Goal: Task Accomplishment & Management: Use online tool/utility

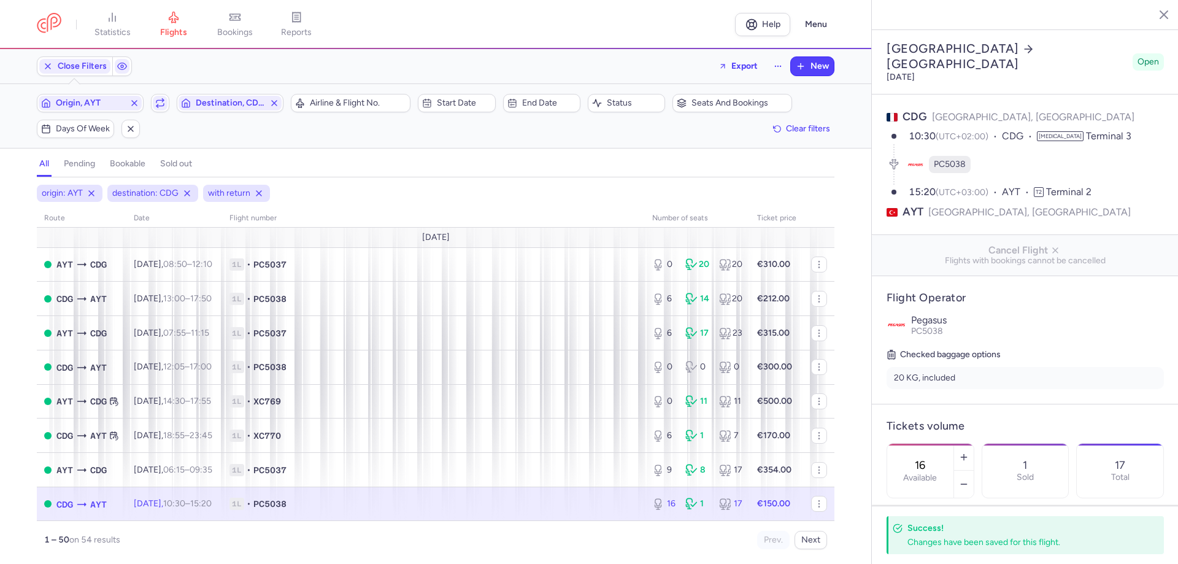
select select "days"
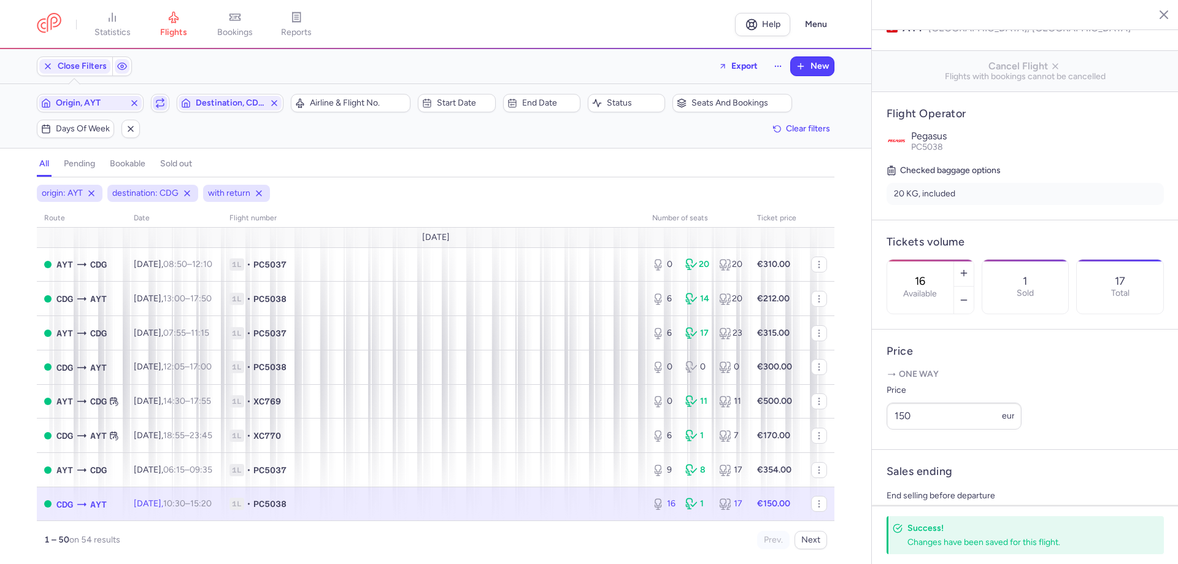
click at [163, 112] on button "button" at bounding box center [160, 103] width 18 height 18
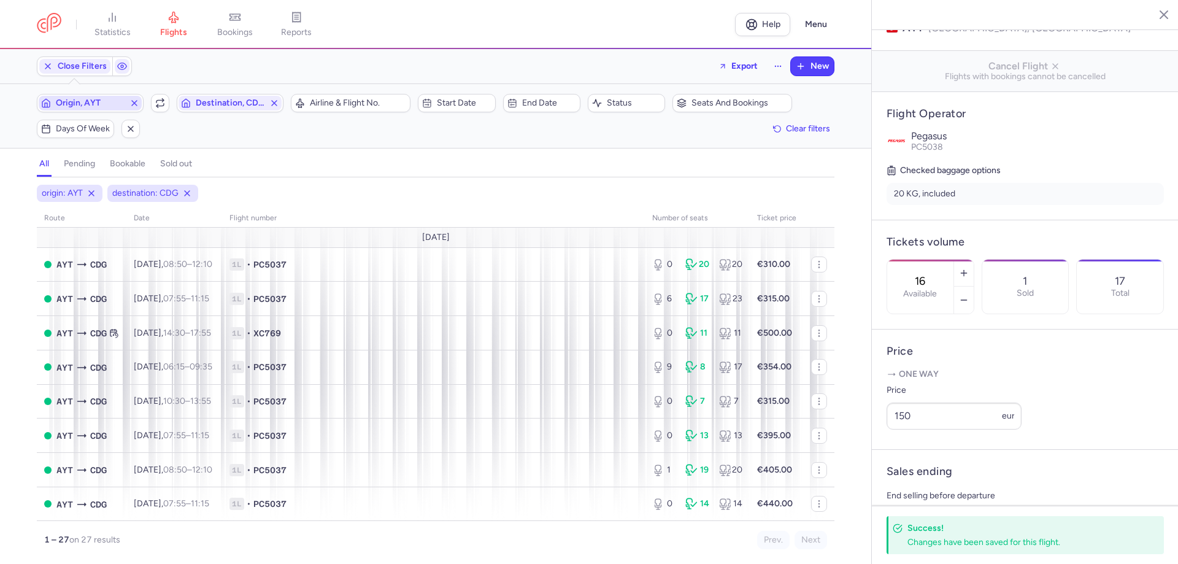
click at [101, 104] on span "Origin, AYT" at bounding box center [90, 103] width 69 height 10
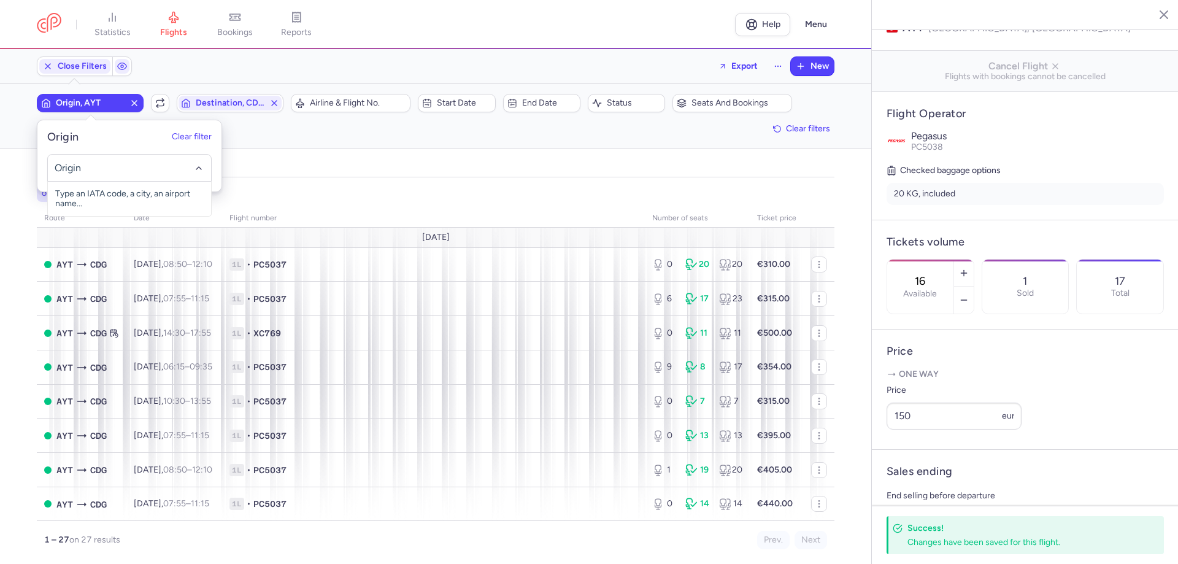
click at [105, 164] on input "-searchbox" at bounding box center [130, 167] width 150 height 13
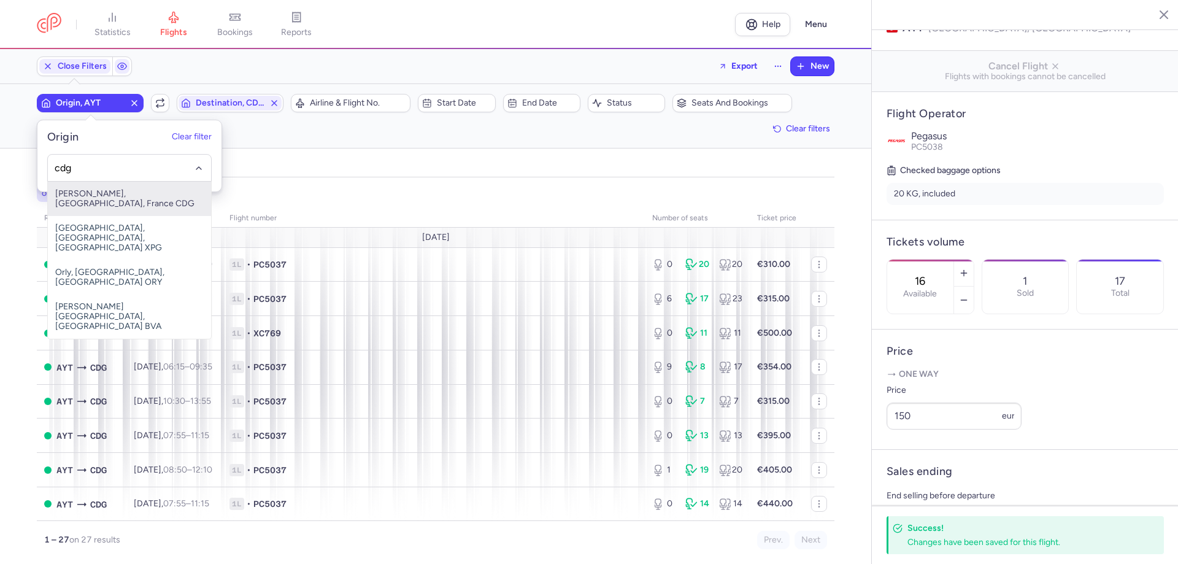
click at [140, 194] on span "[PERSON_NAME], [GEOGRAPHIC_DATA], France CDG" at bounding box center [129, 199] width 163 height 34
type input "cdg"
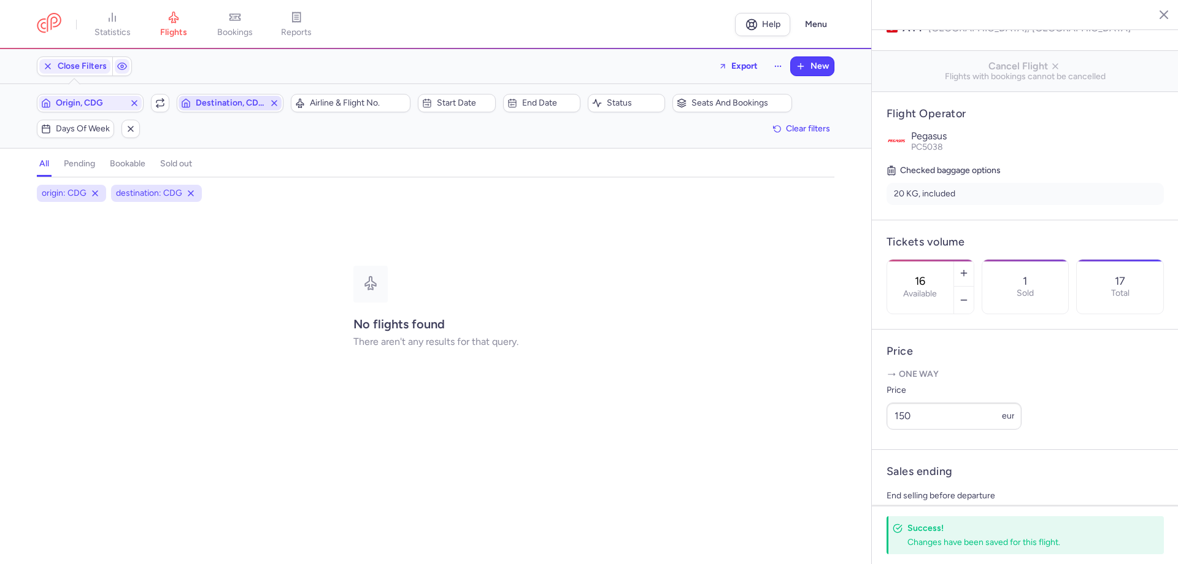
click at [253, 101] on span "Destination, CDG" at bounding box center [230, 103] width 69 height 10
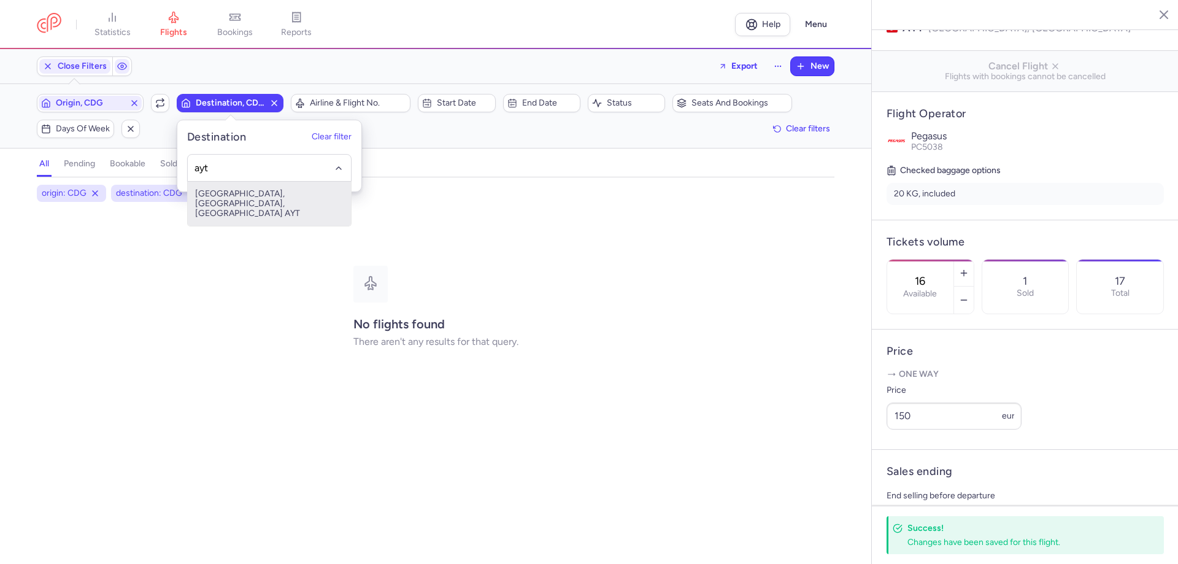
click at [272, 192] on span "[GEOGRAPHIC_DATA], [GEOGRAPHIC_DATA], [GEOGRAPHIC_DATA] AYT" at bounding box center [269, 204] width 163 height 44
type input "ayt"
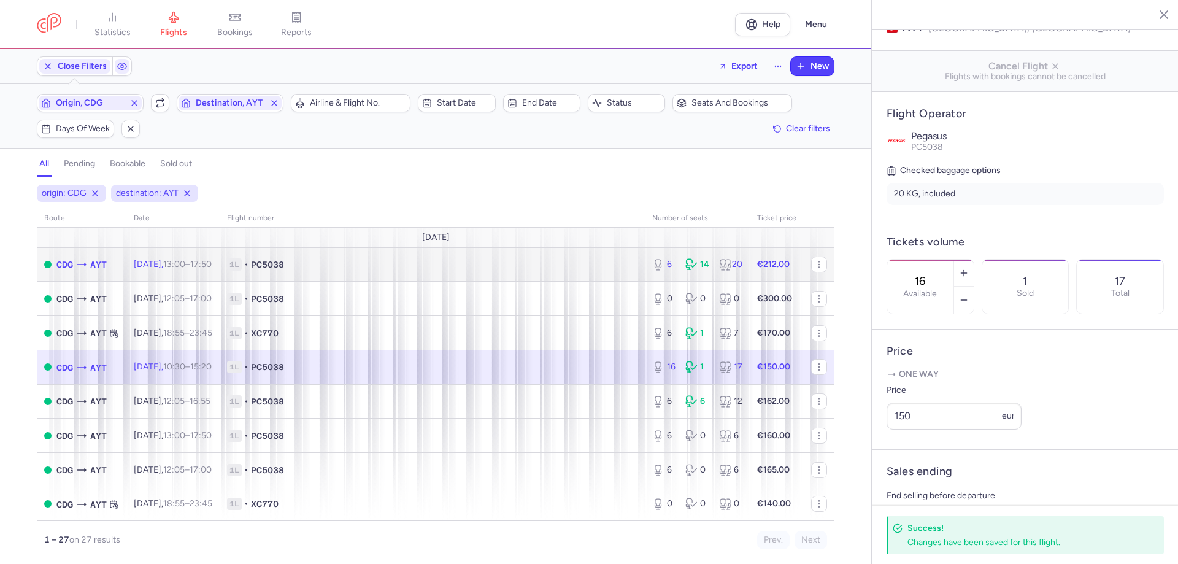
click at [418, 273] on td "1L • PC5038" at bounding box center [432, 264] width 425 height 34
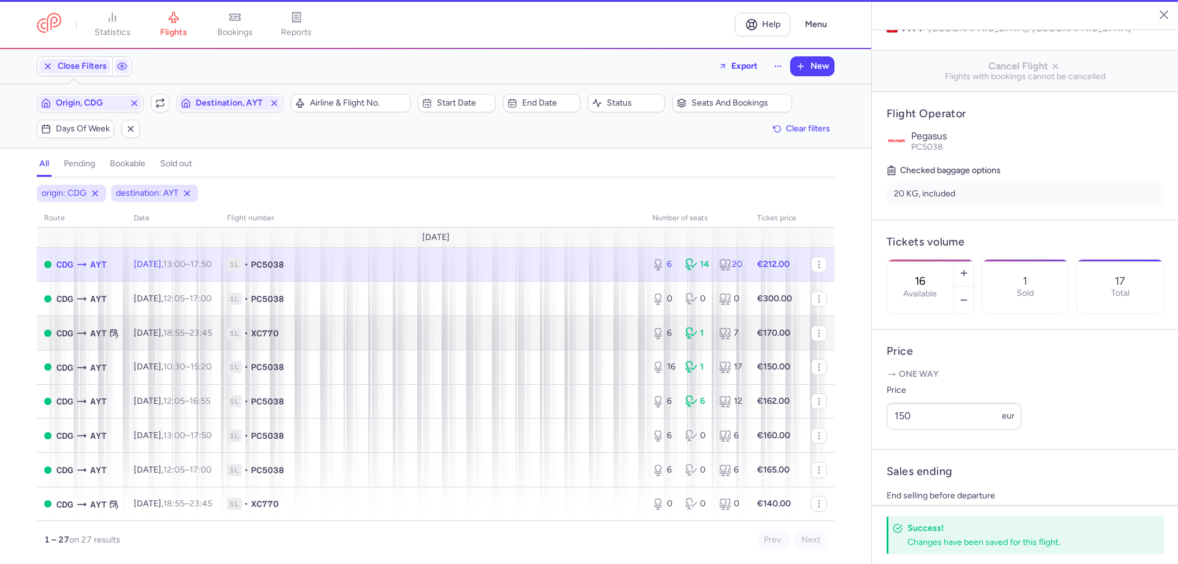
type input "6"
type input "13"
select select "hours"
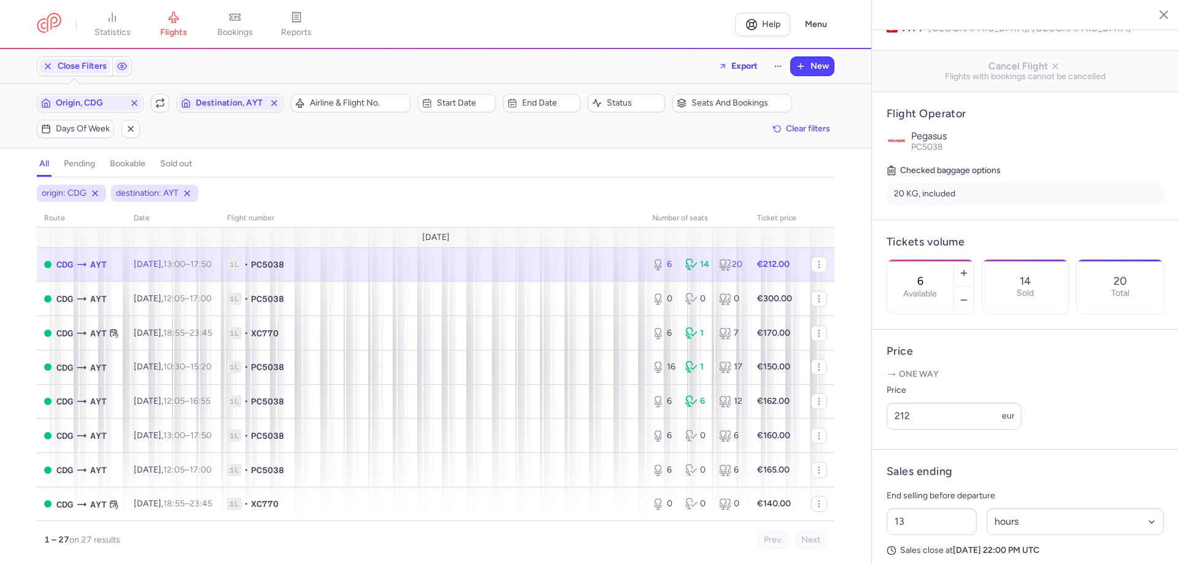
click at [596, 267] on span "1L • PC5038" at bounding box center [432, 264] width 410 height 12
click at [968, 295] on icon "button" at bounding box center [964, 300] width 10 height 10
click at [973, 286] on button "button" at bounding box center [964, 299] width 20 height 27
click at [966, 300] on line "button" at bounding box center [963, 300] width 6 height 0
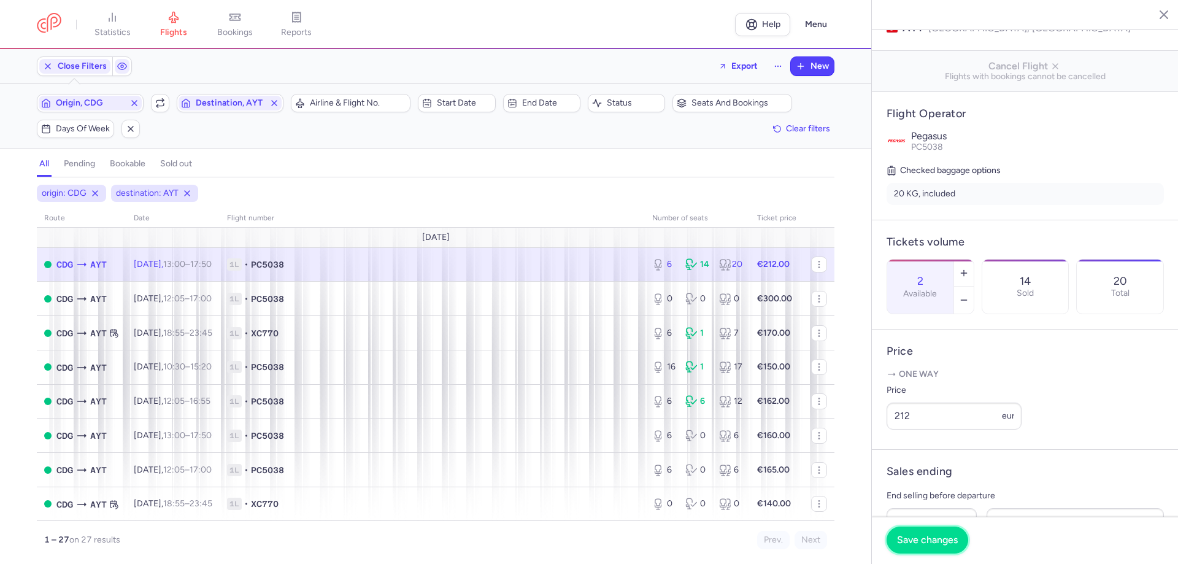
click at [924, 538] on span "Save changes" at bounding box center [927, 539] width 61 height 11
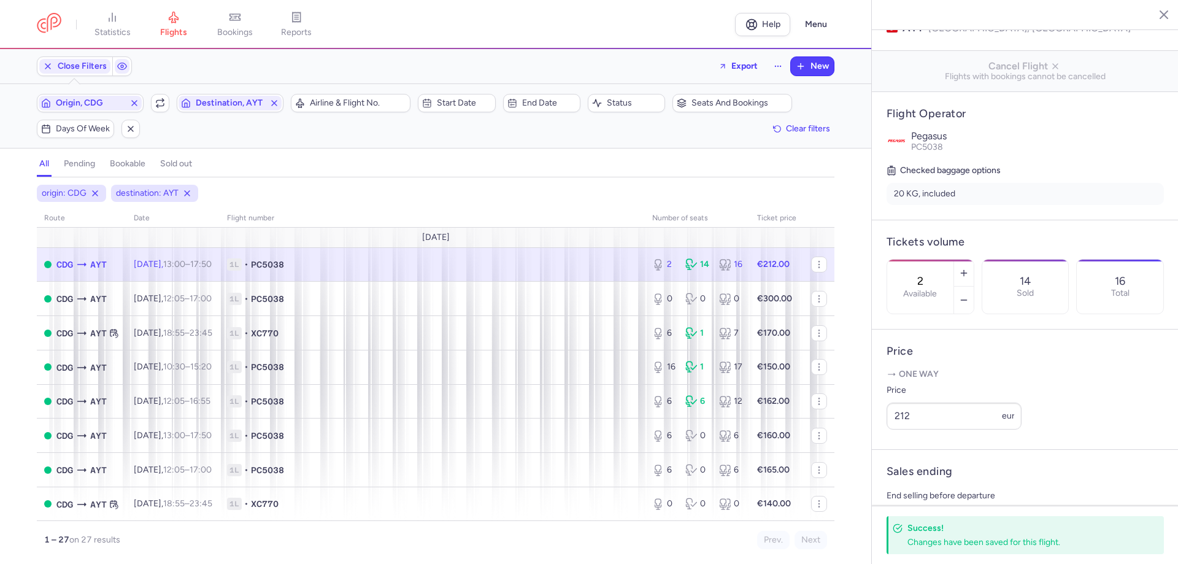
drag, startPoint x: 629, startPoint y: 267, endPoint x: 744, endPoint y: 275, distance: 115.0
click at [749, 263] on td "1L • PC5038" at bounding box center [776, 264] width 54 height 34
click at [973, 286] on button "button" at bounding box center [964, 299] width 20 height 27
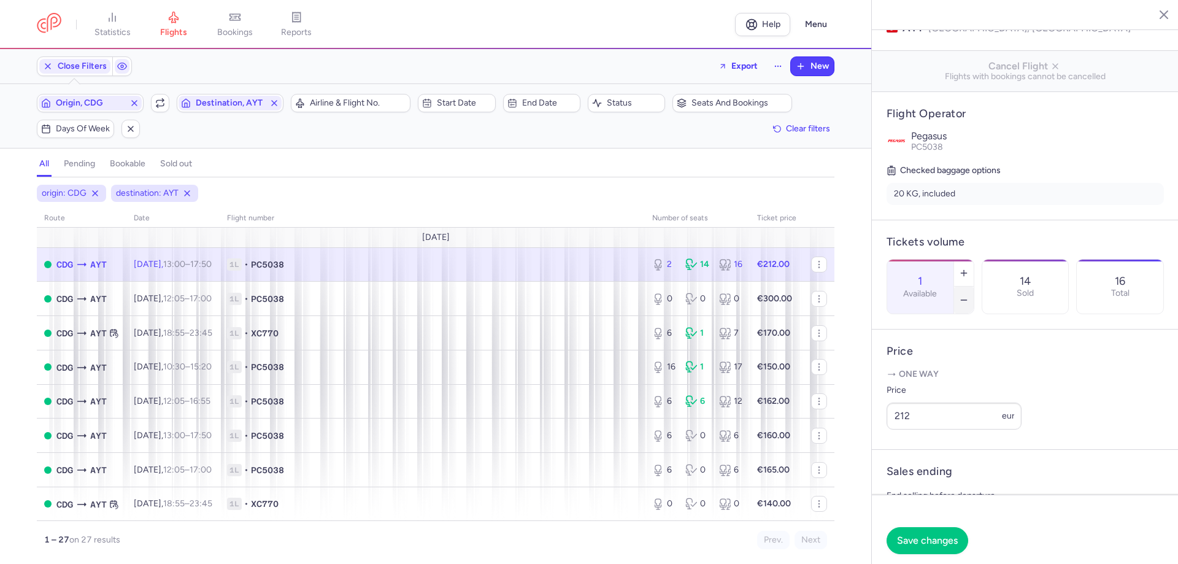
click at [973, 286] on button "button" at bounding box center [964, 299] width 20 height 27
click at [927, 544] on span "Save changes" at bounding box center [927, 539] width 61 height 11
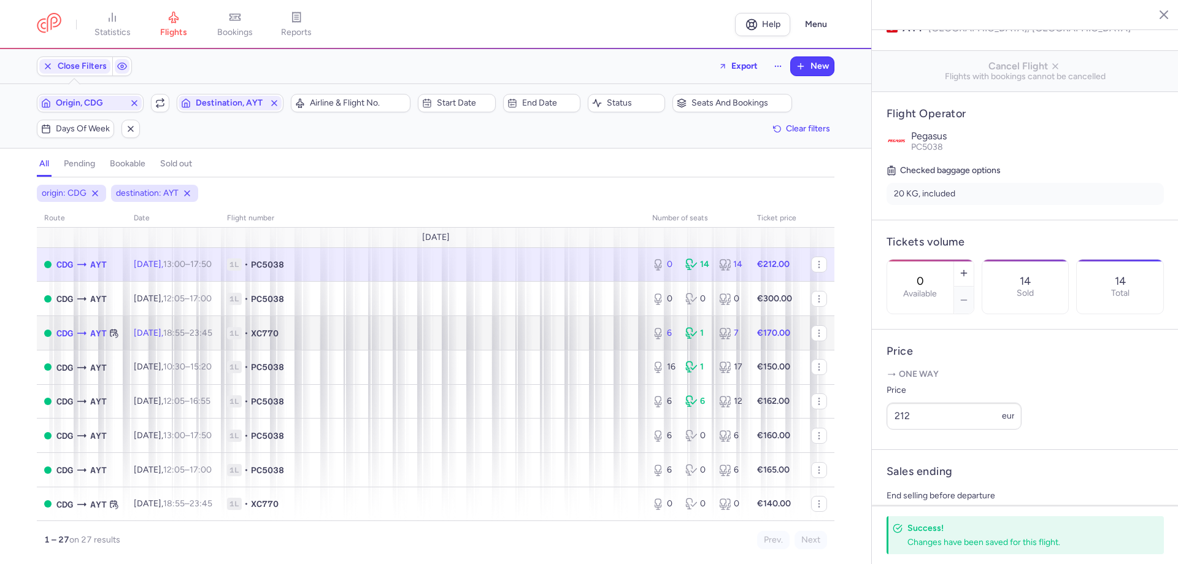
click at [568, 337] on span "1L • XC770" at bounding box center [432, 333] width 410 height 12
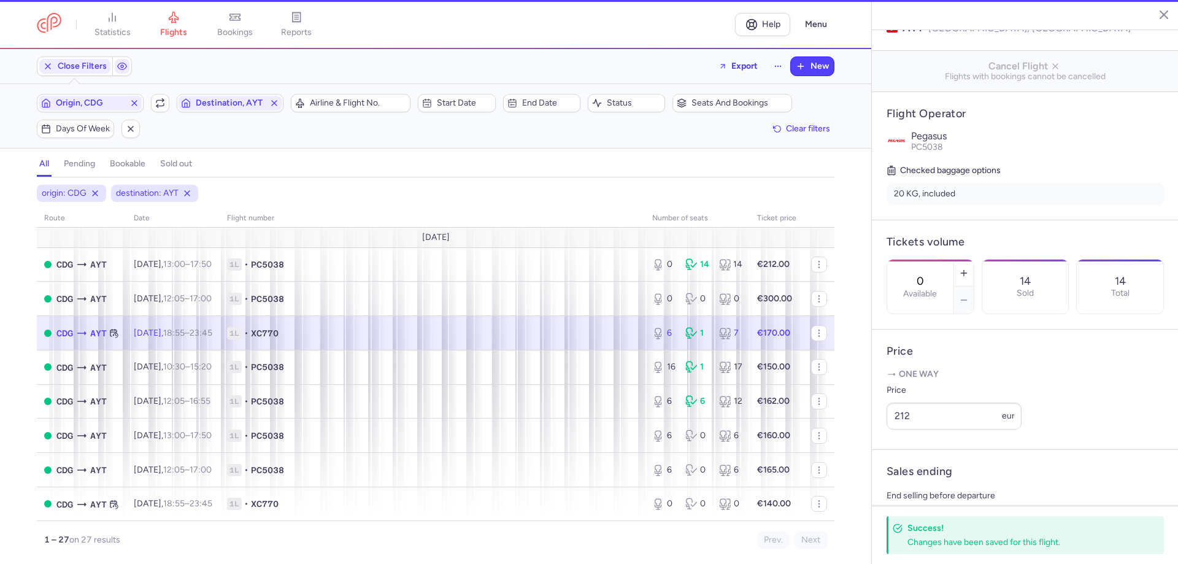
type input "6"
type input "2"
select select "days"
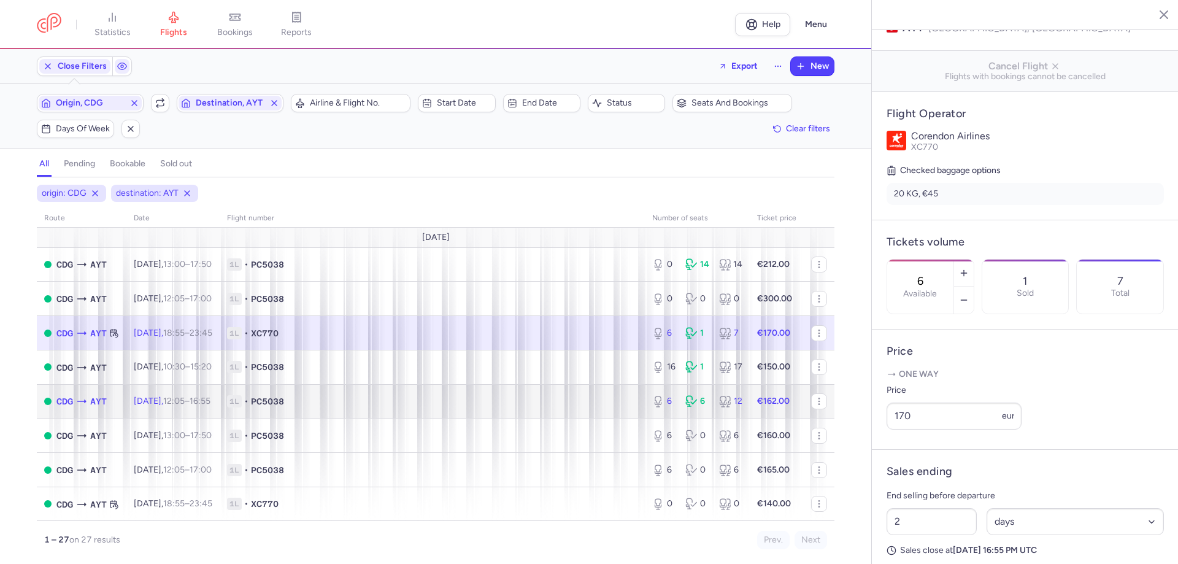
click at [501, 389] on td "1L • PC5038" at bounding box center [432, 401] width 425 height 34
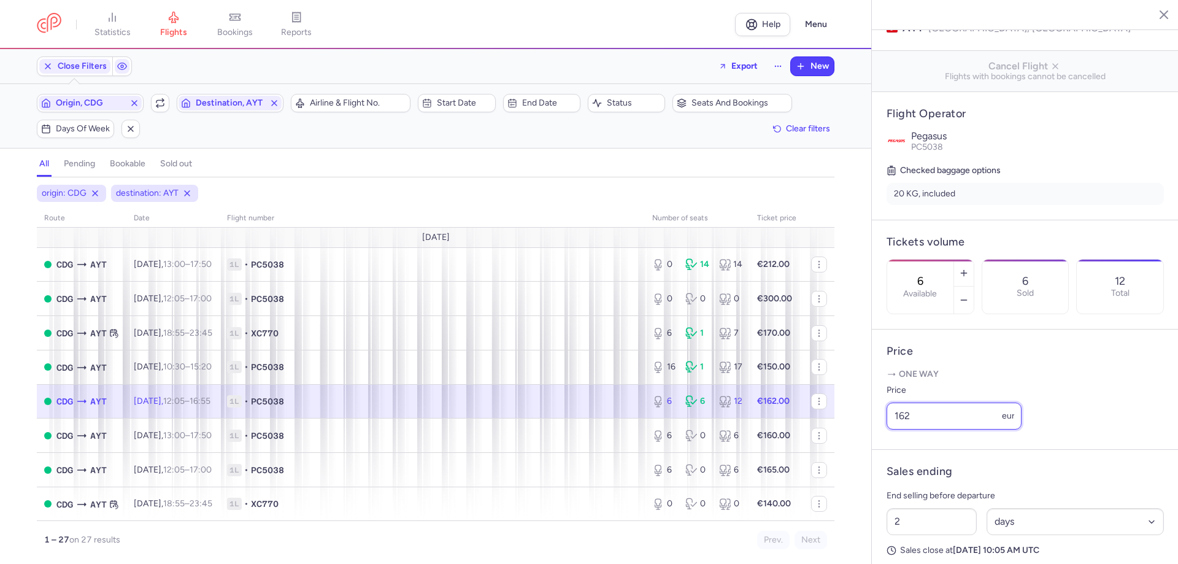
drag, startPoint x: 918, startPoint y: 432, endPoint x: 873, endPoint y: 429, distance: 44.8
click at [873, 429] on article "Price One way Price 162 eur" at bounding box center [1024, 389] width 307 height 120
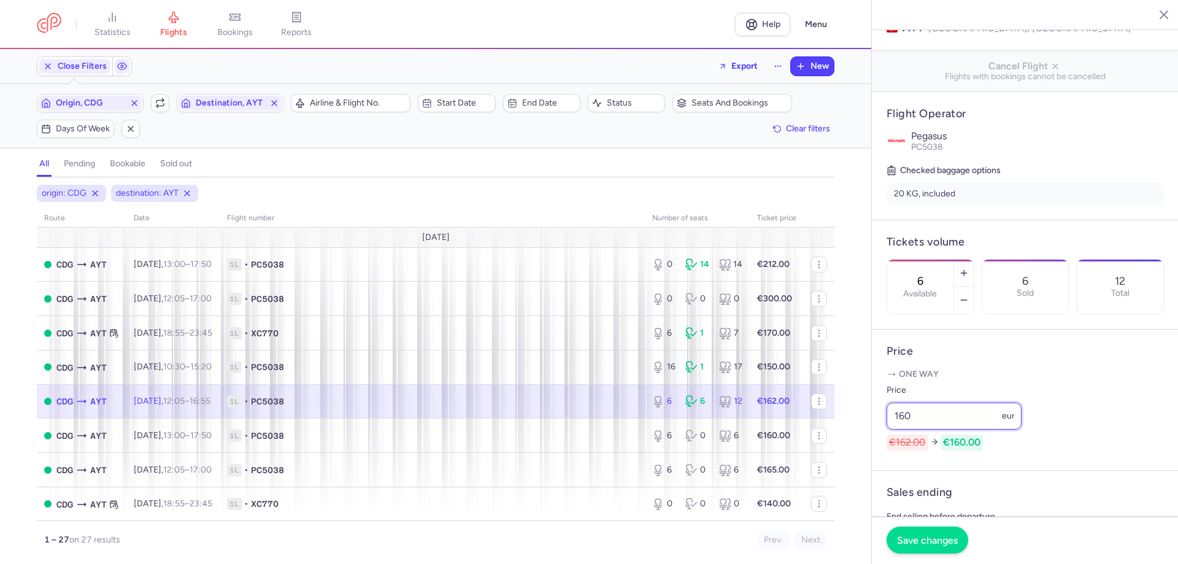
type input "160"
click at [924, 549] on button "Save changes" at bounding box center [927, 539] width 82 height 27
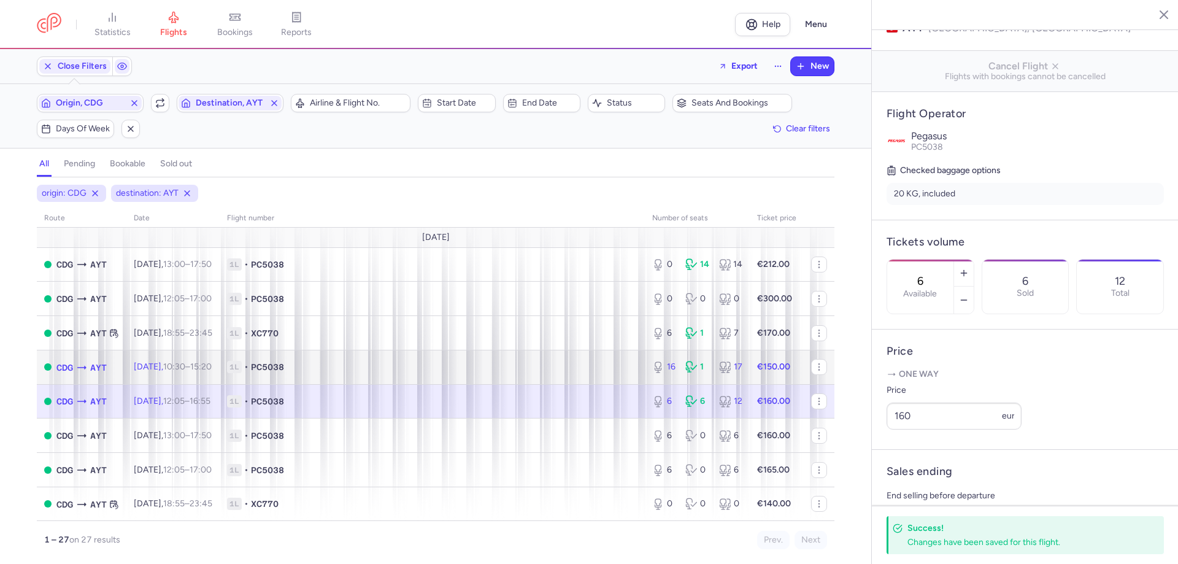
click at [465, 370] on span "1L • PC5038" at bounding box center [432, 367] width 410 height 12
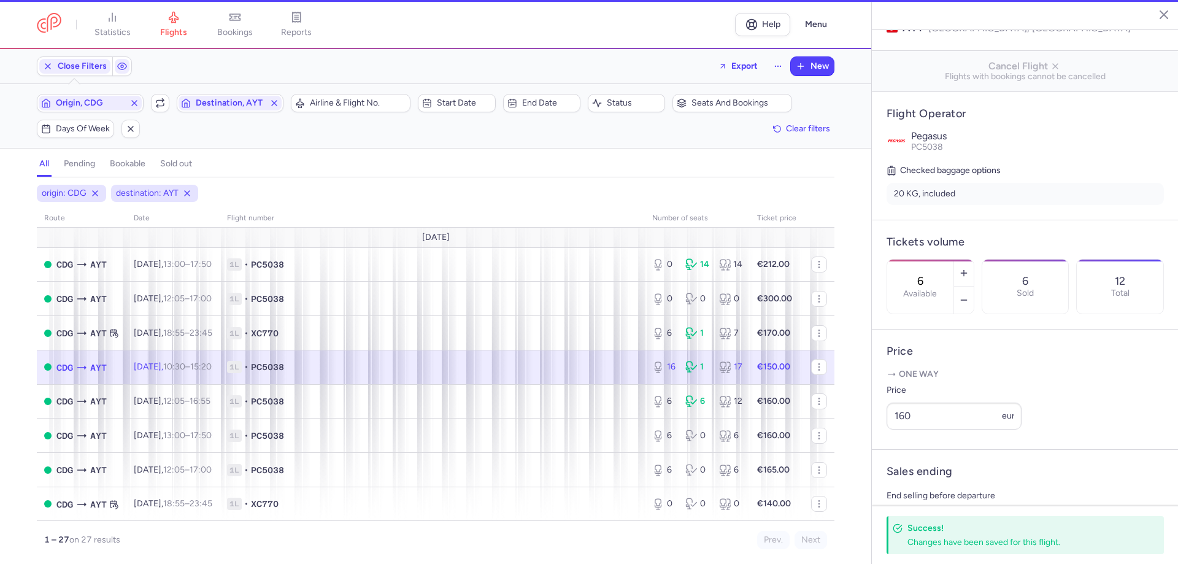
type input "16"
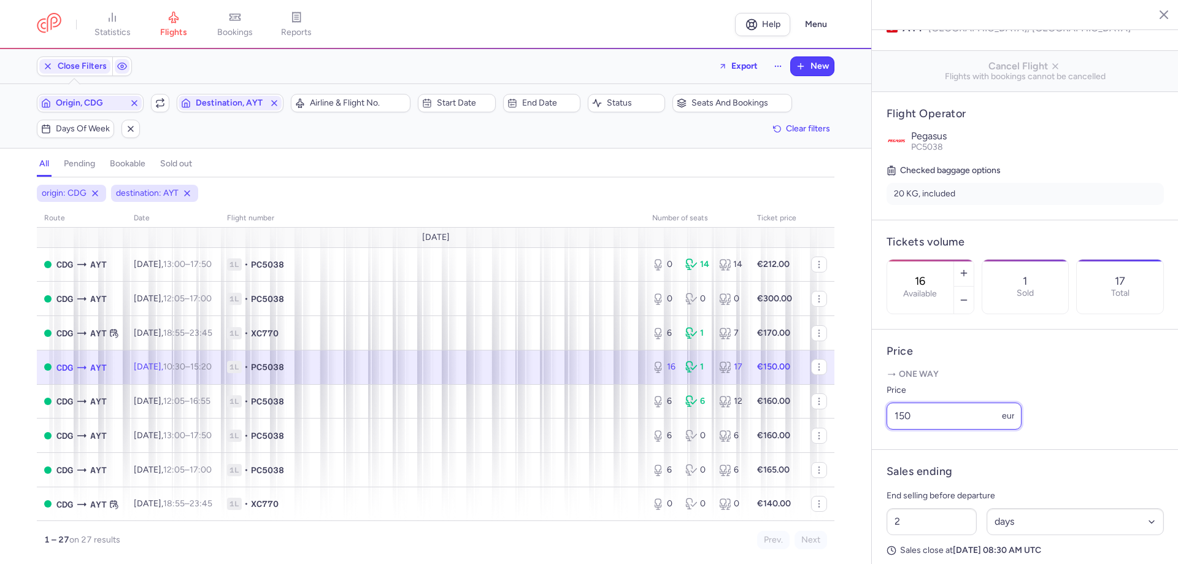
drag, startPoint x: 922, startPoint y: 431, endPoint x: 876, endPoint y: 424, distance: 47.2
click at [876, 424] on article "Price One way Price 150 eur" at bounding box center [1024, 389] width 307 height 120
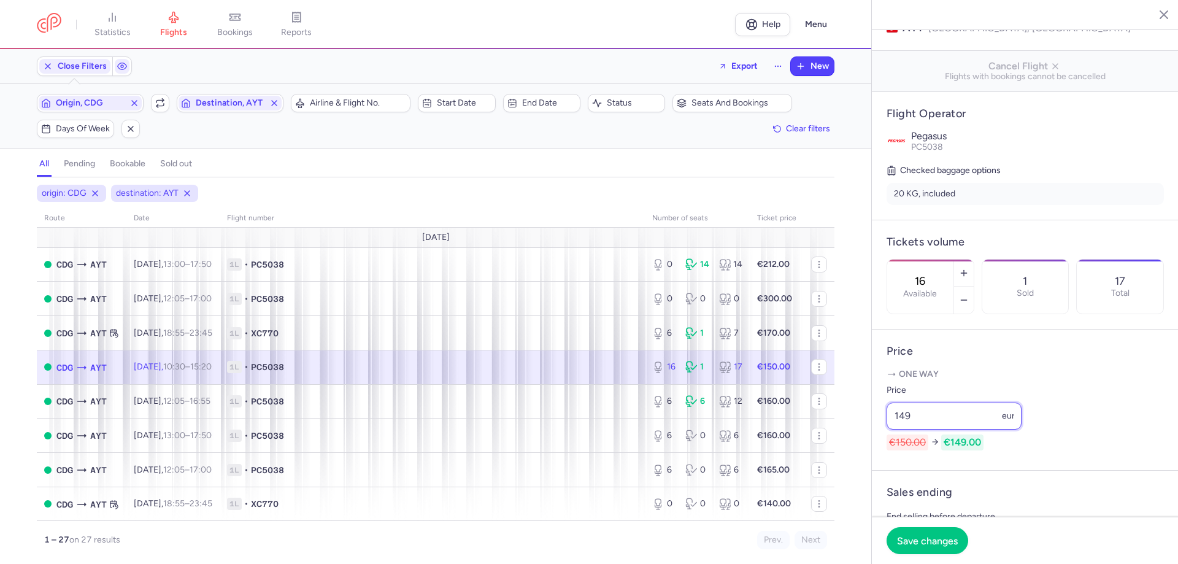
scroll to position [123, 0]
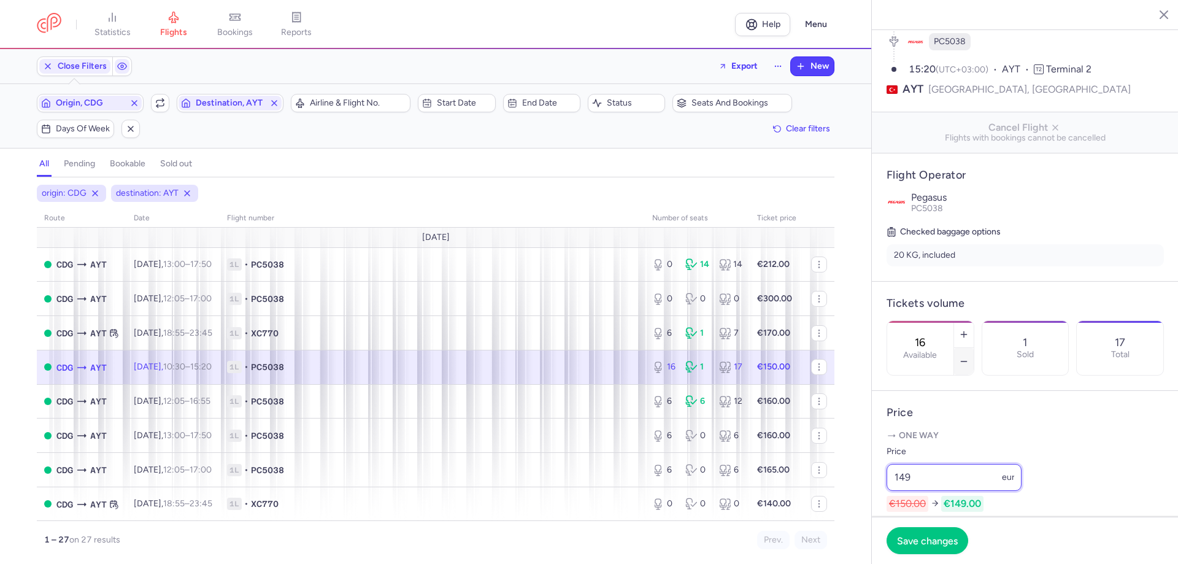
type input "149"
click at [973, 348] on button "button" at bounding box center [964, 361] width 20 height 27
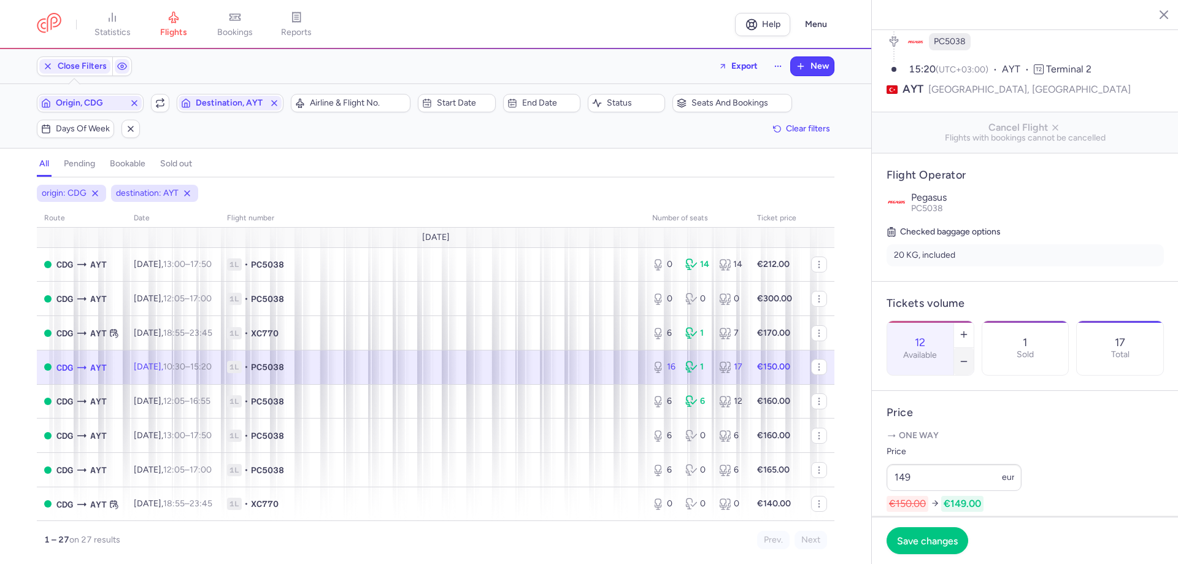
click at [973, 348] on button "button" at bounding box center [964, 361] width 20 height 27
click at [938, 548] on button "Save changes" at bounding box center [927, 539] width 82 height 27
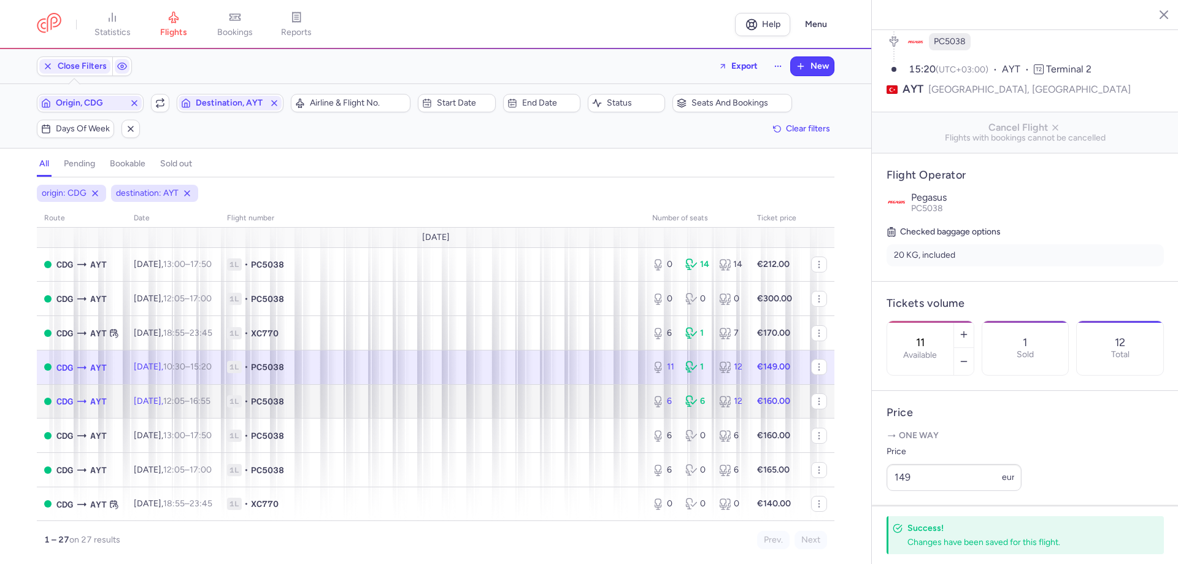
click at [607, 410] on td "1L • PC5038" at bounding box center [432, 401] width 425 height 34
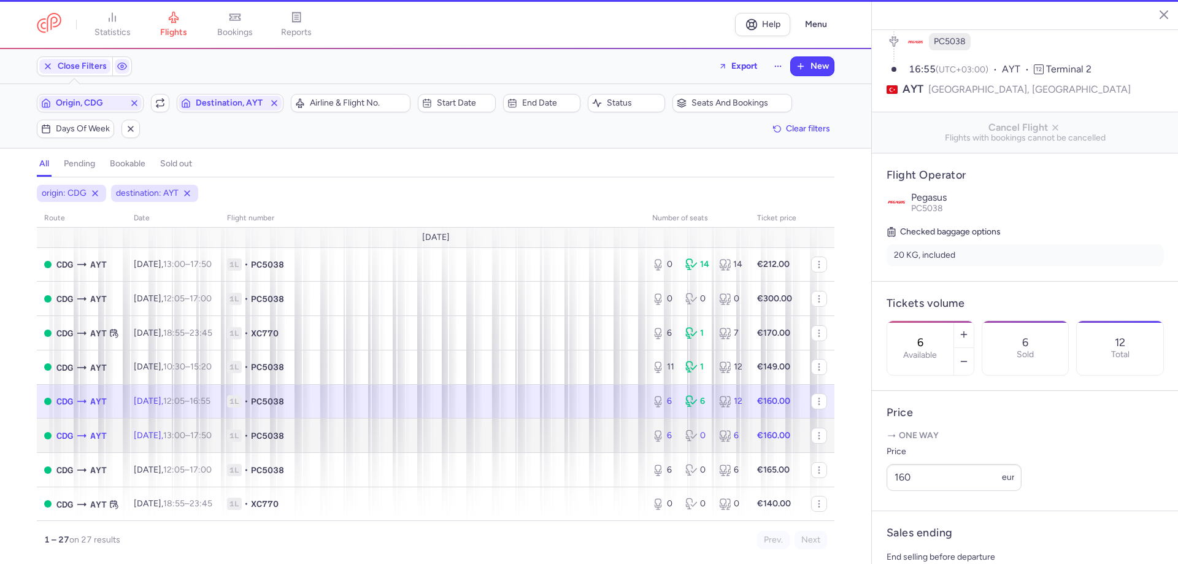
click at [609, 439] on span "1L • PC5038" at bounding box center [432, 435] width 410 height 12
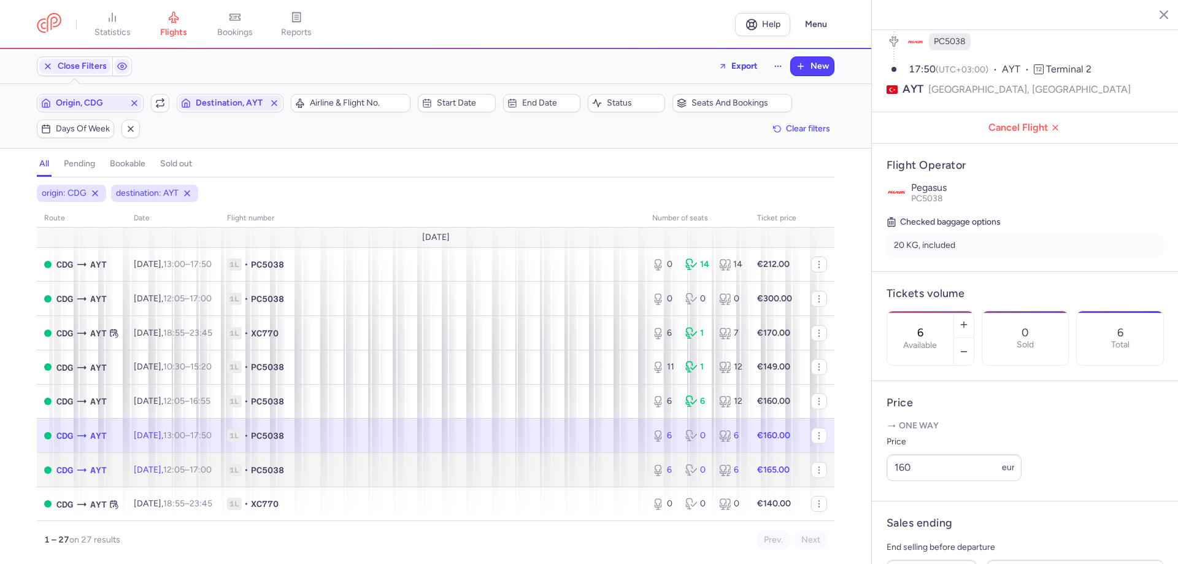
click at [613, 458] on td "1L • PC5038" at bounding box center [432, 470] width 425 height 34
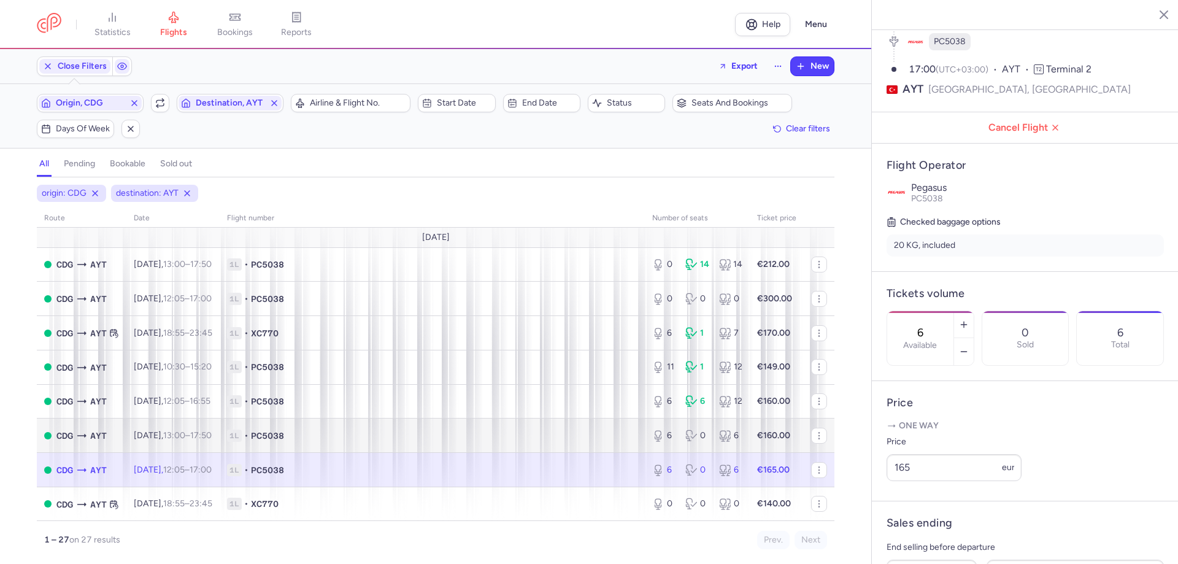
scroll to position [61, 0]
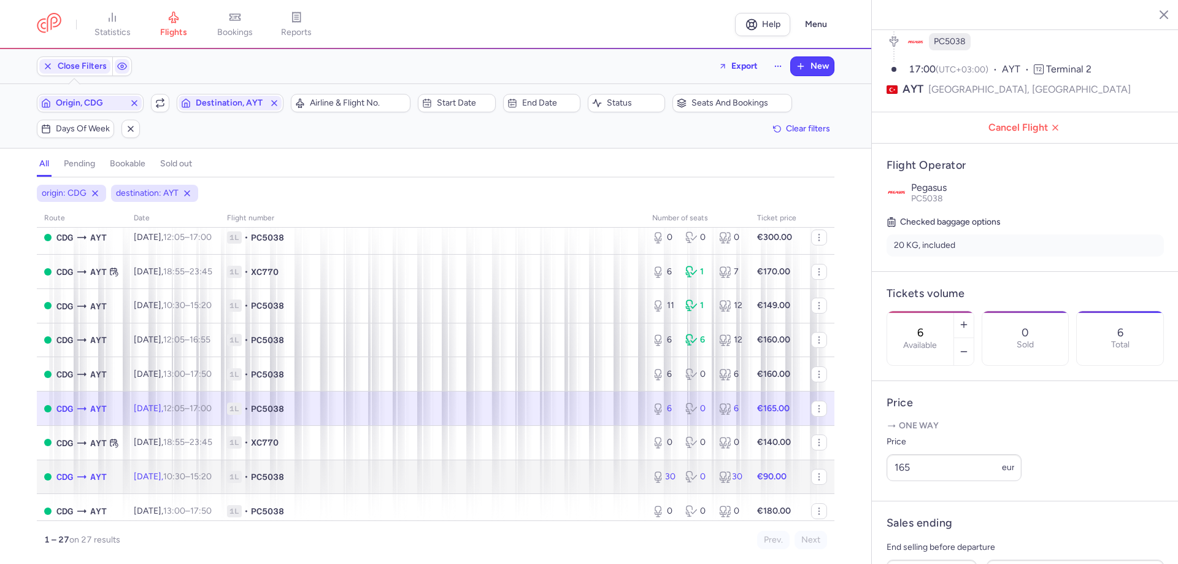
click at [516, 473] on span "1L • PC5038" at bounding box center [432, 476] width 410 height 12
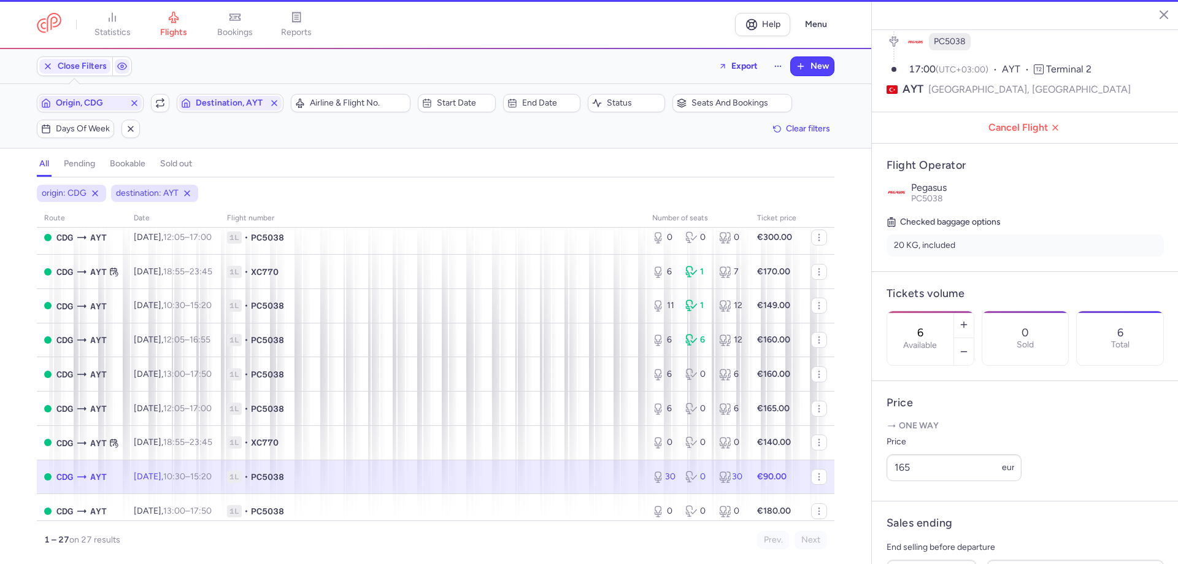
type input "30"
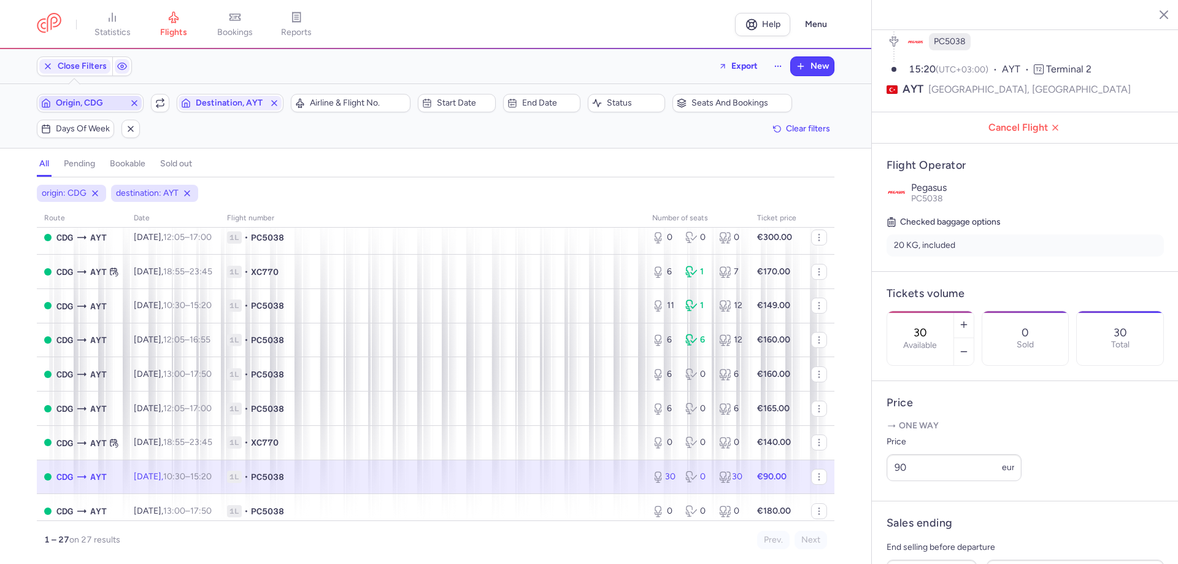
click at [106, 102] on span "Origin, CDG" at bounding box center [90, 103] width 69 height 10
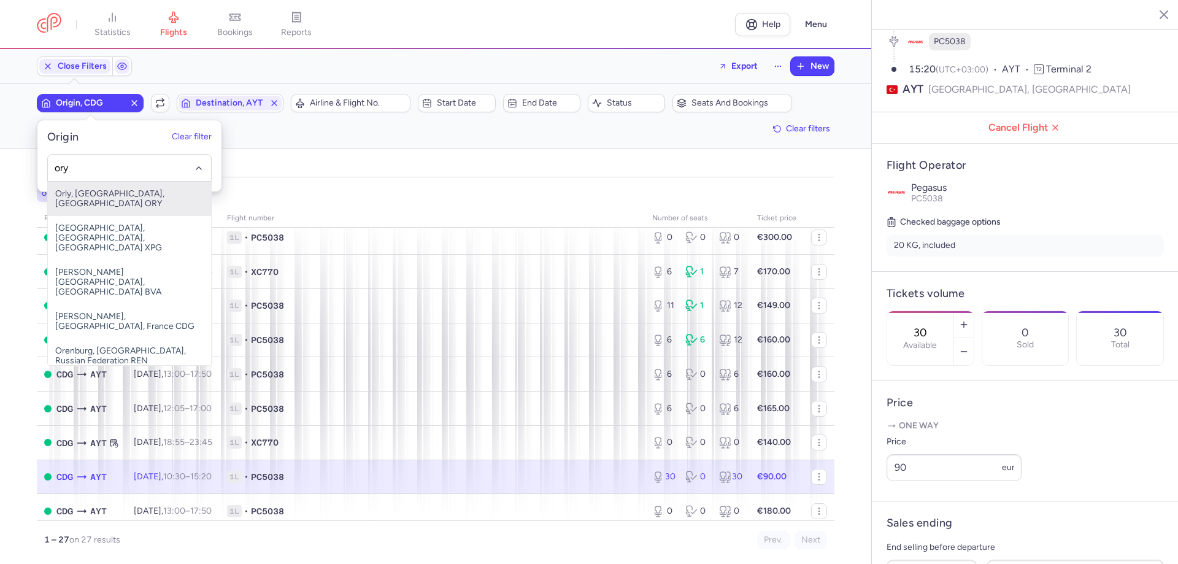
click at [115, 191] on span "Orly, [GEOGRAPHIC_DATA], [GEOGRAPHIC_DATA] ORY" at bounding box center [129, 199] width 163 height 34
type input "ory"
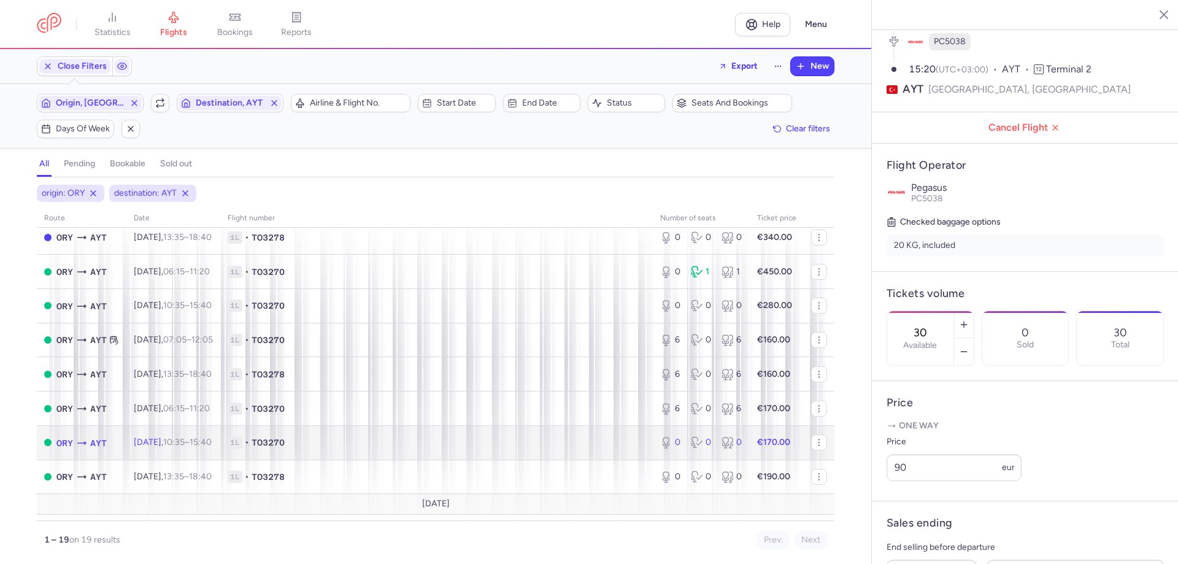
click at [355, 446] on span "1L • TO3270" at bounding box center [437, 442] width 418 height 12
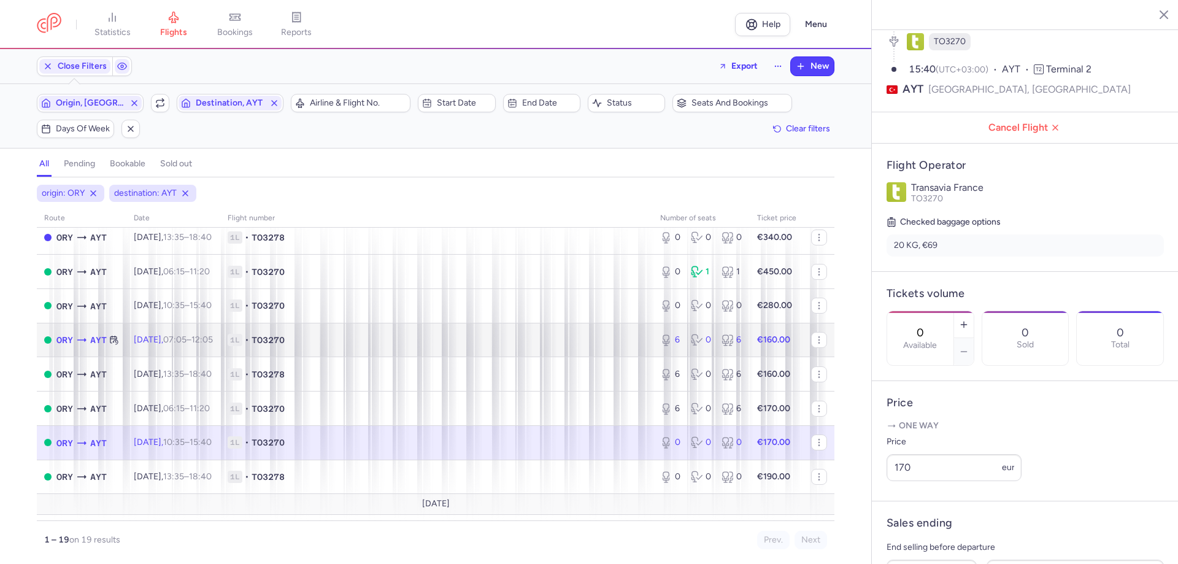
click at [429, 337] on span "1L • TO3270" at bounding box center [437, 340] width 418 height 12
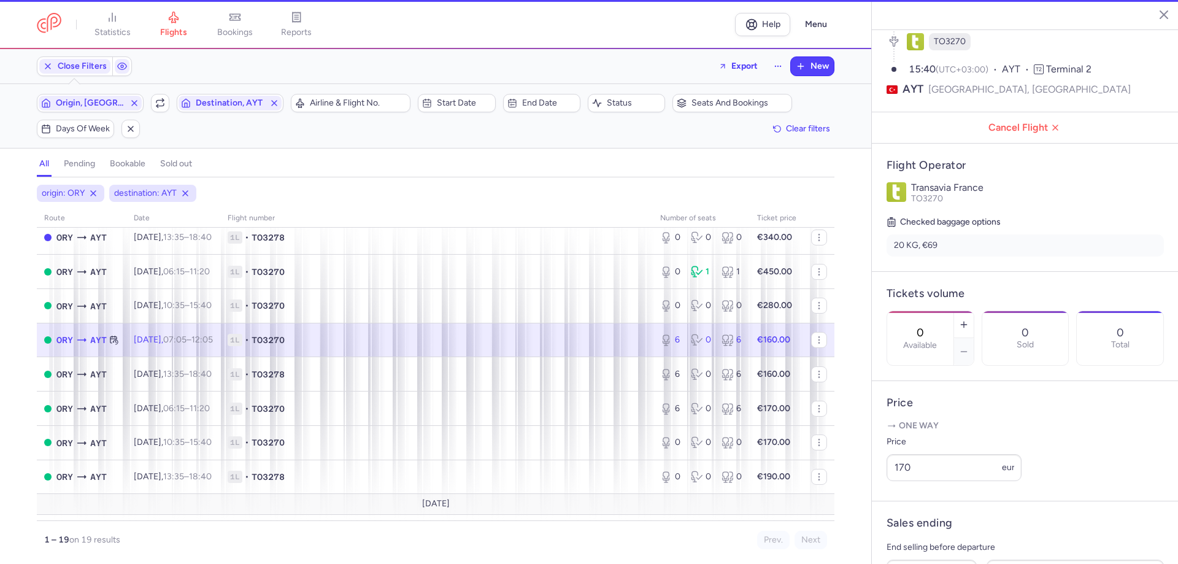
type input "6"
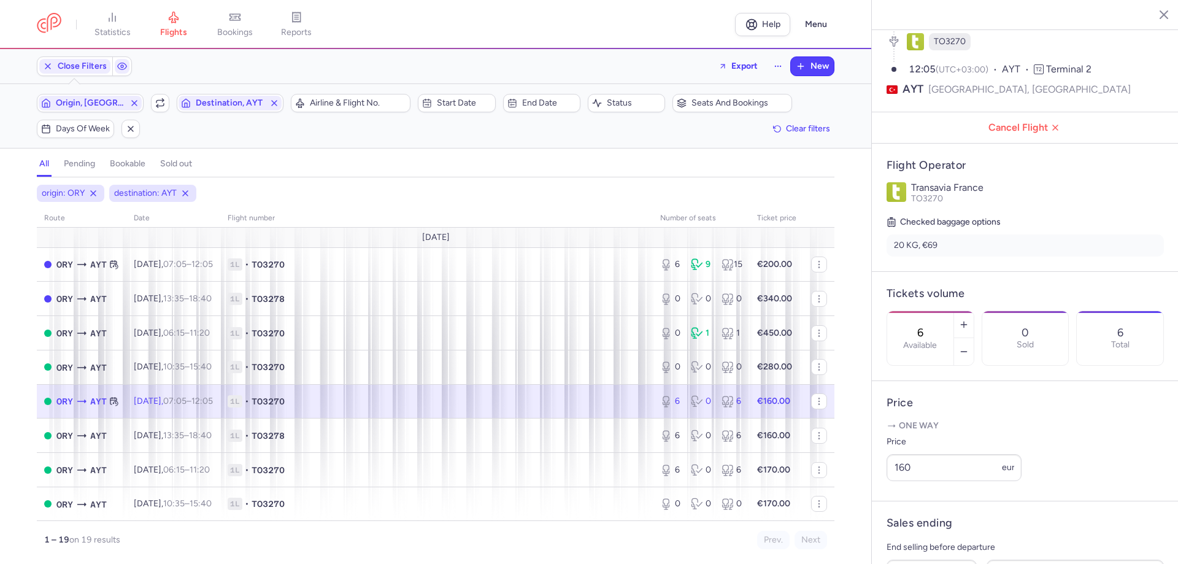
click at [458, 401] on span "1L • TO3270" at bounding box center [437, 401] width 418 height 12
click at [109, 108] on span "Origin, [GEOGRAPHIC_DATA]" at bounding box center [90, 103] width 69 height 10
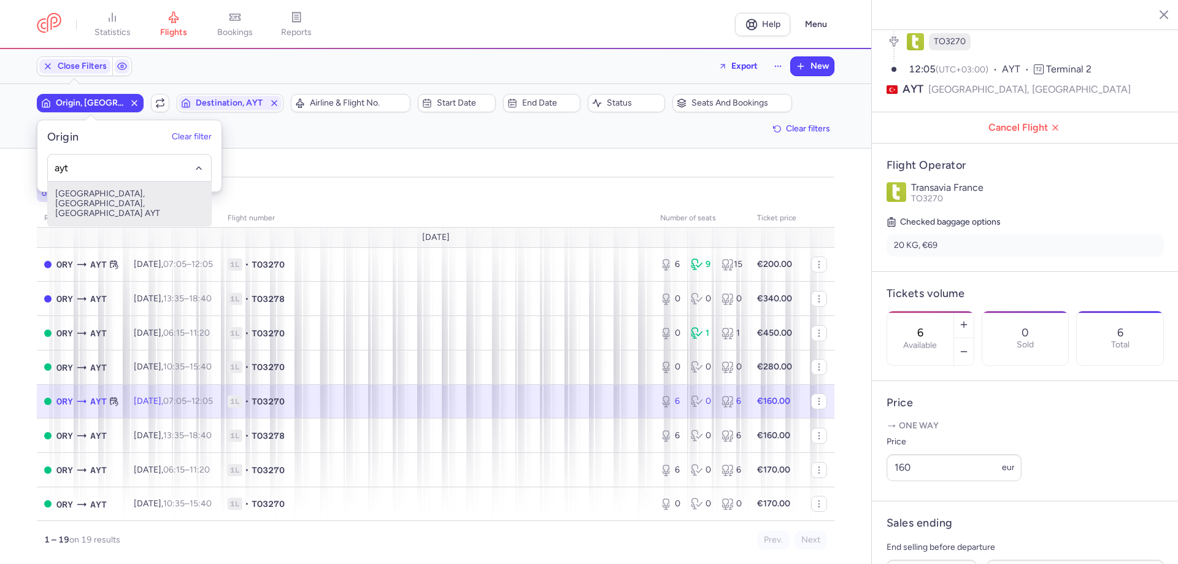
click at [130, 189] on span "[GEOGRAPHIC_DATA], [GEOGRAPHIC_DATA], [GEOGRAPHIC_DATA] AYT" at bounding box center [129, 204] width 163 height 44
type input "ayt"
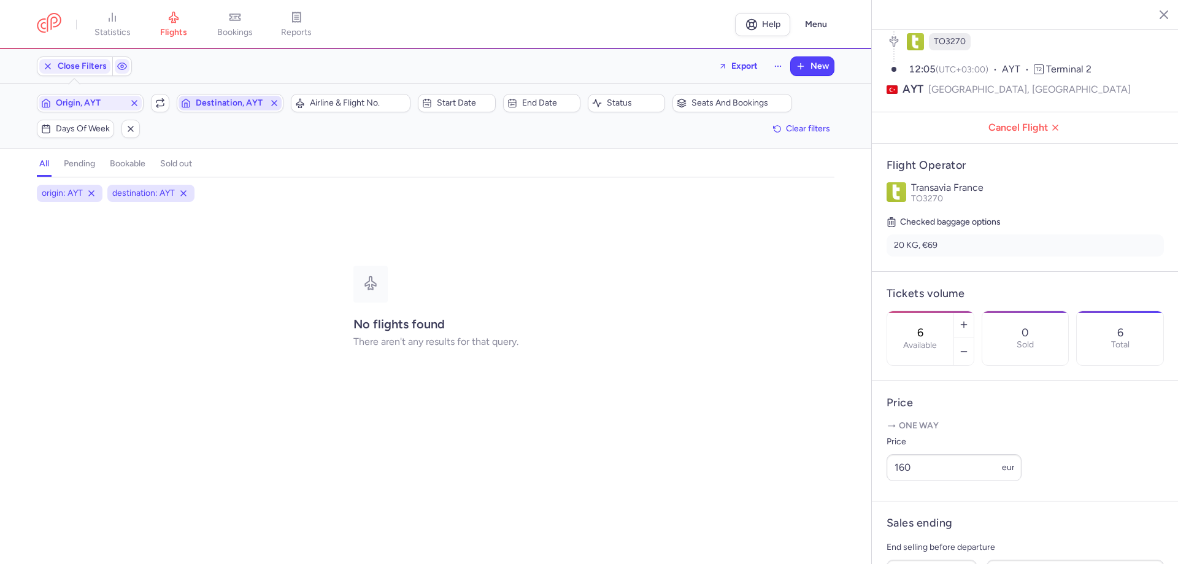
click at [236, 98] on span "Destination, AYT" at bounding box center [230, 103] width 69 height 10
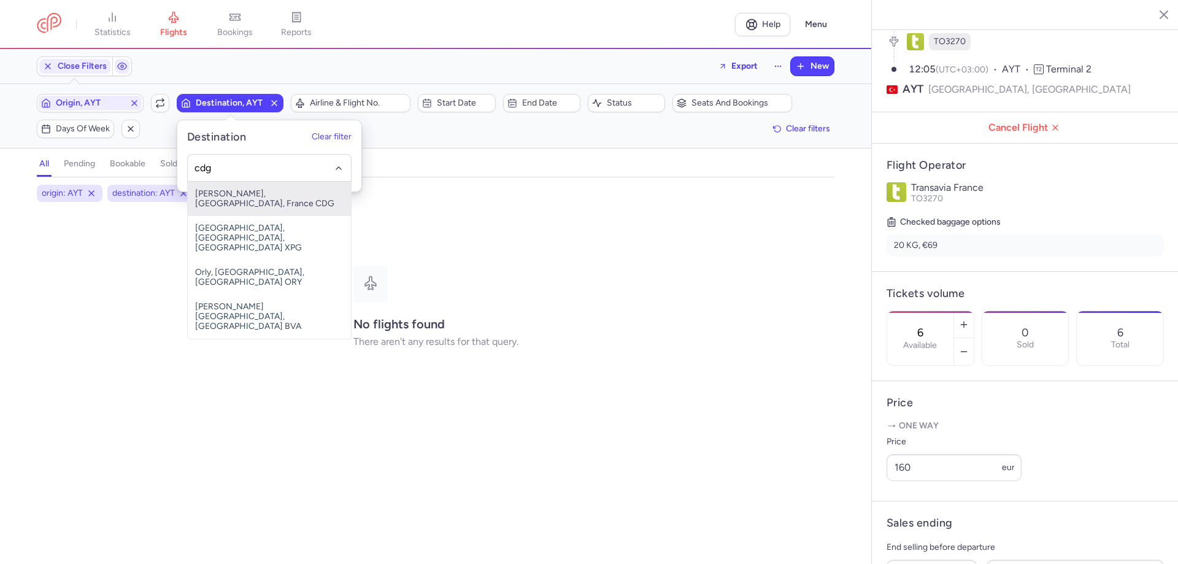
click at [255, 193] on span "[PERSON_NAME], [GEOGRAPHIC_DATA], France CDG" at bounding box center [269, 199] width 163 height 34
type input "cdg"
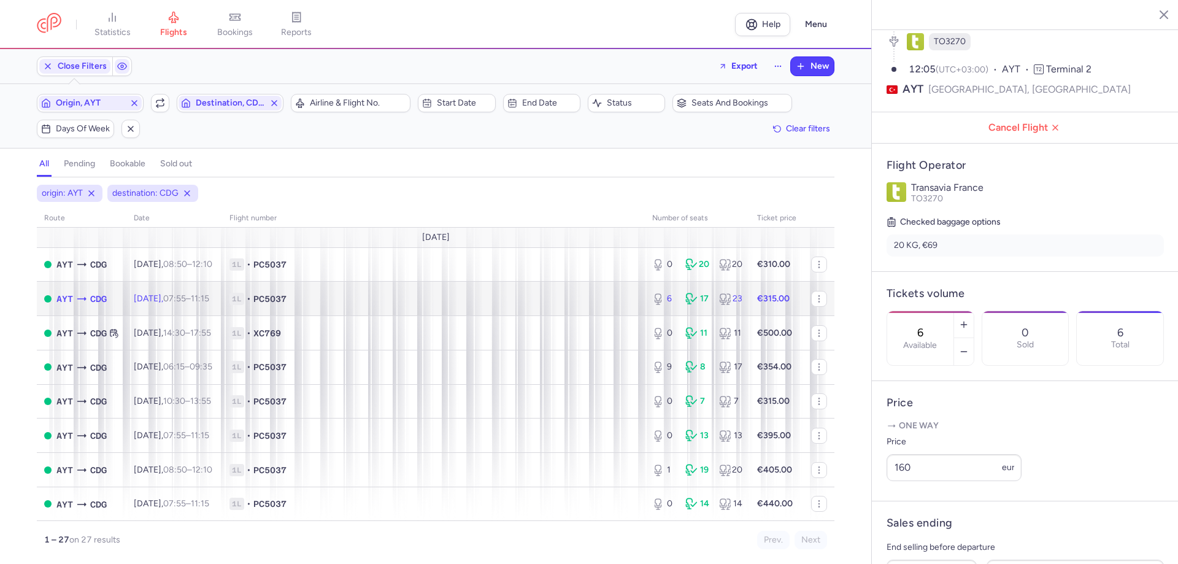
click at [448, 293] on span "1L • PC5037" at bounding box center [433, 299] width 408 height 12
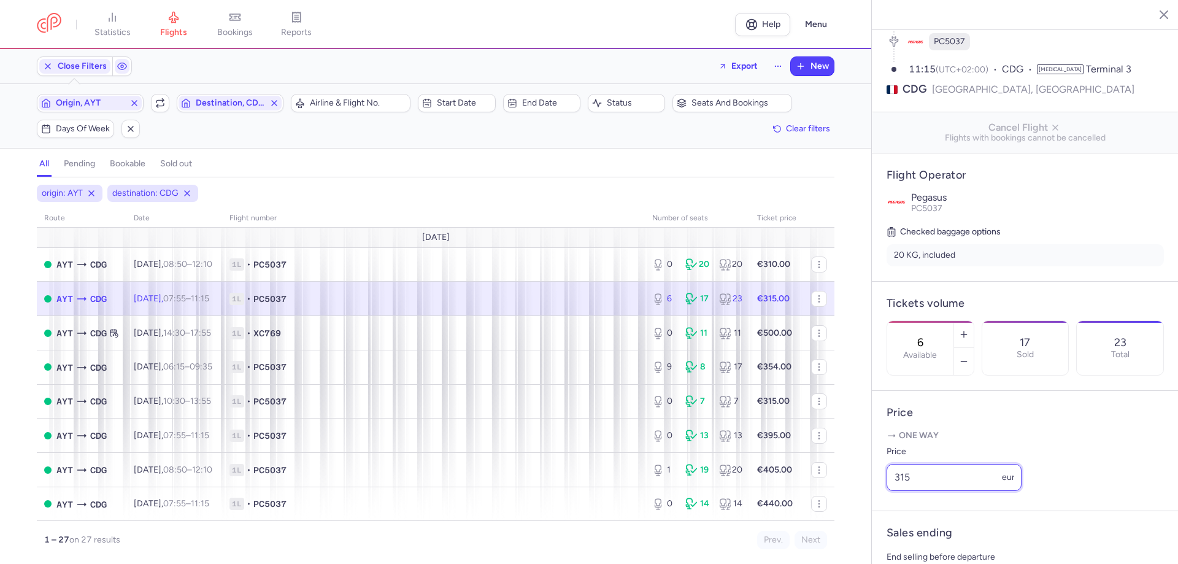
drag, startPoint x: 883, startPoint y: 493, endPoint x: 868, endPoint y: 496, distance: 14.4
click at [868, 496] on div "statistics flights bookings reports Help Menu Close Filters Export New Filters …" at bounding box center [589, 282] width 1178 height 564
type input "305"
click at [897, 550] on button "Save changes" at bounding box center [927, 539] width 82 height 27
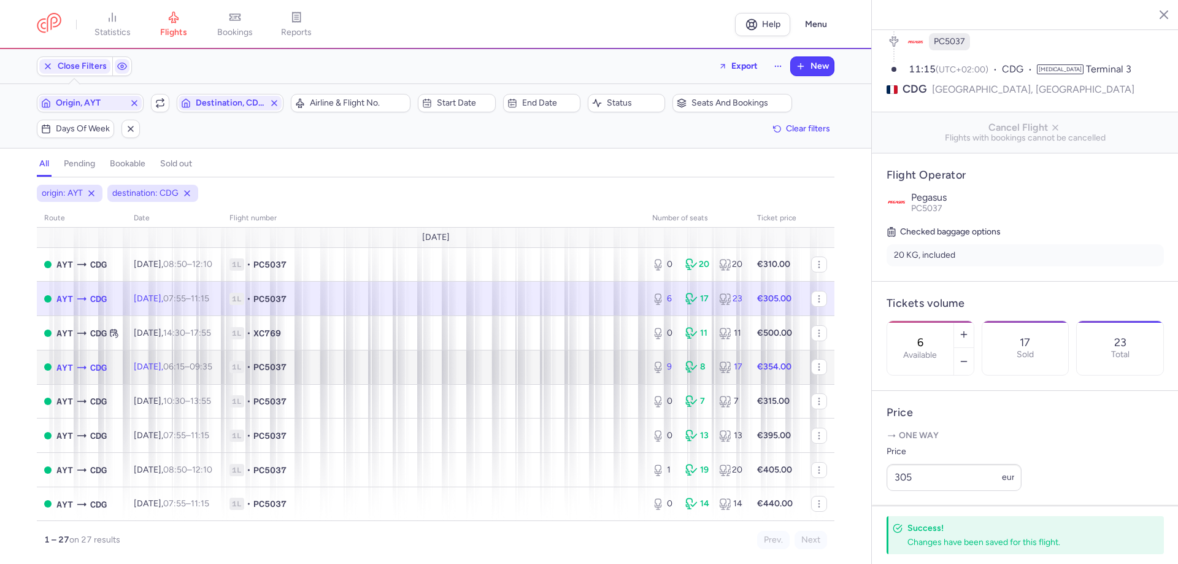
click at [594, 364] on span "1L • PC5037" at bounding box center [433, 367] width 408 height 12
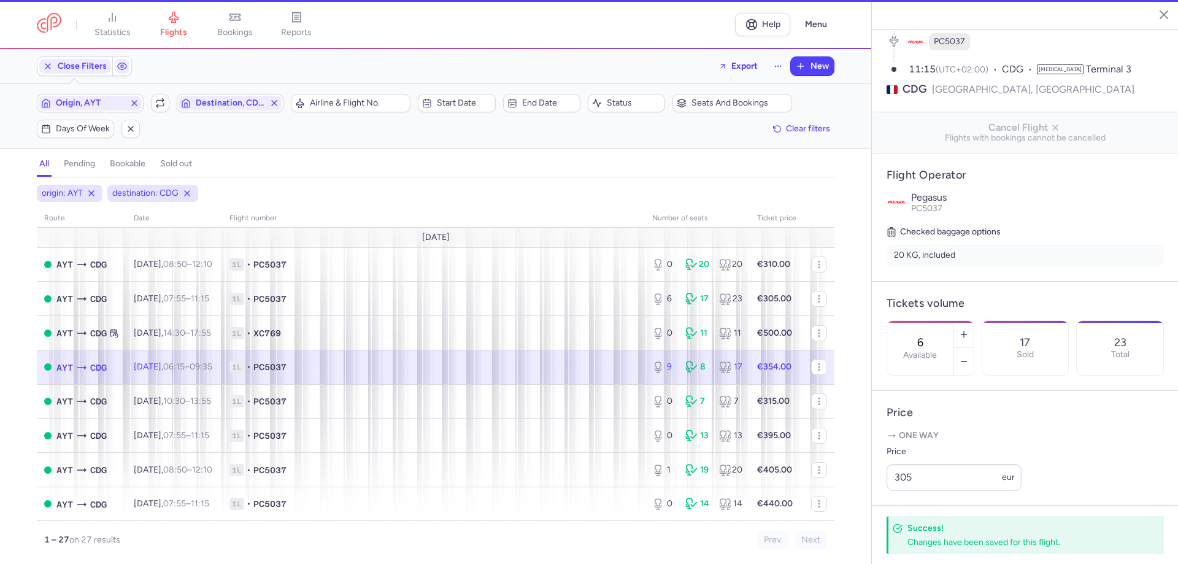
type input "9"
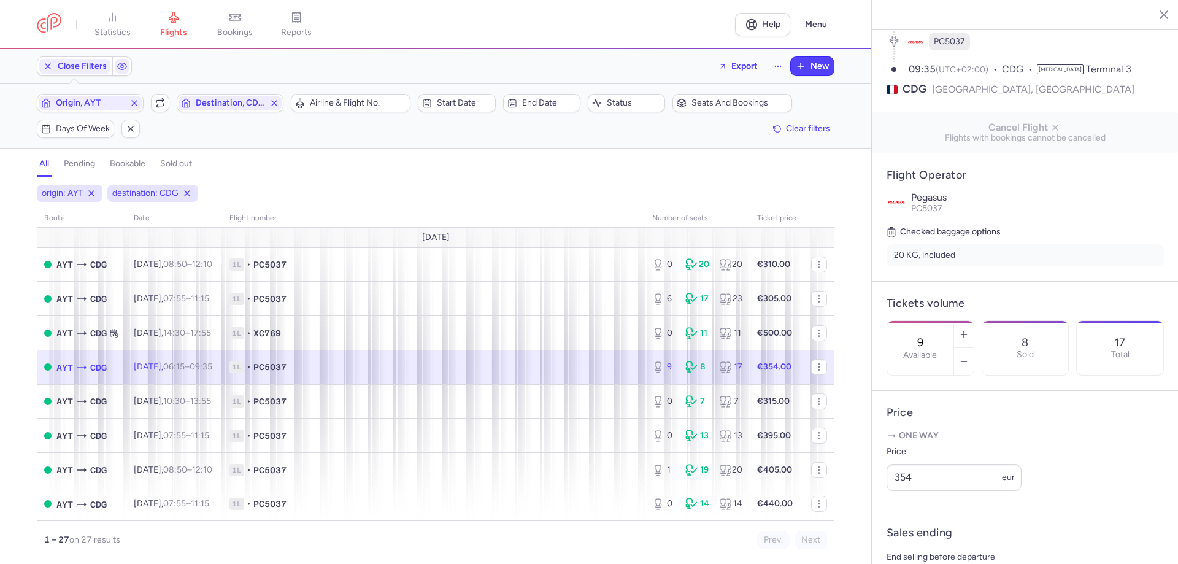
click at [594, 367] on span "1L • PC5037" at bounding box center [433, 367] width 408 height 12
drag, startPoint x: 936, startPoint y: 504, endPoint x: 886, endPoint y: 498, distance: 50.1
click at [886, 491] on input "354" at bounding box center [953, 477] width 135 height 27
type input "350"
click at [913, 543] on span "Save changes" at bounding box center [927, 539] width 61 height 11
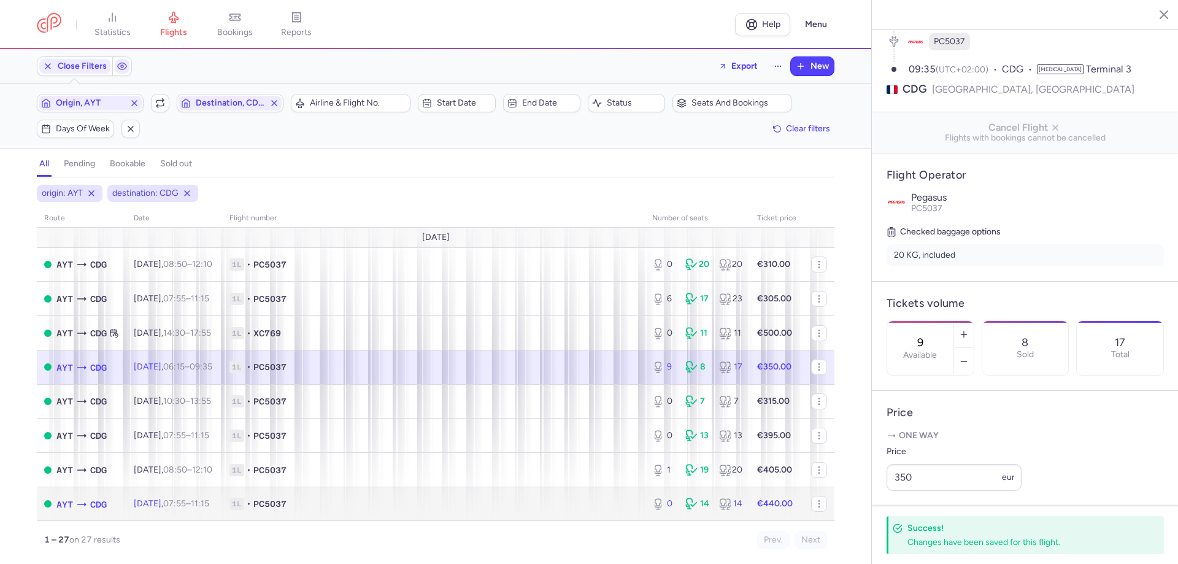
click at [391, 488] on td "1L • PC5037" at bounding box center [433, 503] width 423 height 34
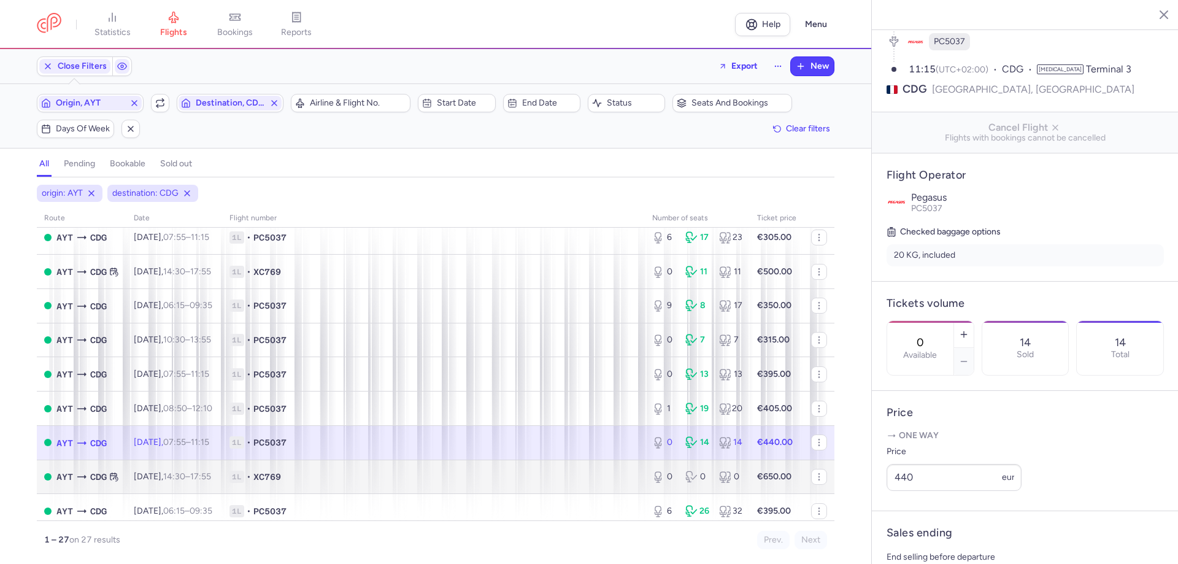
scroll to position [123, 0]
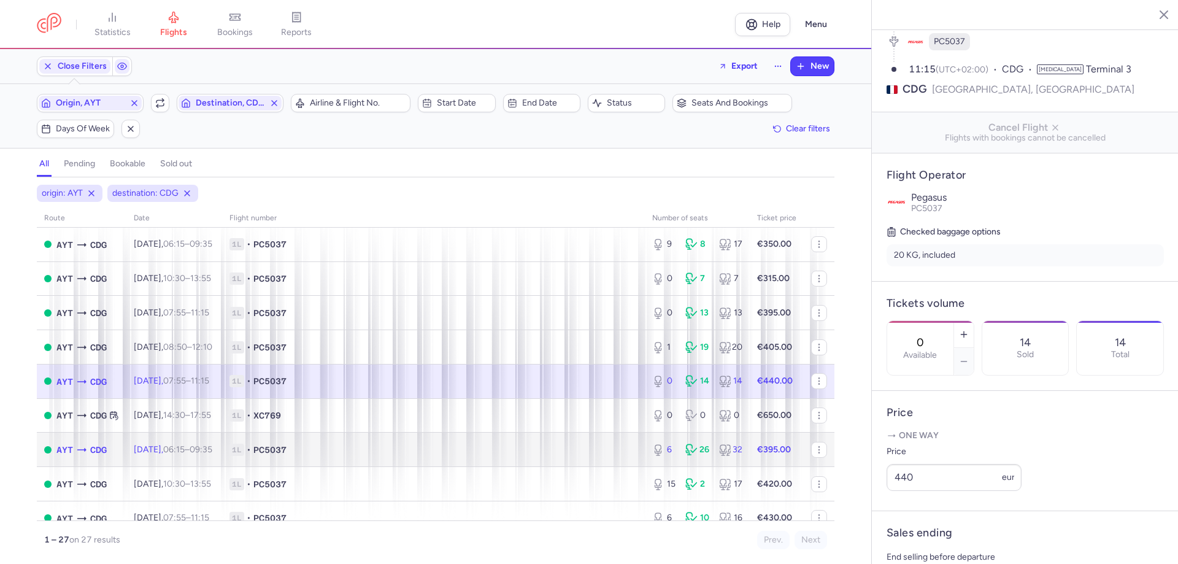
click at [440, 446] on span "1L • PC5037" at bounding box center [433, 449] width 408 height 12
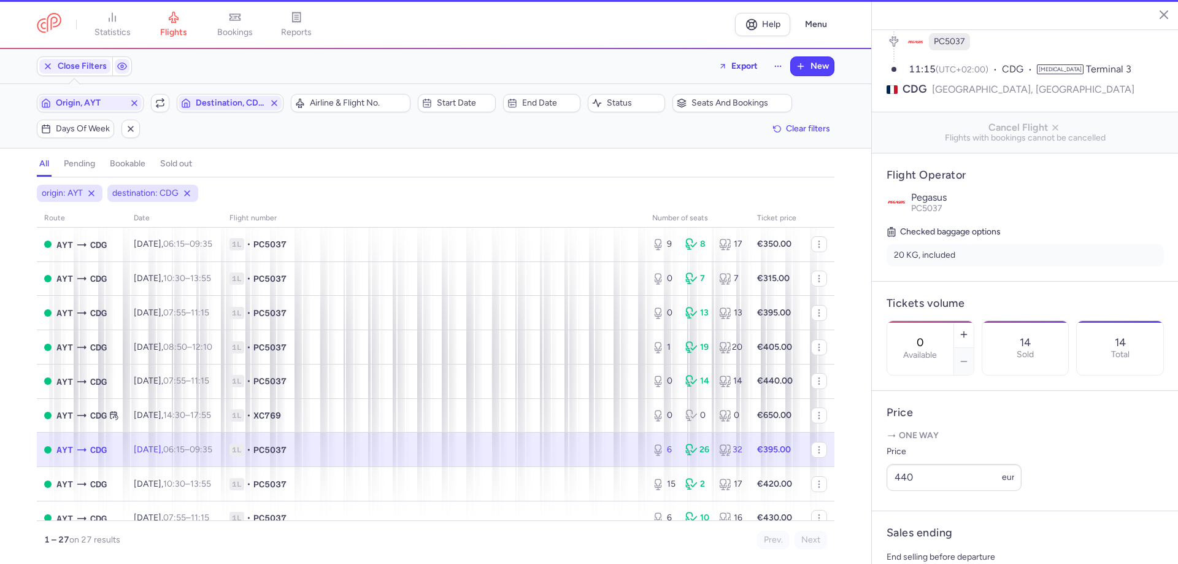
type input "6"
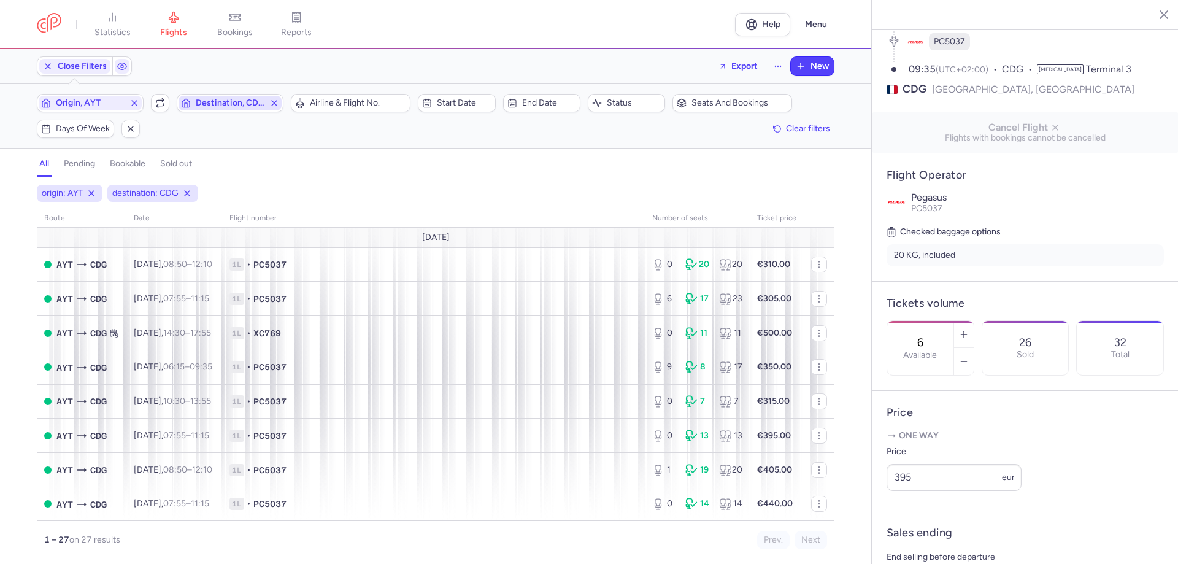
click at [231, 106] on span "Destination, CDG" at bounding box center [230, 103] width 69 height 10
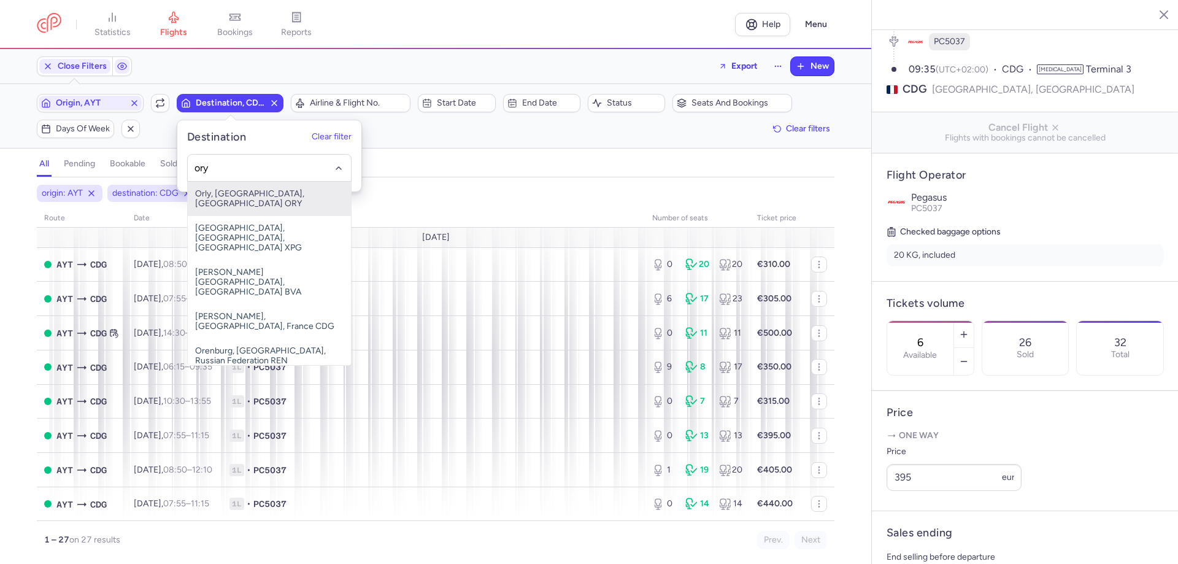
click at [239, 193] on span "Orly, [GEOGRAPHIC_DATA], [GEOGRAPHIC_DATA] ORY" at bounding box center [269, 199] width 163 height 34
type input "ory"
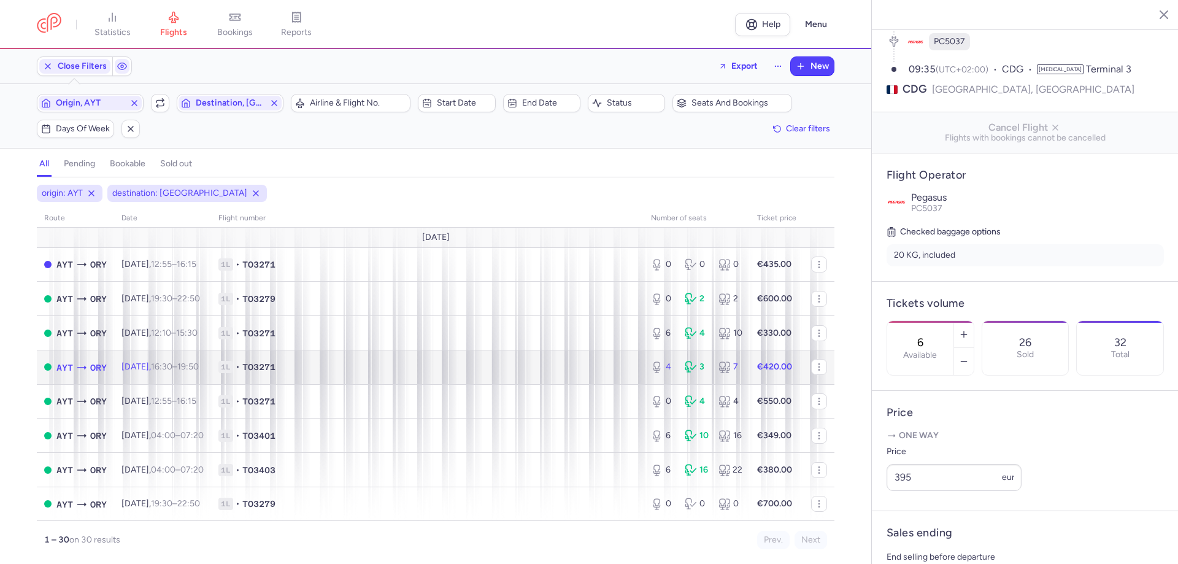
click at [381, 354] on td "1L • TO3271" at bounding box center [427, 367] width 432 height 34
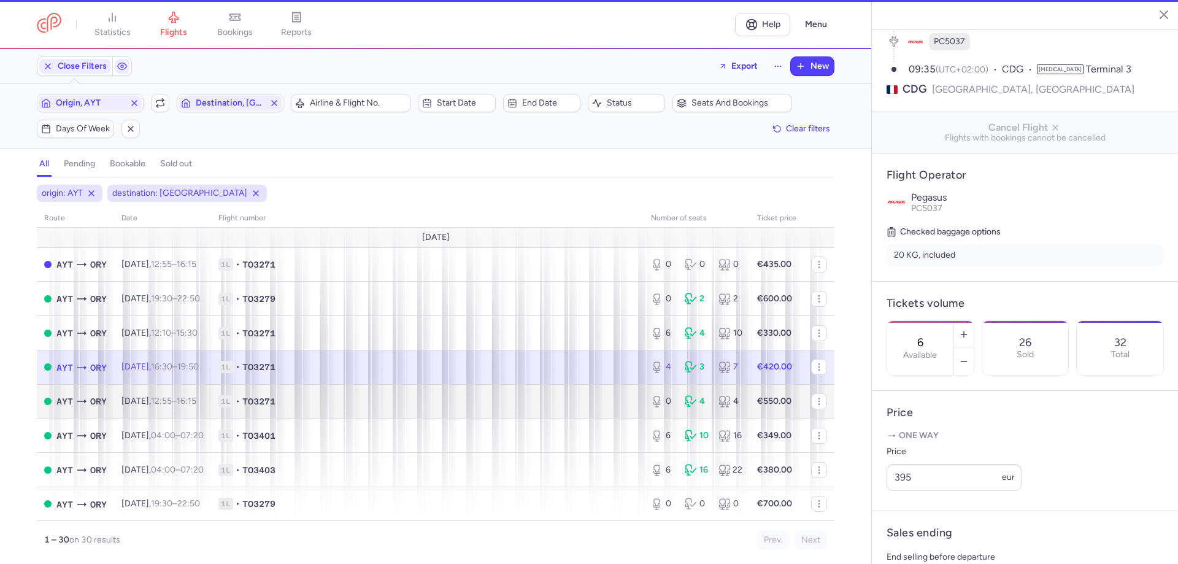
type input "4"
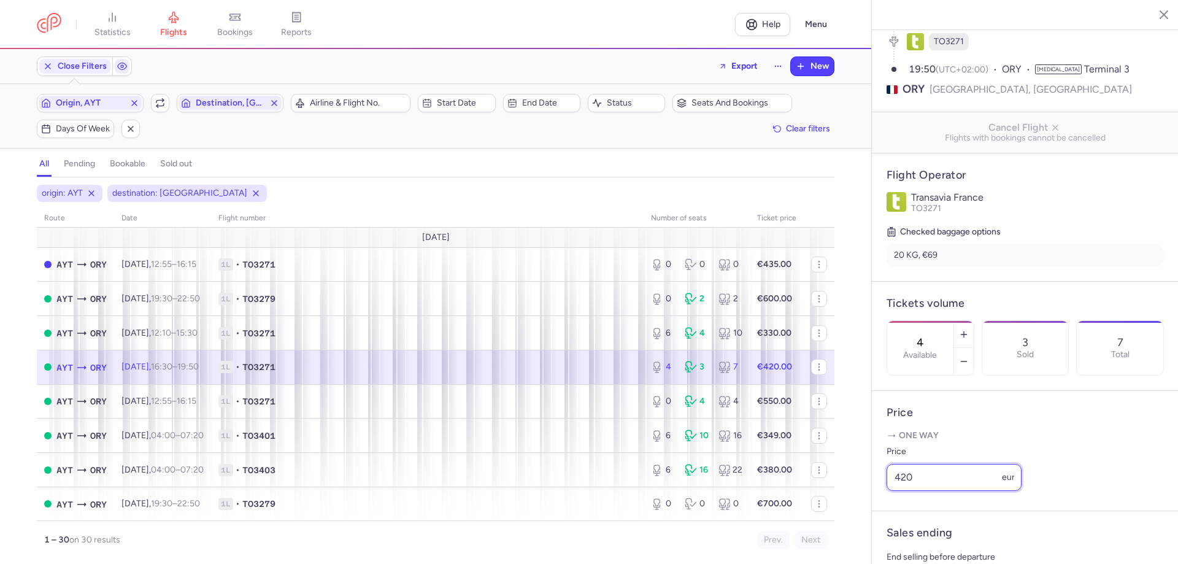
drag, startPoint x: 922, startPoint y: 487, endPoint x: 860, endPoint y: 495, distance: 61.8
click at [860, 495] on div "statistics flights bookings reports Help Menu Close Filters Export New Filters …" at bounding box center [589, 282] width 1178 height 564
type input "400"
drag, startPoint x: 922, startPoint y: 538, endPoint x: 920, endPoint y: 557, distance: 19.1
click at [922, 554] on button "Save changes" at bounding box center [927, 540] width 82 height 27
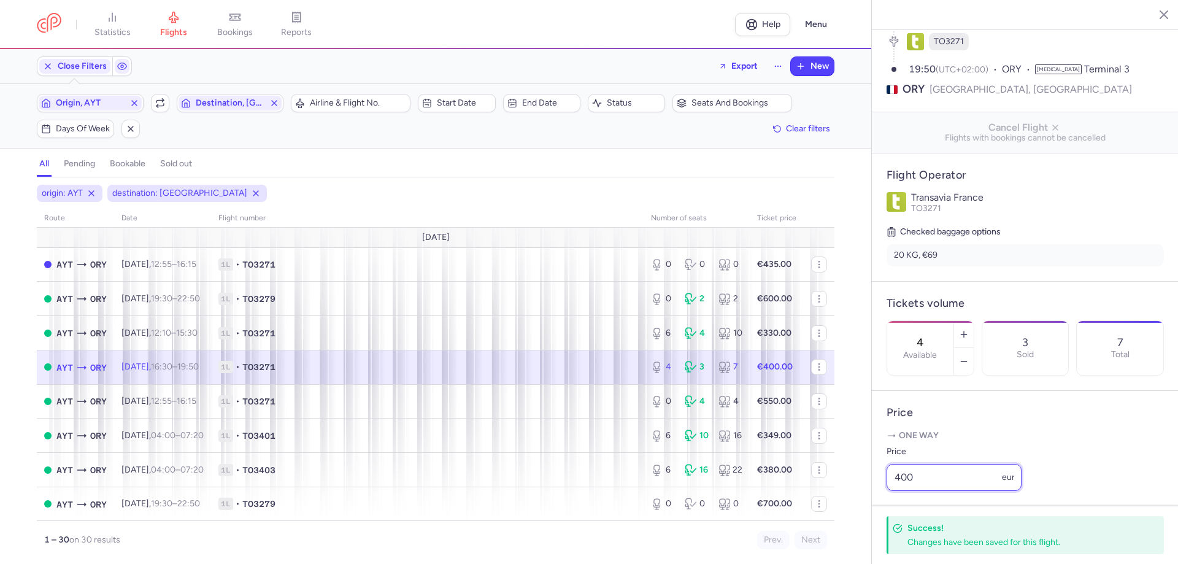
drag, startPoint x: 894, startPoint y: 500, endPoint x: 879, endPoint y: 500, distance: 15.3
click at [879, 500] on article "Price One way Price 400 eur" at bounding box center [1024, 451] width 307 height 120
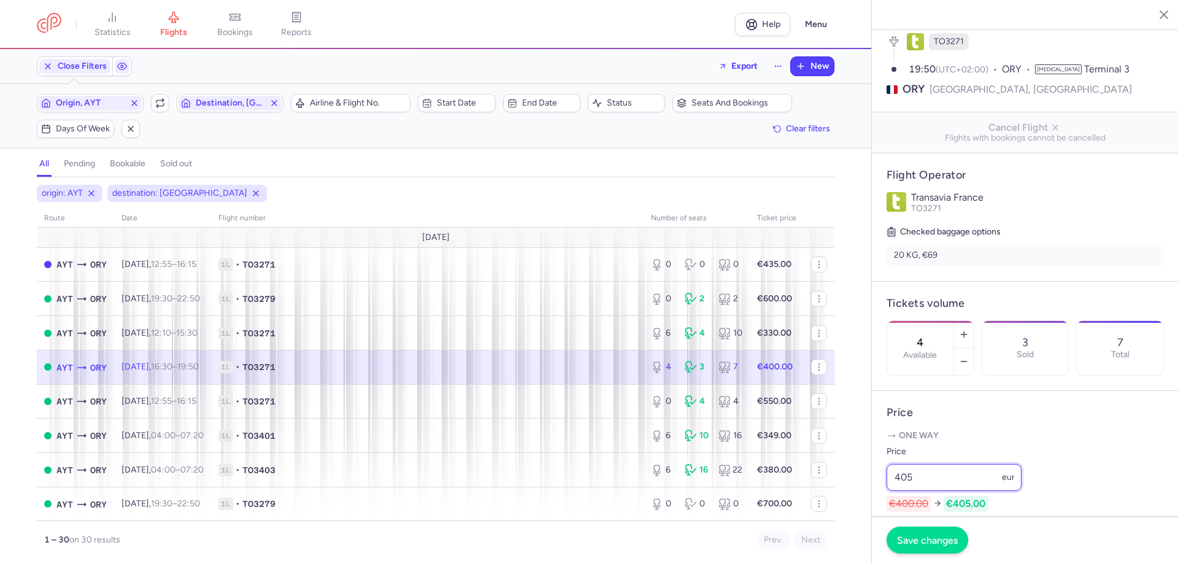
type input "405"
click at [914, 541] on span "Save changes" at bounding box center [927, 539] width 61 height 11
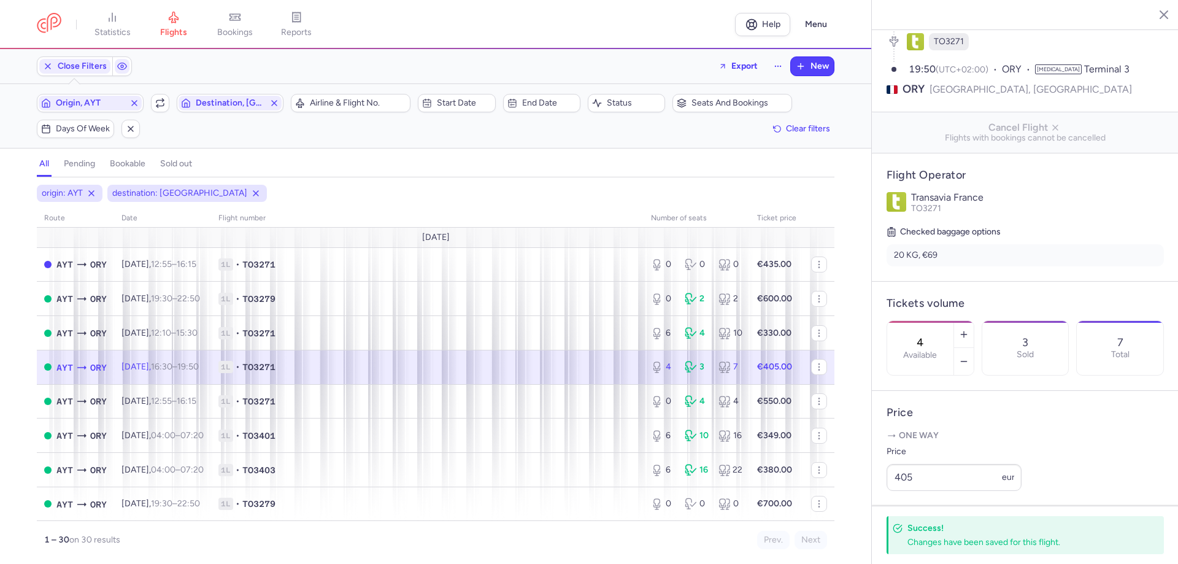
click at [612, 372] on span "1L • TO3271" at bounding box center [427, 367] width 418 height 12
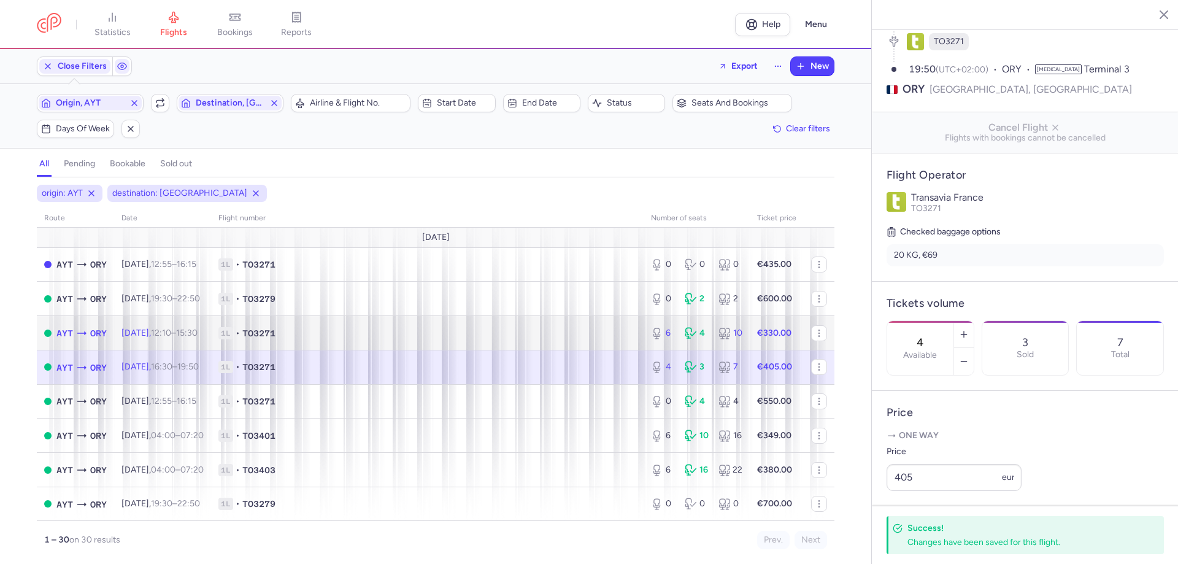
click at [449, 337] on span "1L • TO3271" at bounding box center [427, 333] width 418 height 12
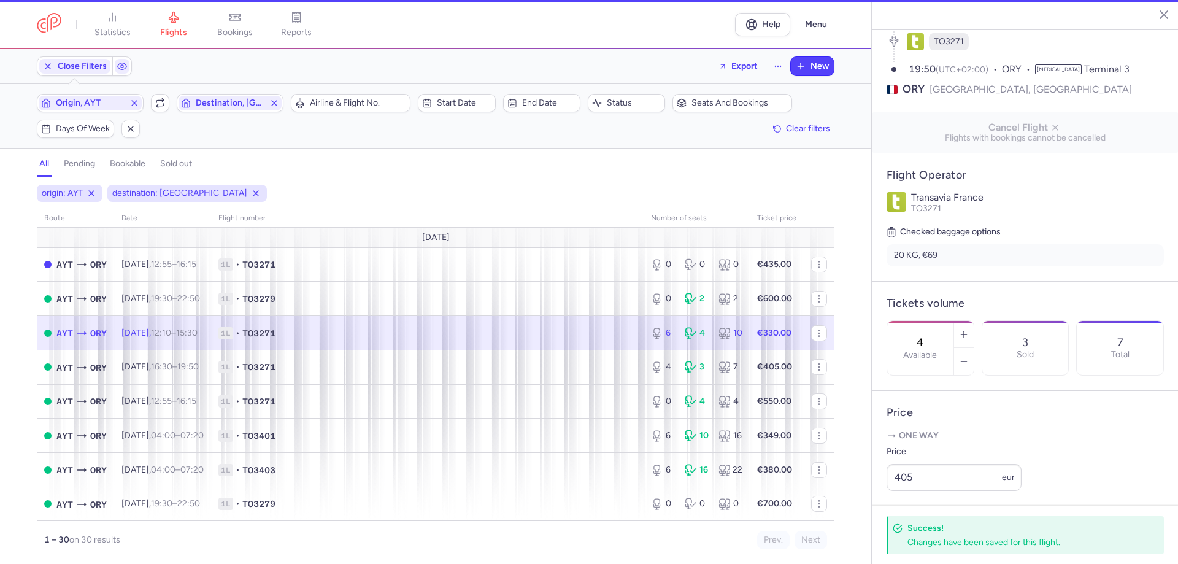
type input "6"
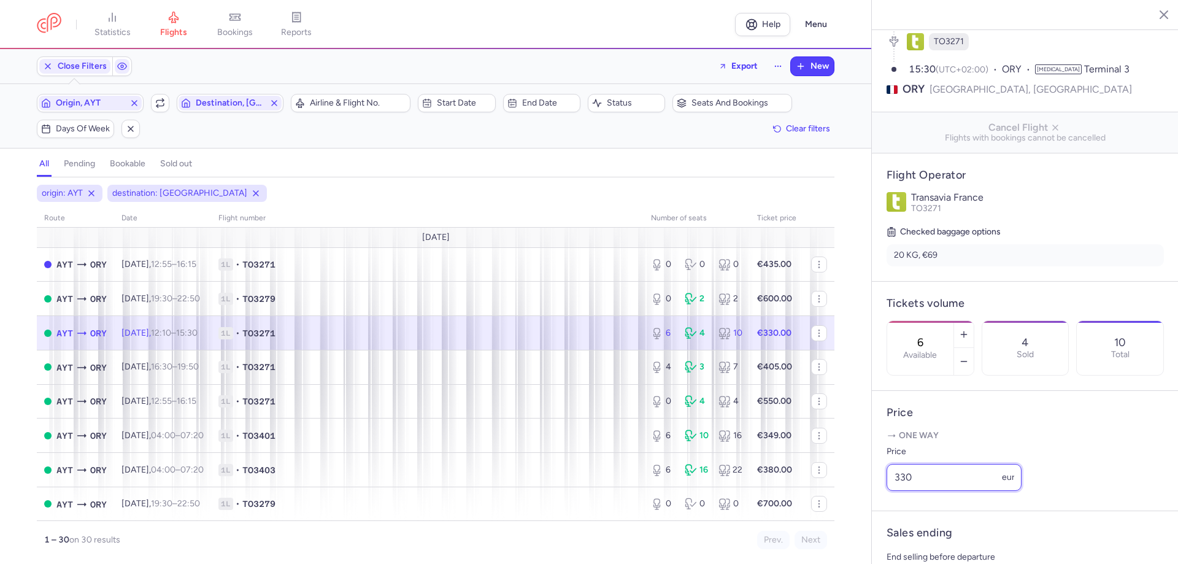
drag, startPoint x: 913, startPoint y: 491, endPoint x: 857, endPoint y: 487, distance: 56.5
click at [857, 487] on div "statistics flights bookings reports Help Menu Close Filters Export New Filters …" at bounding box center [589, 282] width 1178 height 564
type input "325"
click at [913, 539] on span "Save changes" at bounding box center [927, 539] width 61 height 11
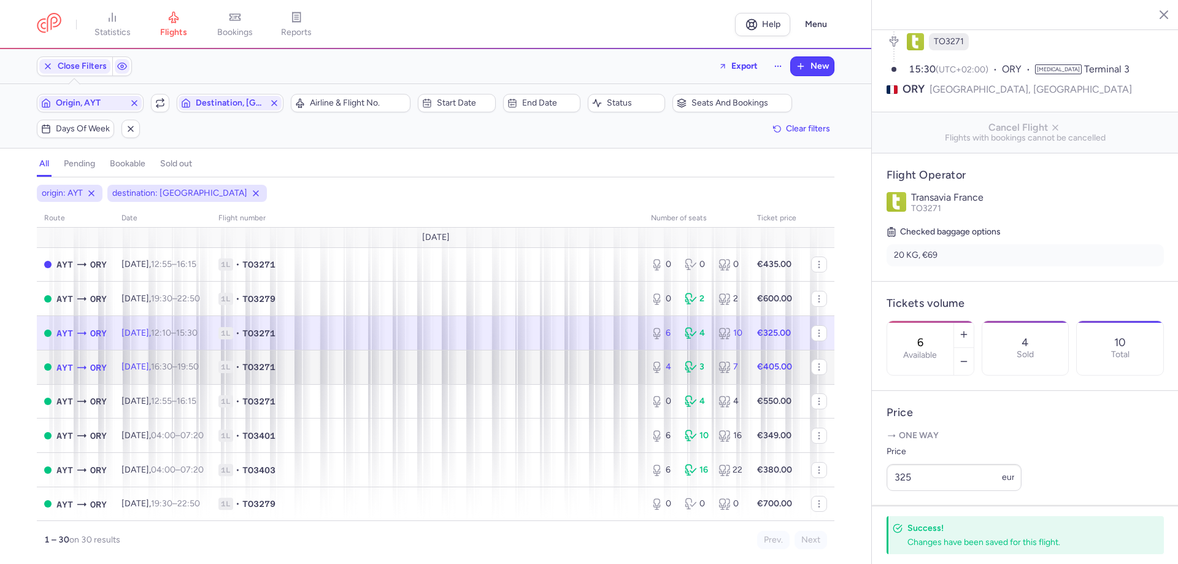
click at [450, 352] on td "1L • TO3271" at bounding box center [427, 367] width 432 height 34
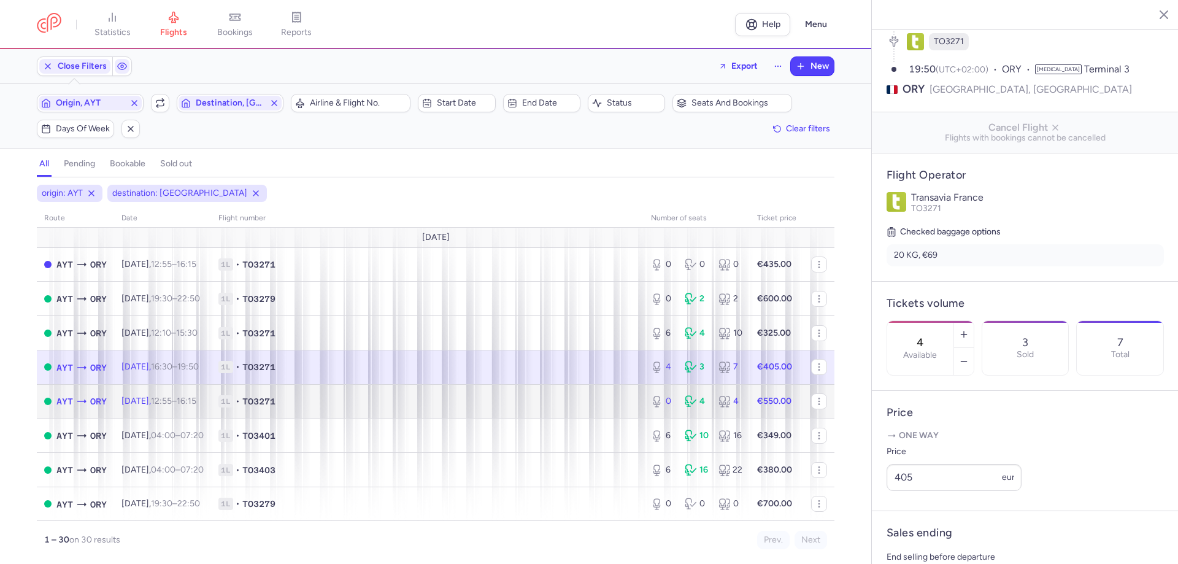
click at [472, 398] on span "1L • TO3271" at bounding box center [427, 401] width 418 height 12
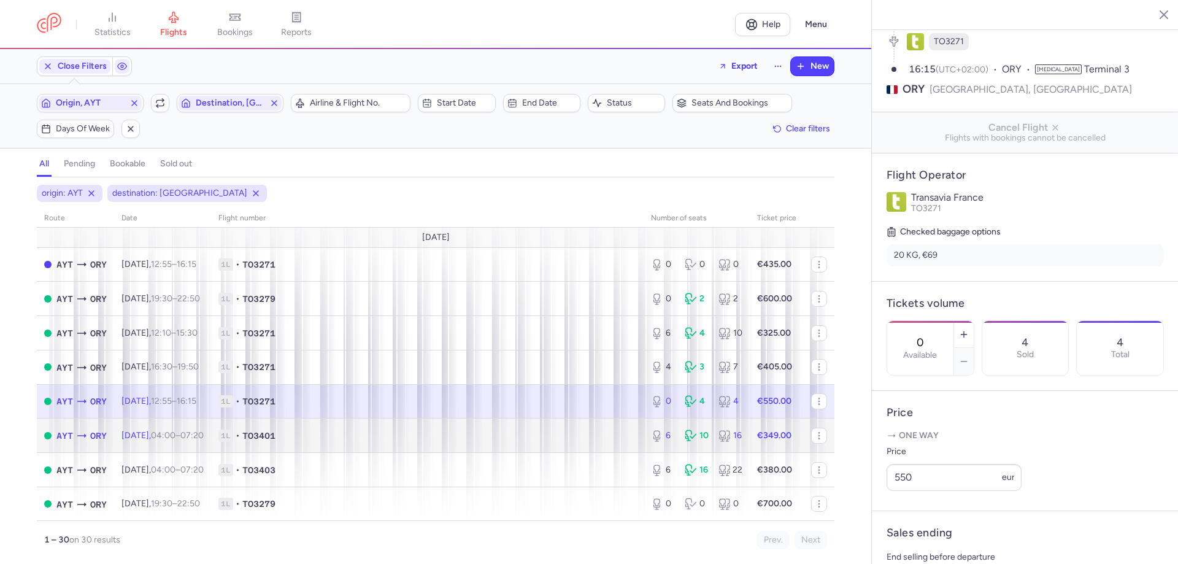
click at [475, 433] on span "1L • TO3401" at bounding box center [427, 435] width 418 height 12
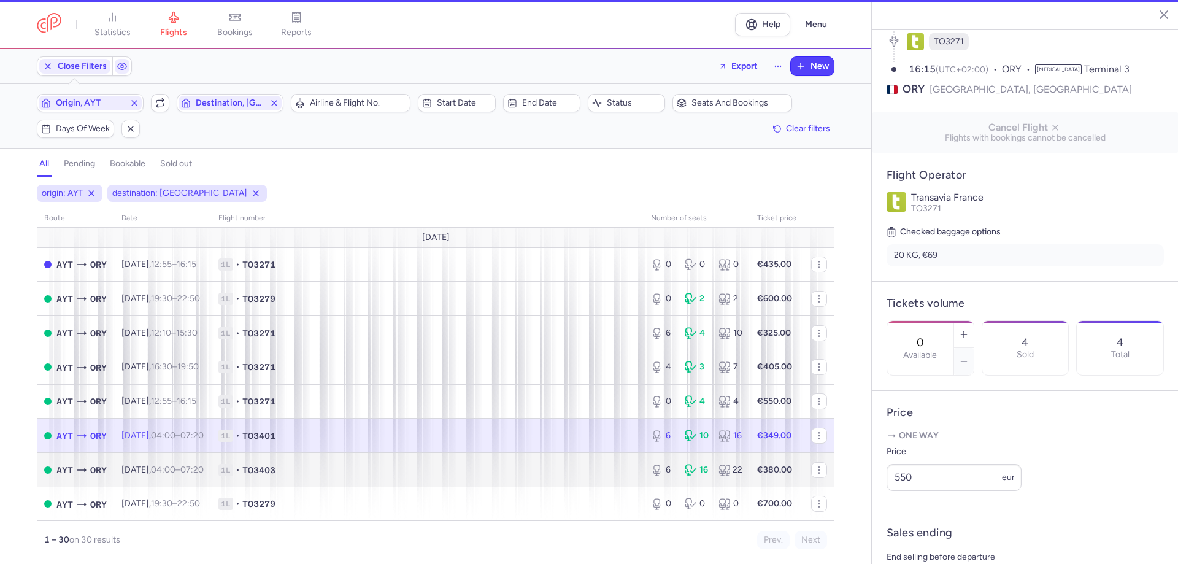
type input "6"
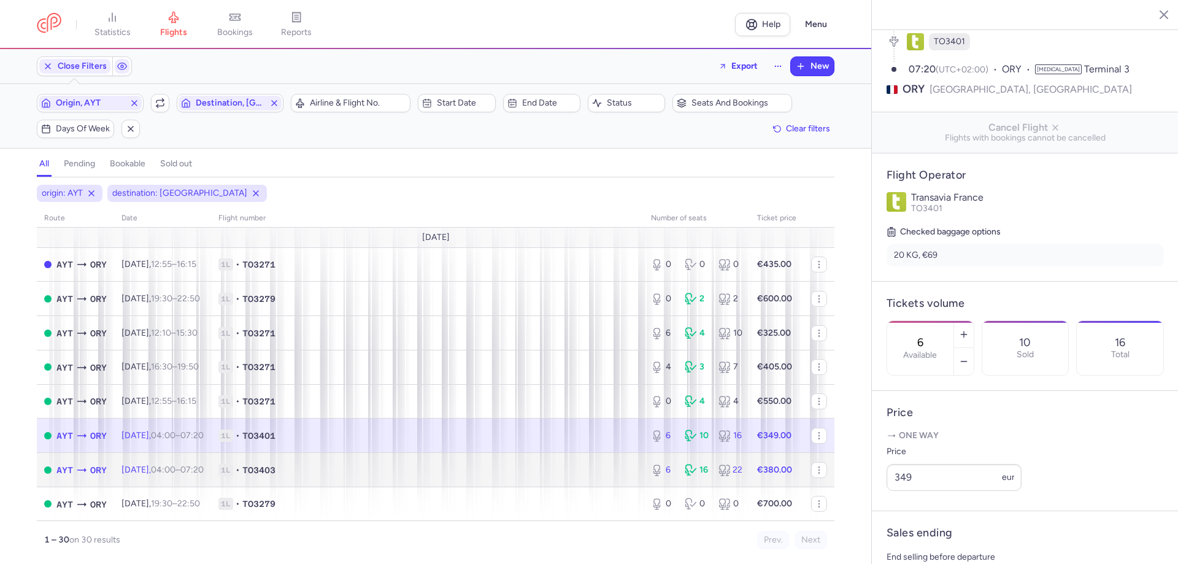
click at [475, 475] on span "1L • TO3403" at bounding box center [427, 470] width 418 height 12
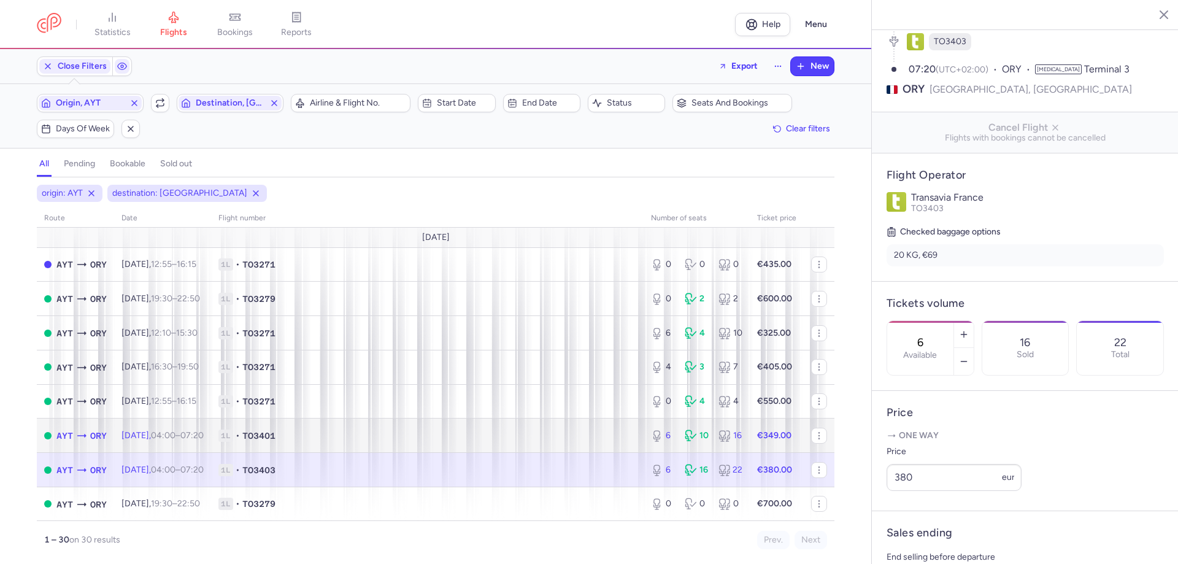
click at [508, 438] on span "1L • TO3401" at bounding box center [427, 435] width 418 height 12
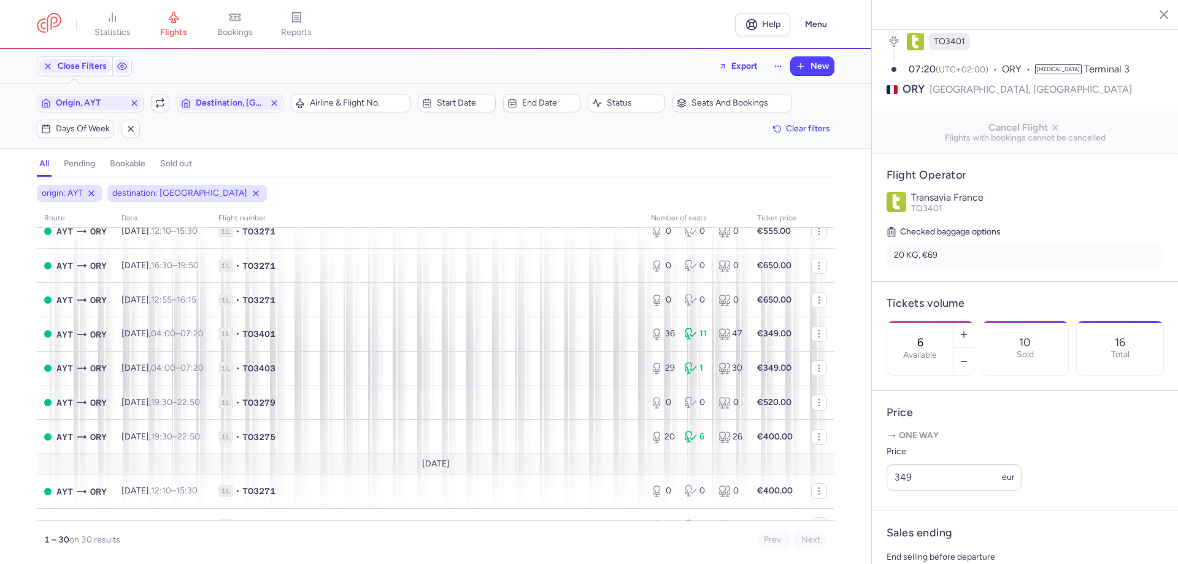
scroll to position [429, 0]
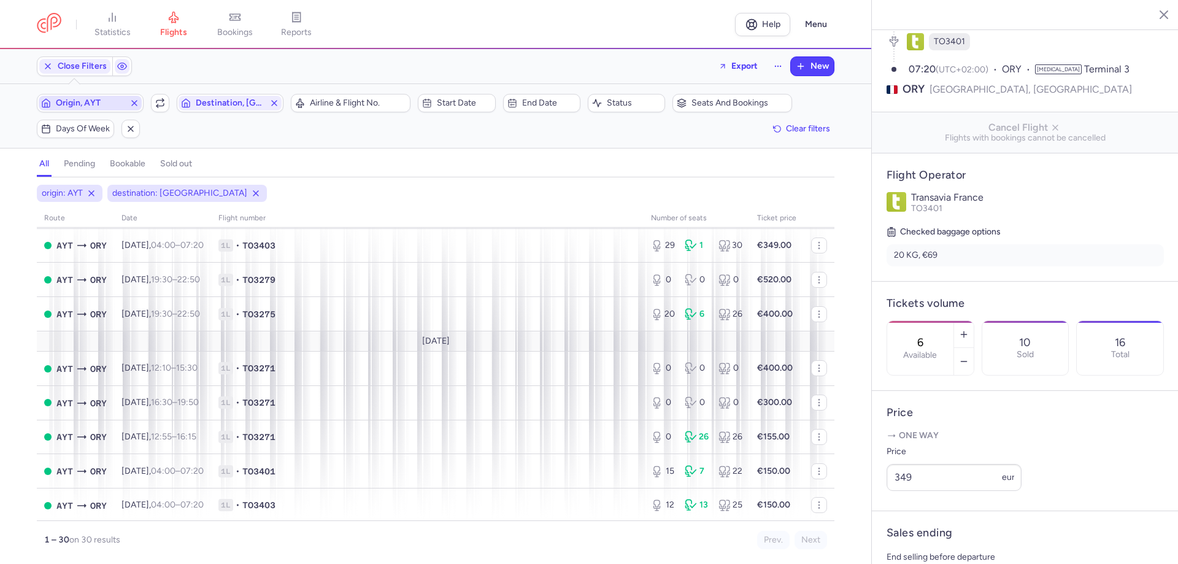
click at [88, 103] on span "Origin, AYT" at bounding box center [90, 103] width 69 height 10
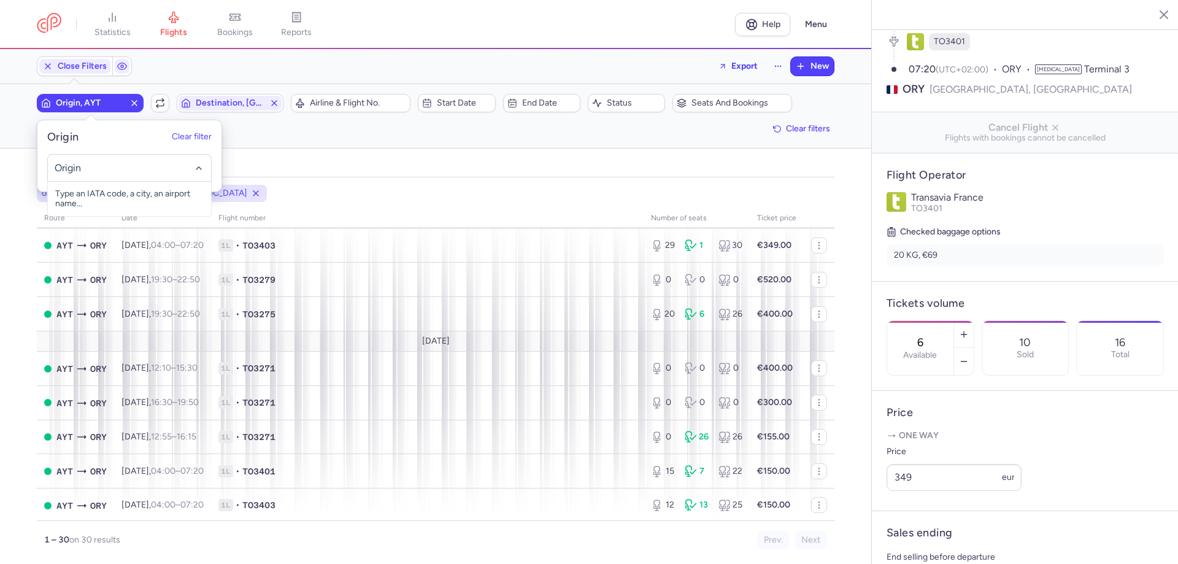
click at [88, 168] on input "-searchbox" at bounding box center [130, 167] width 150 height 13
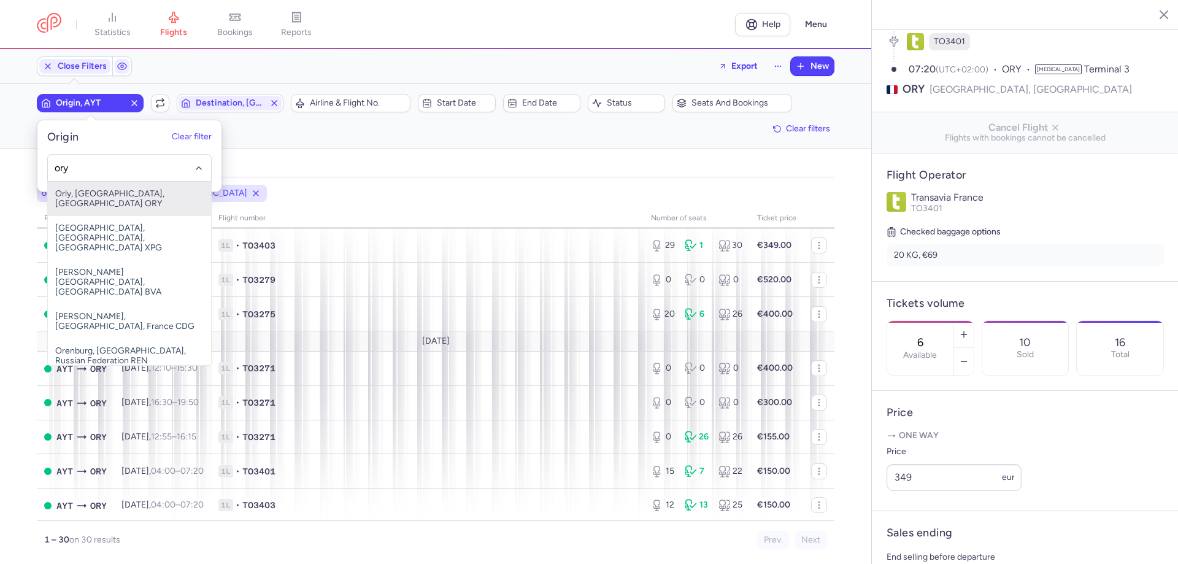
click at [102, 189] on span "Orly, [GEOGRAPHIC_DATA], [GEOGRAPHIC_DATA] ORY" at bounding box center [129, 199] width 163 height 34
type input "ory"
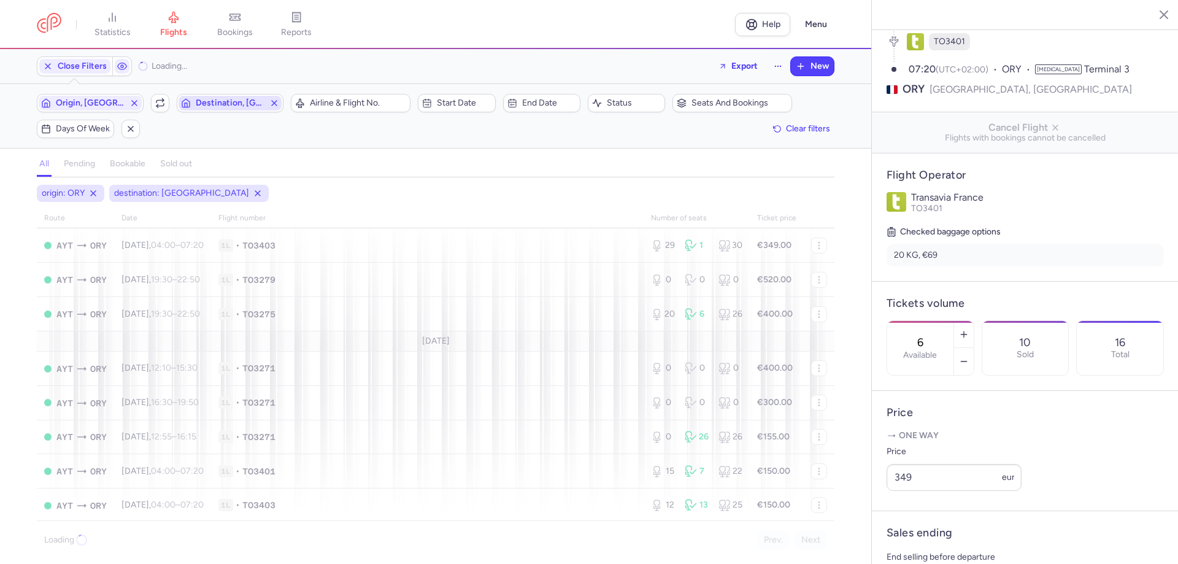
click at [216, 107] on span "Destination, [GEOGRAPHIC_DATA]" at bounding box center [230, 103] width 69 height 10
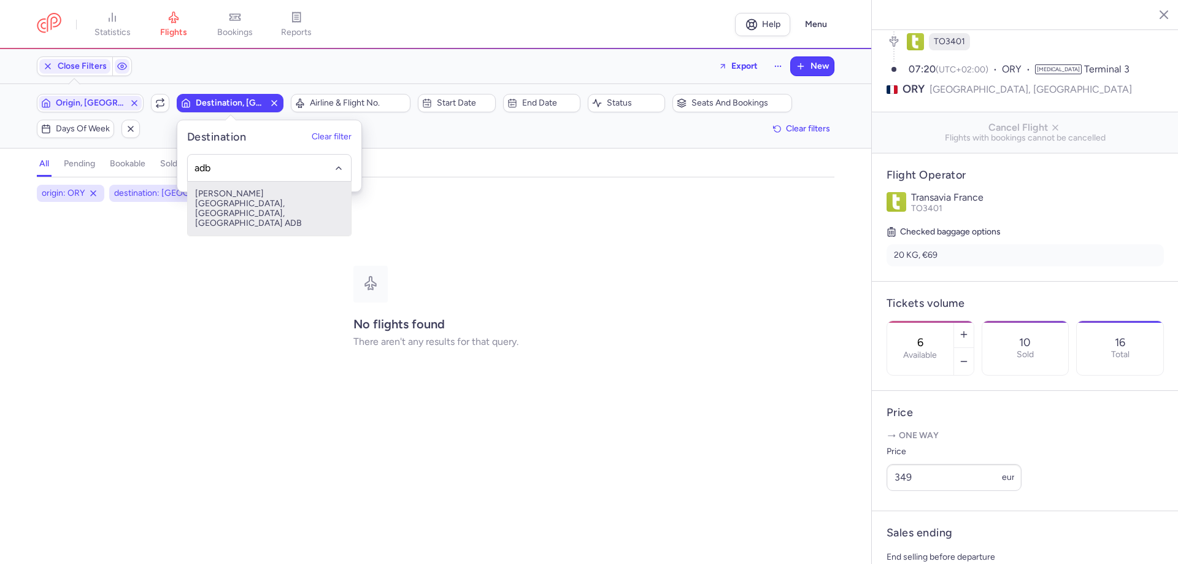
click at [262, 193] on span "[PERSON_NAME][GEOGRAPHIC_DATA], [GEOGRAPHIC_DATA], [GEOGRAPHIC_DATA] ADB" at bounding box center [269, 209] width 163 height 54
type input "adb"
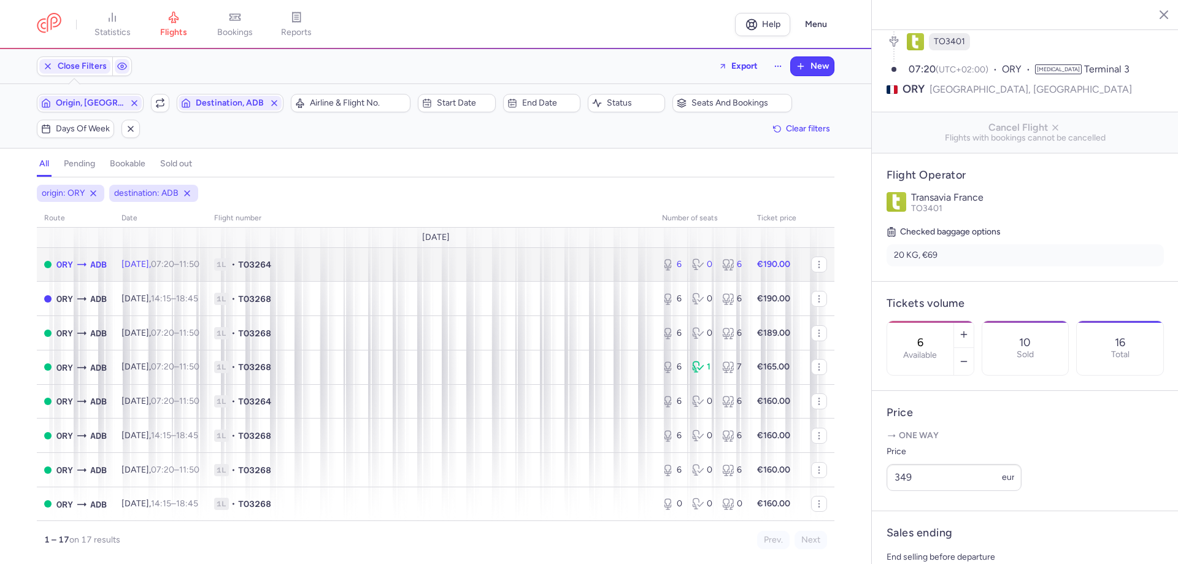
click at [431, 270] on span "1L • TO3264" at bounding box center [430, 264] width 433 height 12
type input "9"
select select "hours"
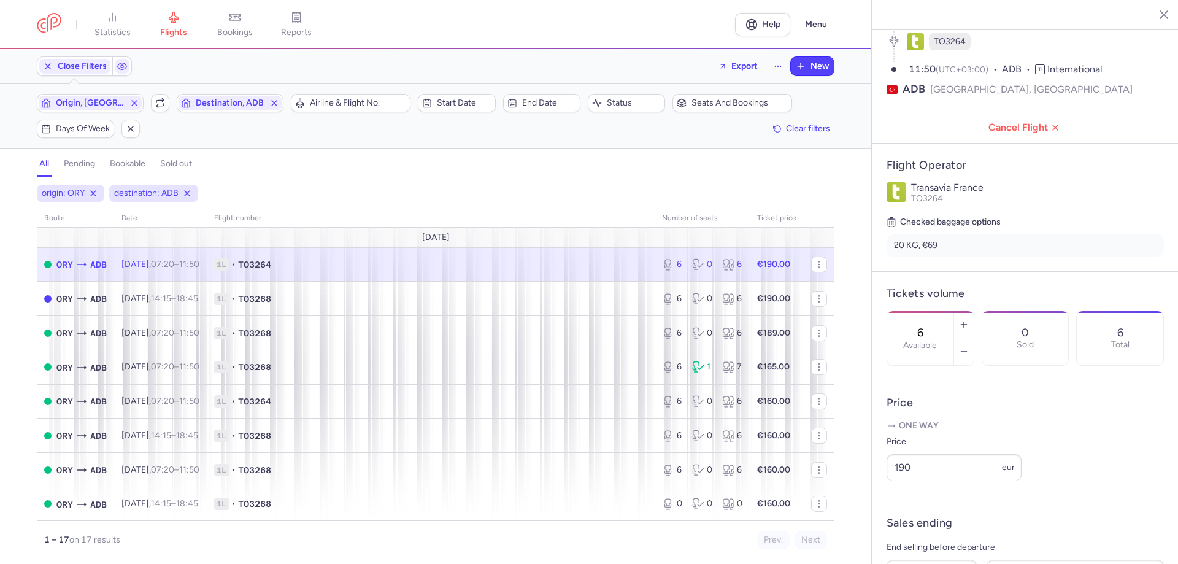
click at [749, 274] on td "1L • TO3264" at bounding box center [776, 264] width 54 height 34
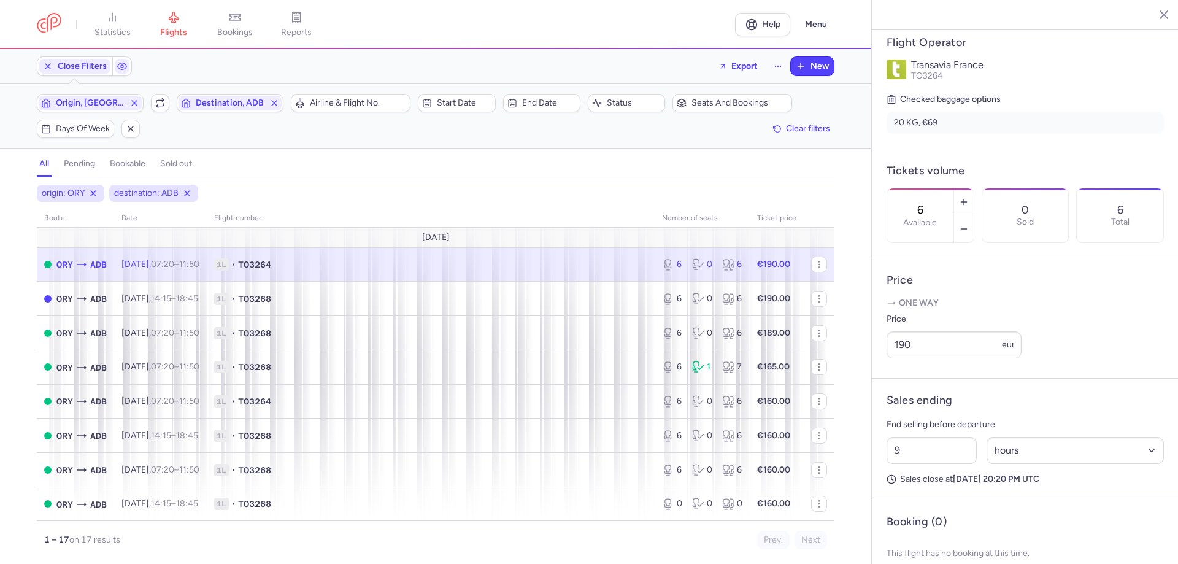
scroll to position [281, 0]
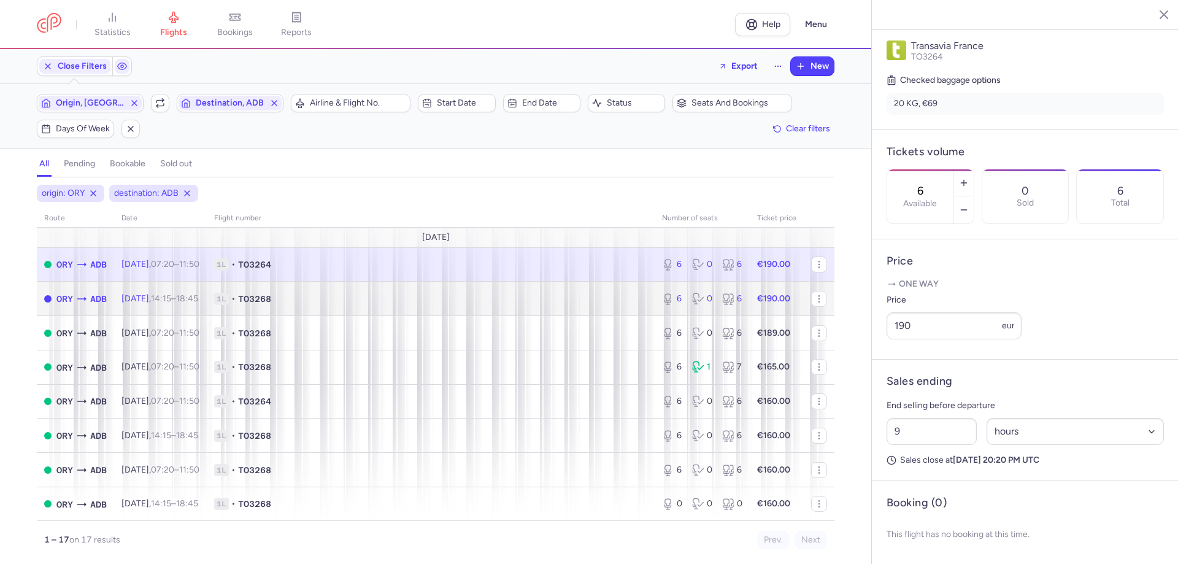
click at [554, 290] on td "1L • TO3268" at bounding box center [431, 298] width 448 height 34
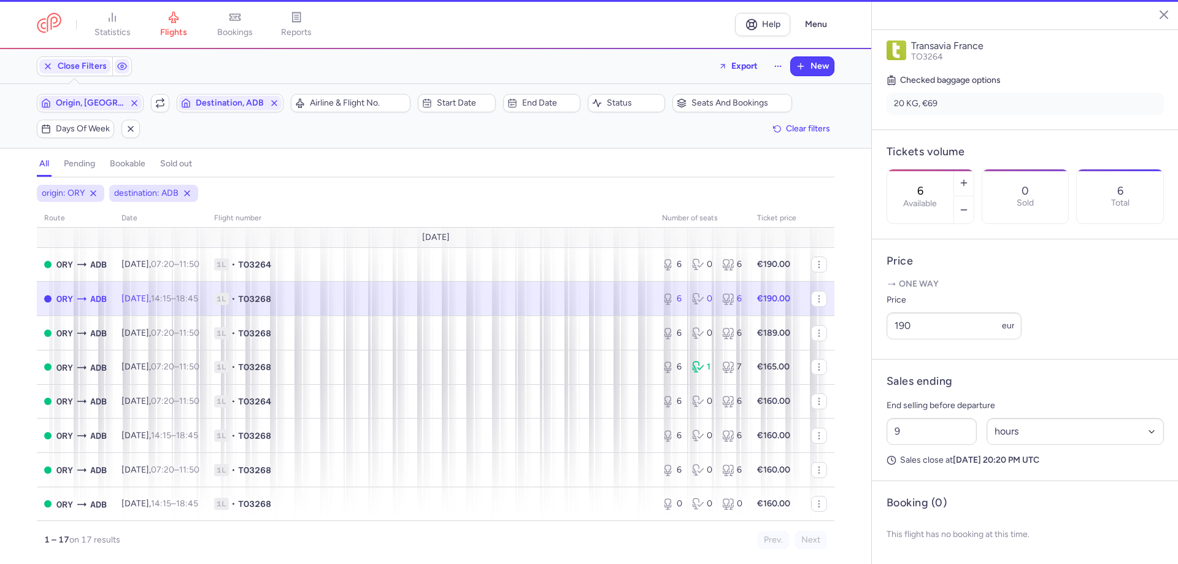
type input "2"
select select "days"
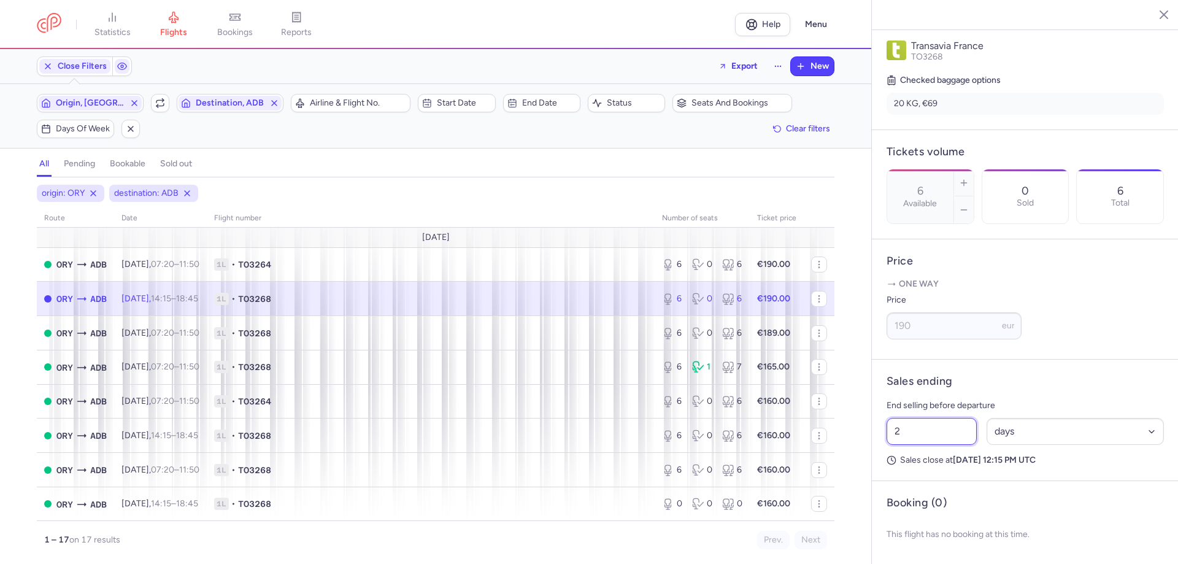
drag, startPoint x: 923, startPoint y: 432, endPoint x: 864, endPoint y: 423, distance: 59.5
click at [864, 423] on div "statistics flights bookings reports Help Menu Close Filters Export New Filters …" at bounding box center [589, 282] width 1178 height 564
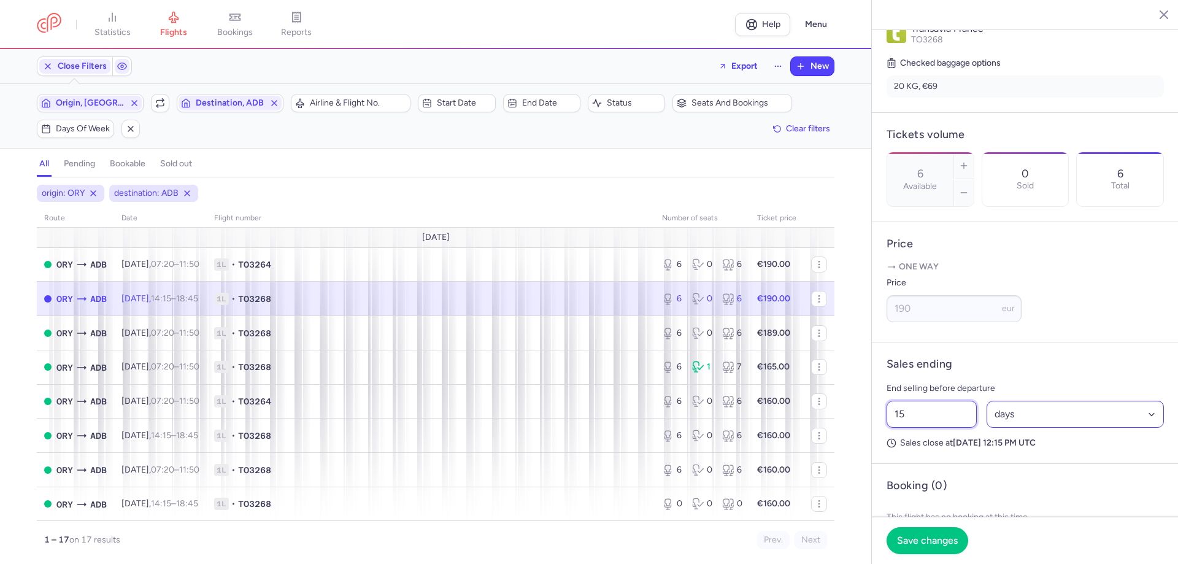
type input "15"
click at [1027, 427] on select "Select an option hours days" at bounding box center [1075, 413] width 178 height 27
select select "hours"
click at [986, 417] on select "Select an option hours days" at bounding box center [1075, 413] width 178 height 27
click at [929, 544] on span "Save changes" at bounding box center [927, 539] width 61 height 11
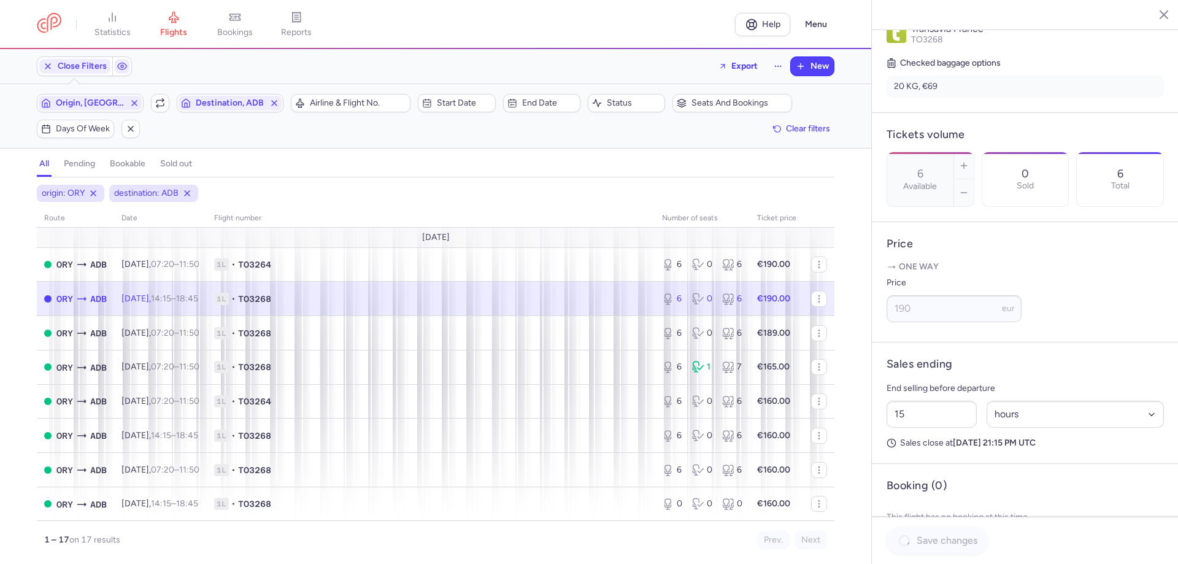
scroll to position [281, 0]
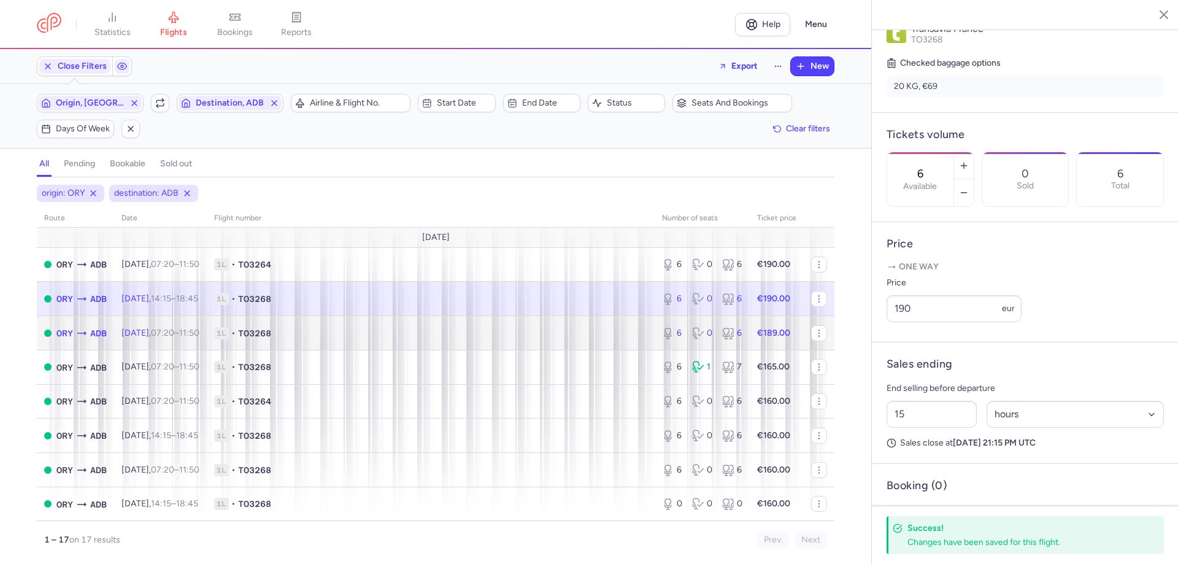
click at [610, 327] on span "1L • TO3268" at bounding box center [430, 333] width 433 height 12
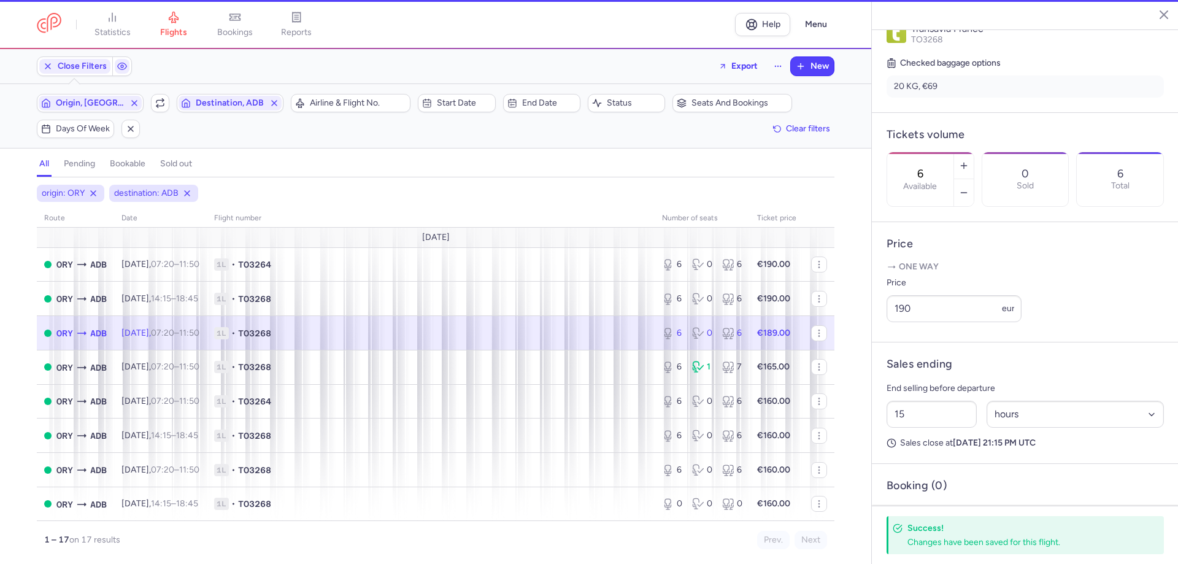
type input "2"
select select "days"
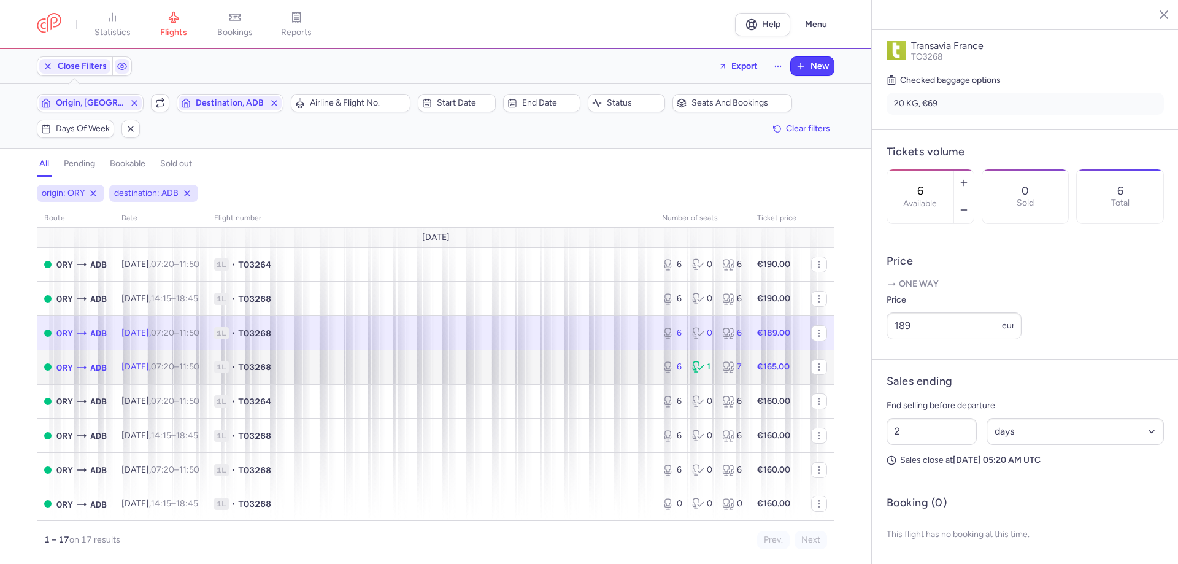
click at [657, 374] on div "6 1 7" at bounding box center [702, 367] width 90 height 22
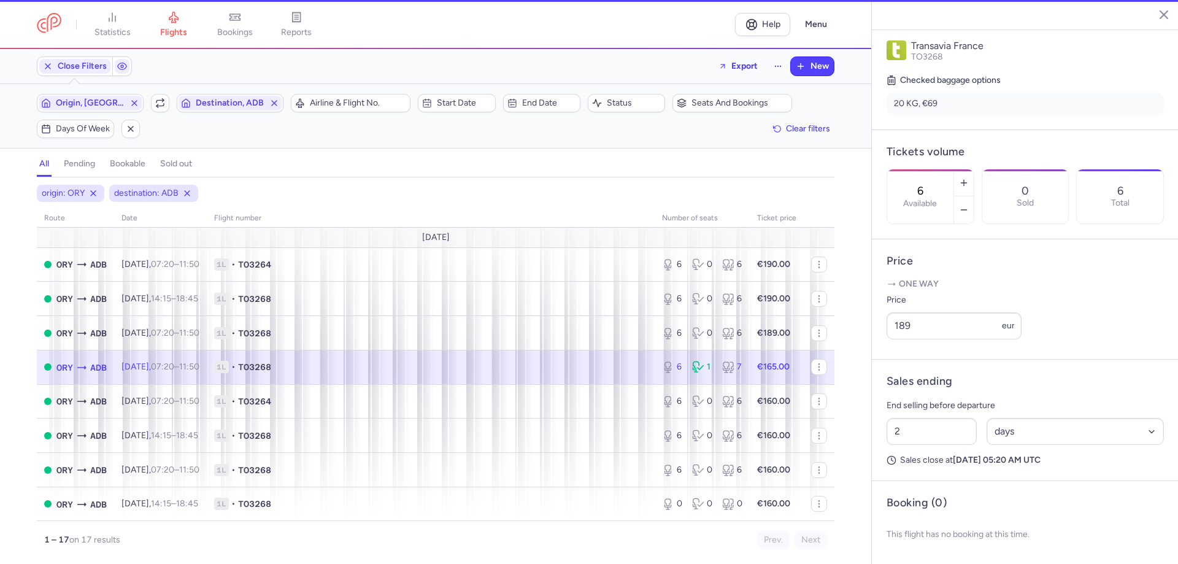
scroll to position [291, 0]
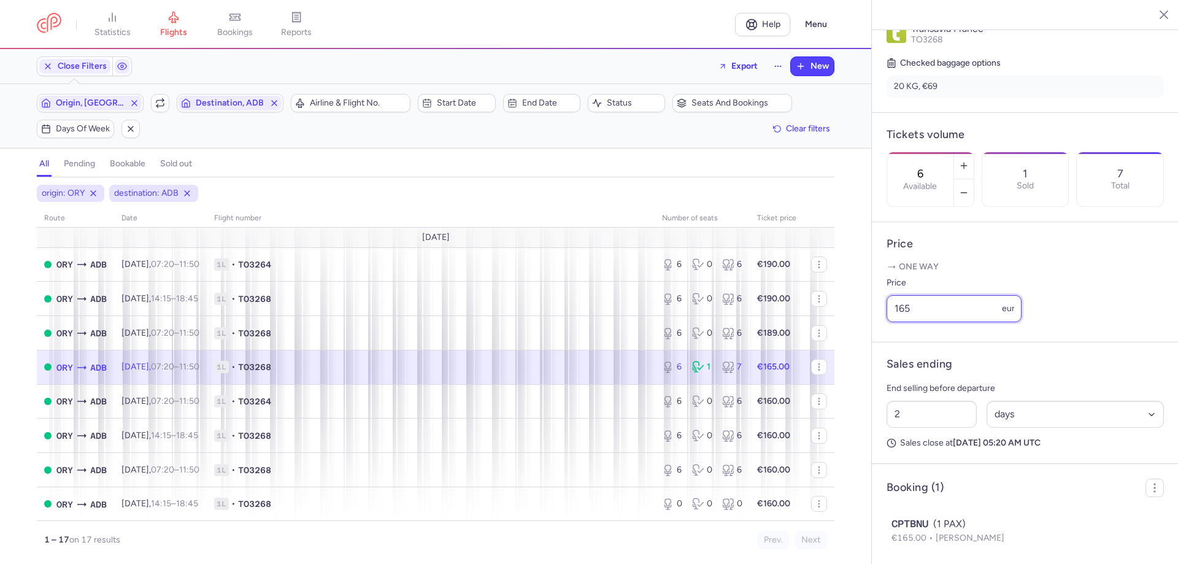
drag, startPoint x: 930, startPoint y: 330, endPoint x: 879, endPoint y: 334, distance: 51.0
click at [884, 325] on article "Price One way Price 165 eur" at bounding box center [1024, 282] width 307 height 120
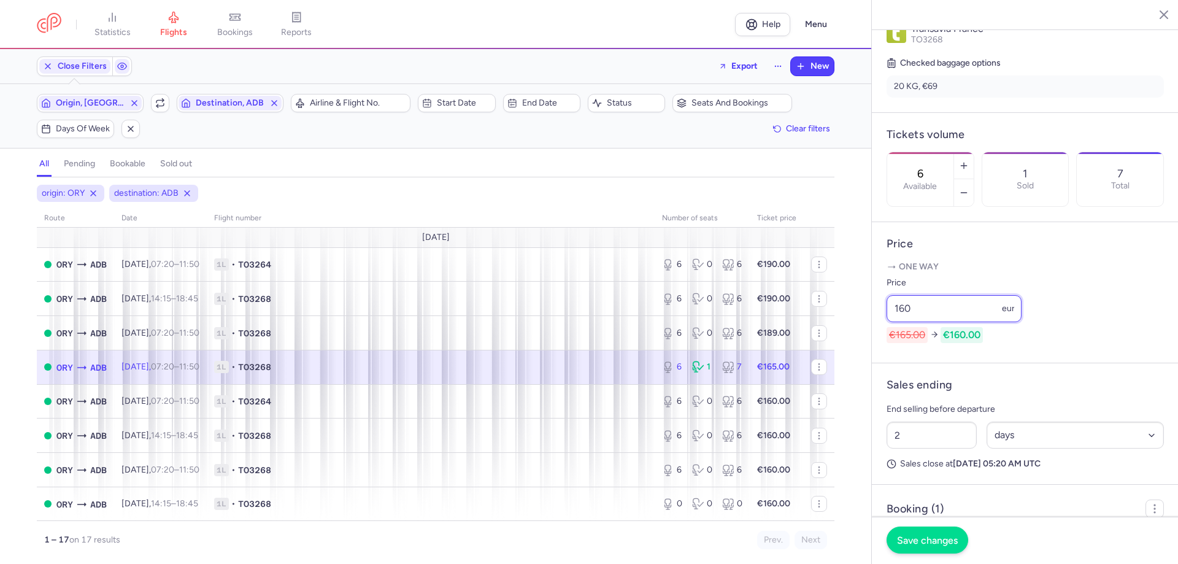
type input "160"
drag, startPoint x: 938, startPoint y: 534, endPoint x: 929, endPoint y: 542, distance: 12.3
click at [938, 537] on span "Save changes" at bounding box center [927, 539] width 61 height 11
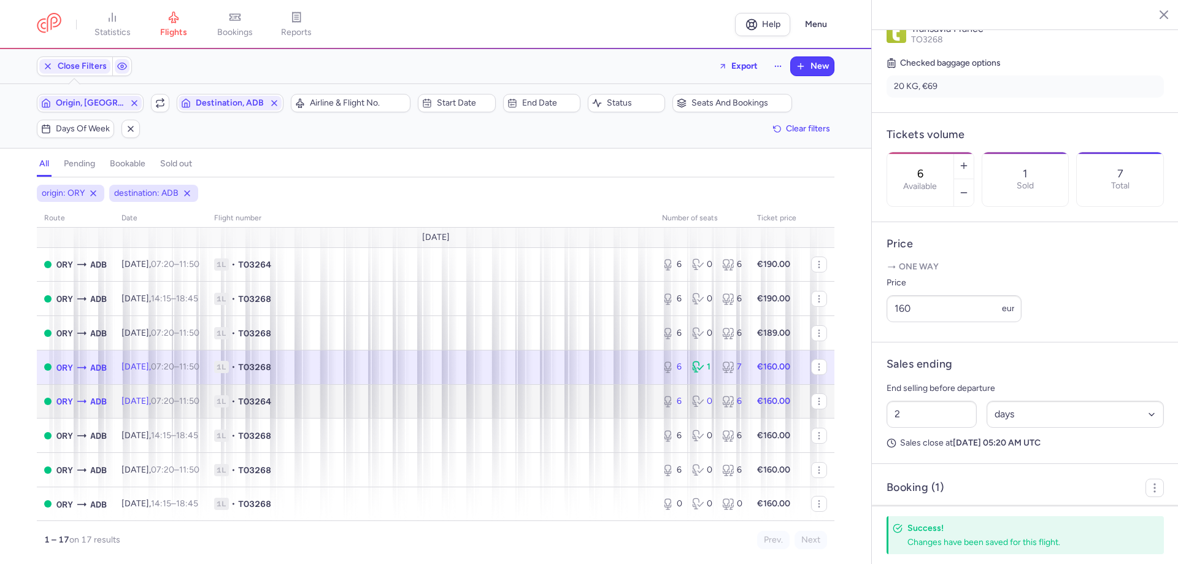
click at [573, 405] on span "1L • TO3264" at bounding box center [430, 401] width 433 height 12
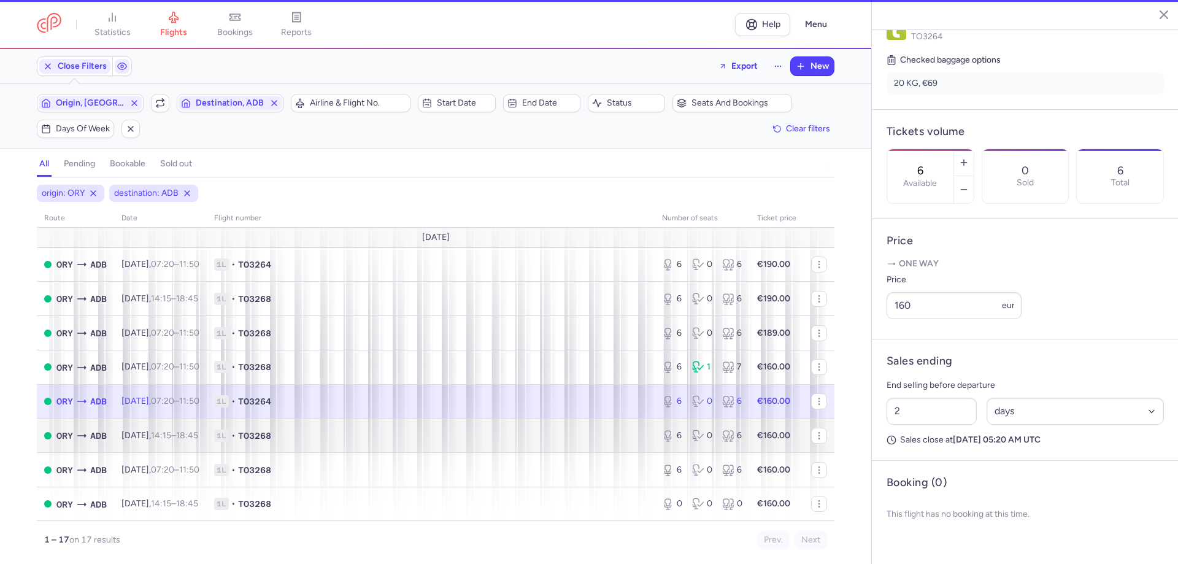
scroll to position [281, 0]
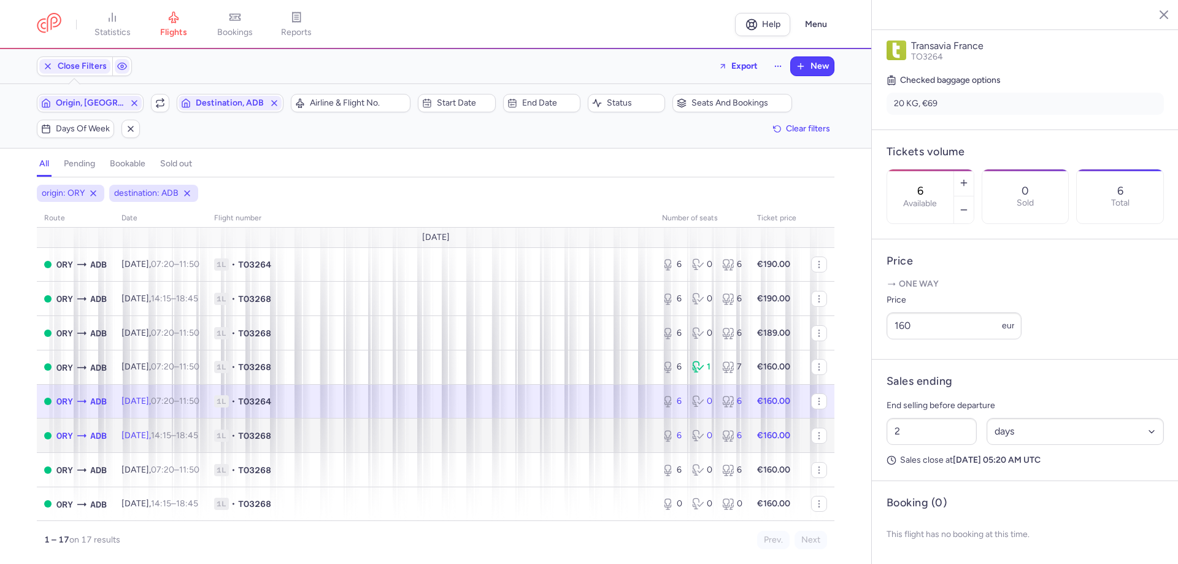
click at [541, 432] on span "1L • TO3268" at bounding box center [430, 435] width 433 height 12
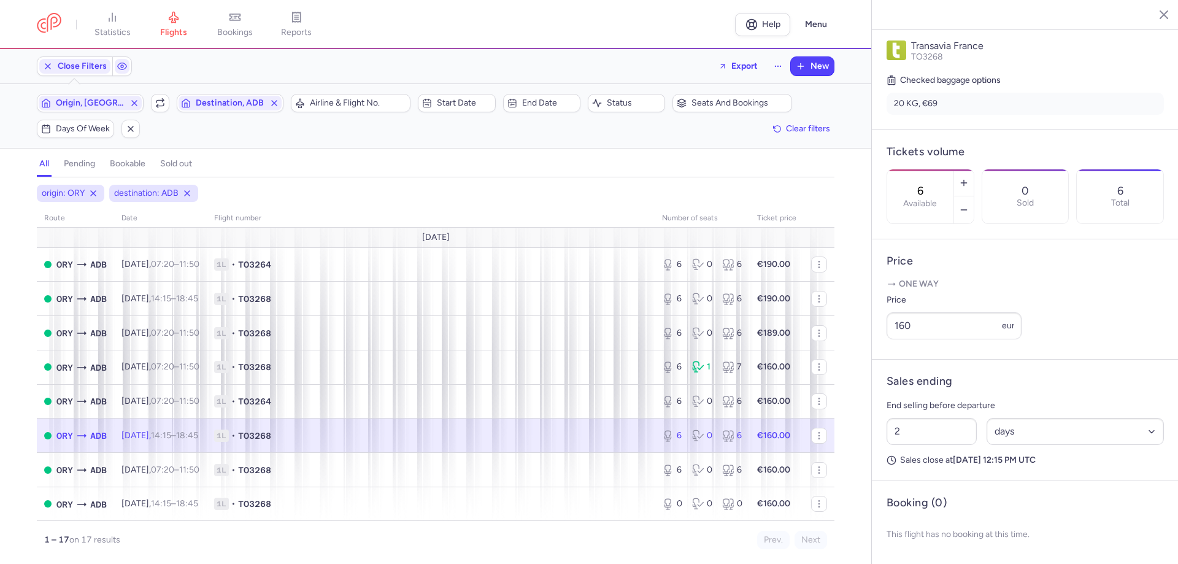
scroll to position [123, 0]
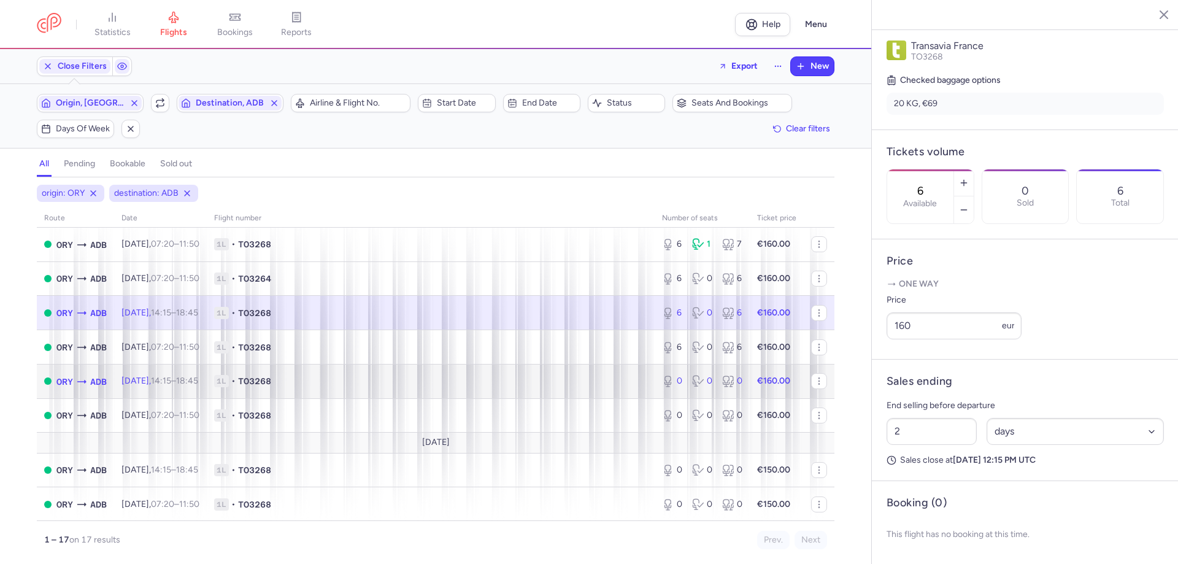
click at [556, 381] on span "1L • TO3268" at bounding box center [430, 381] width 433 height 12
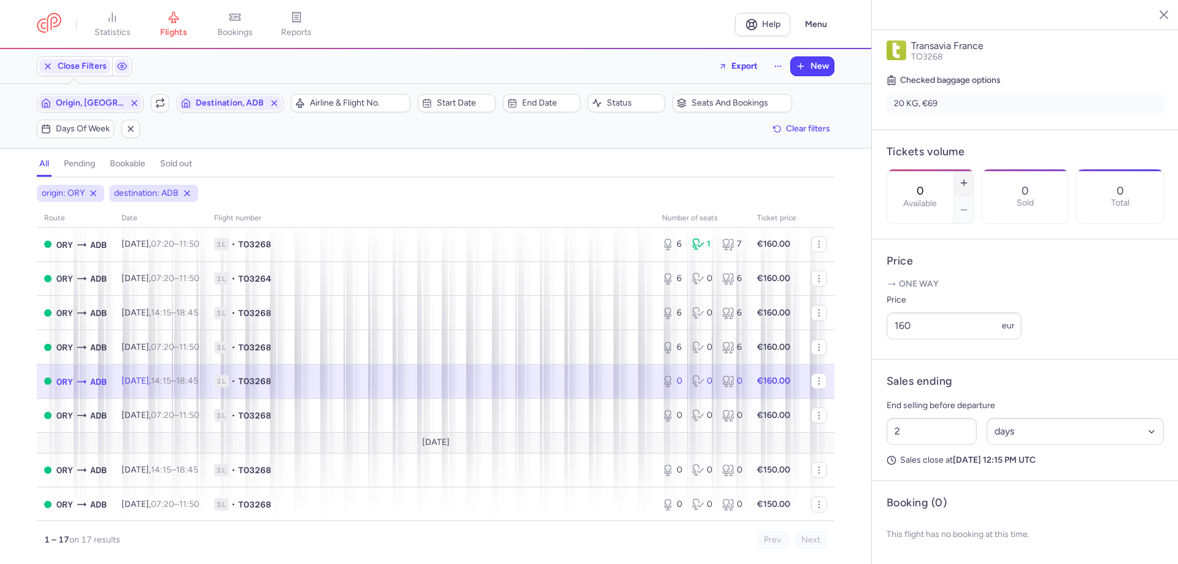
click at [966, 183] on line "button" at bounding box center [963, 183] width 6 height 0
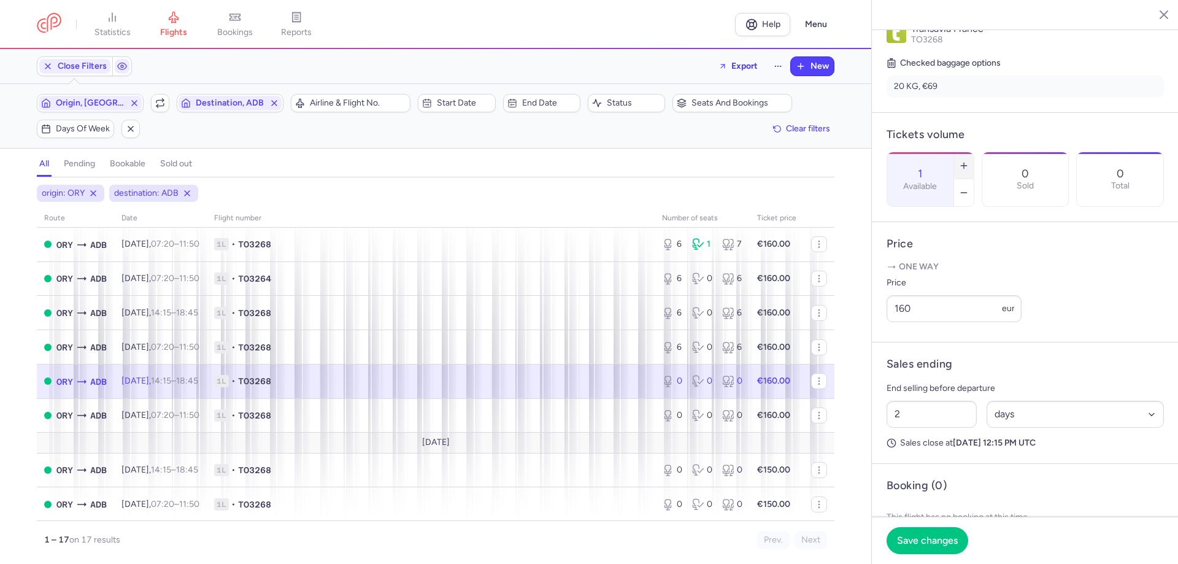
click at [963, 163] on line "button" at bounding box center [963, 166] width 0 height 6
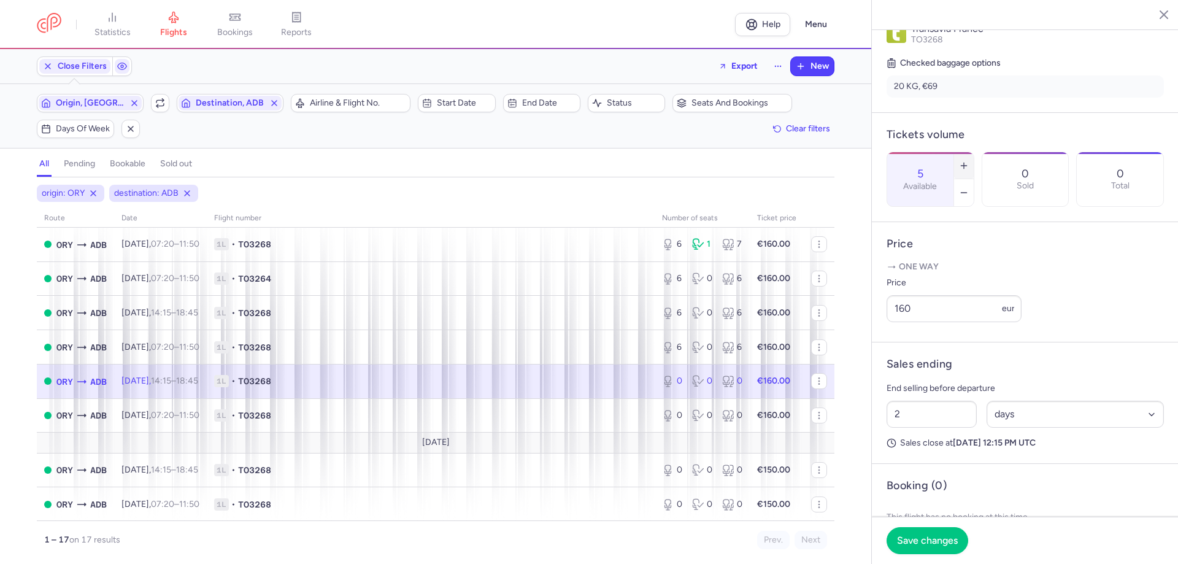
type input "6"
click at [931, 533] on button "Save changes" at bounding box center [927, 539] width 82 height 27
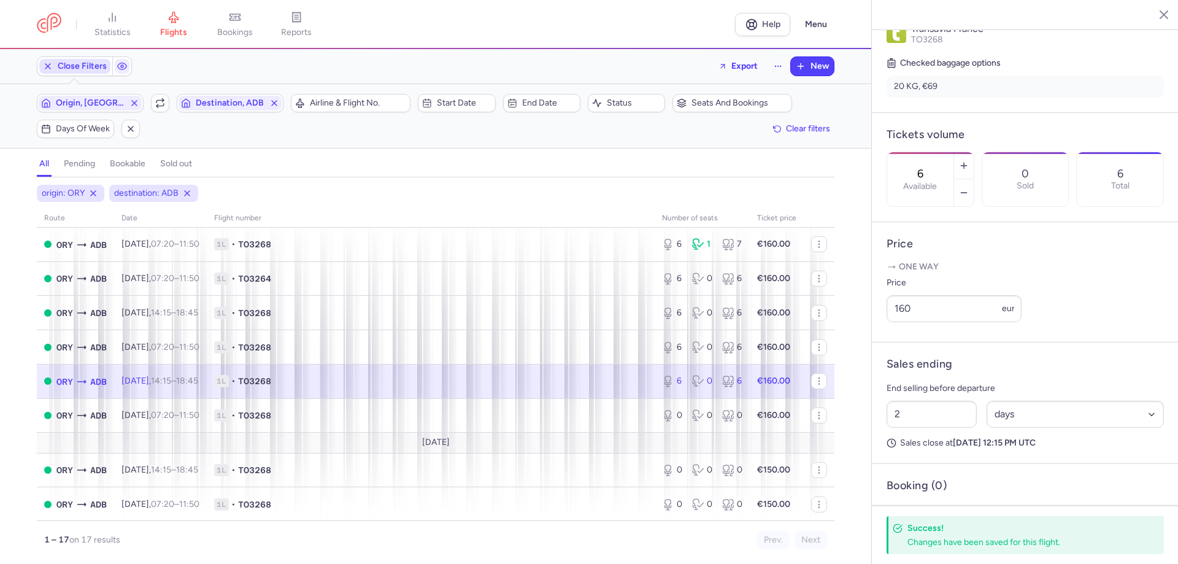
click at [90, 71] on span "Close Filters" at bounding box center [82, 66] width 49 height 10
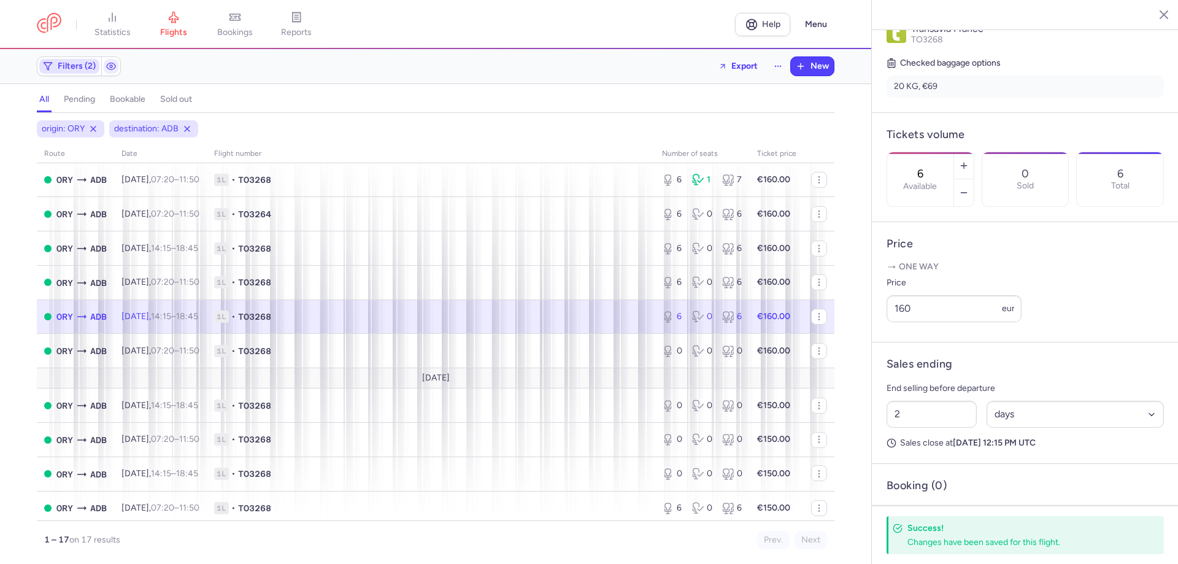
click at [90, 71] on span "Filters (2)" at bounding box center [77, 66] width 38 height 10
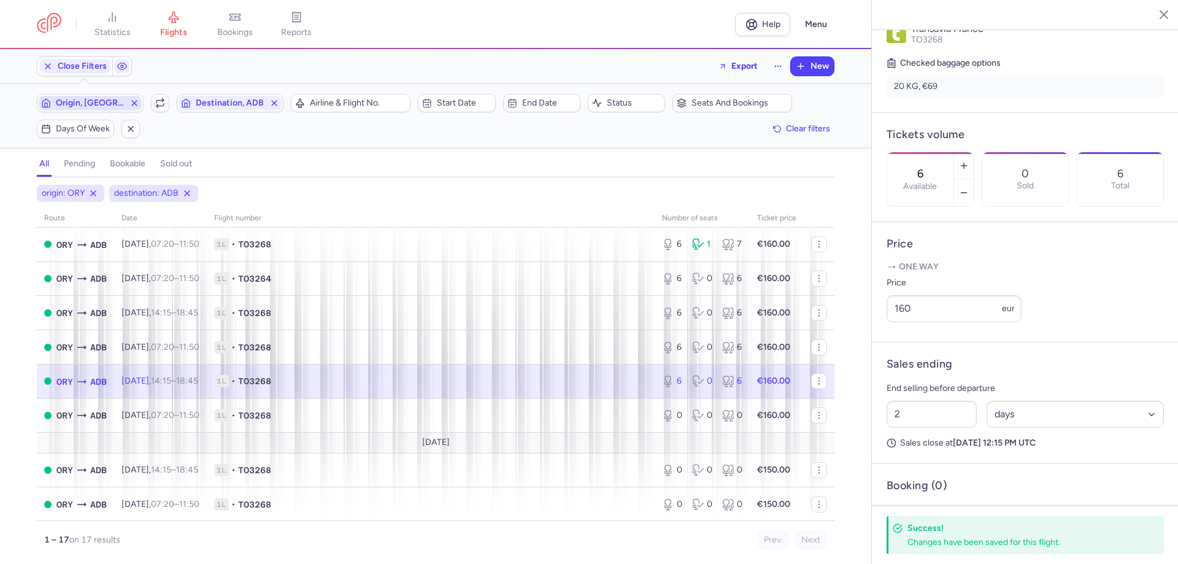
click at [98, 97] on div "Origin, ORY Include return Destination, ADB" at bounding box center [160, 103] width 254 height 26
click at [98, 101] on span "Origin, [GEOGRAPHIC_DATA]" at bounding box center [90, 103] width 69 height 10
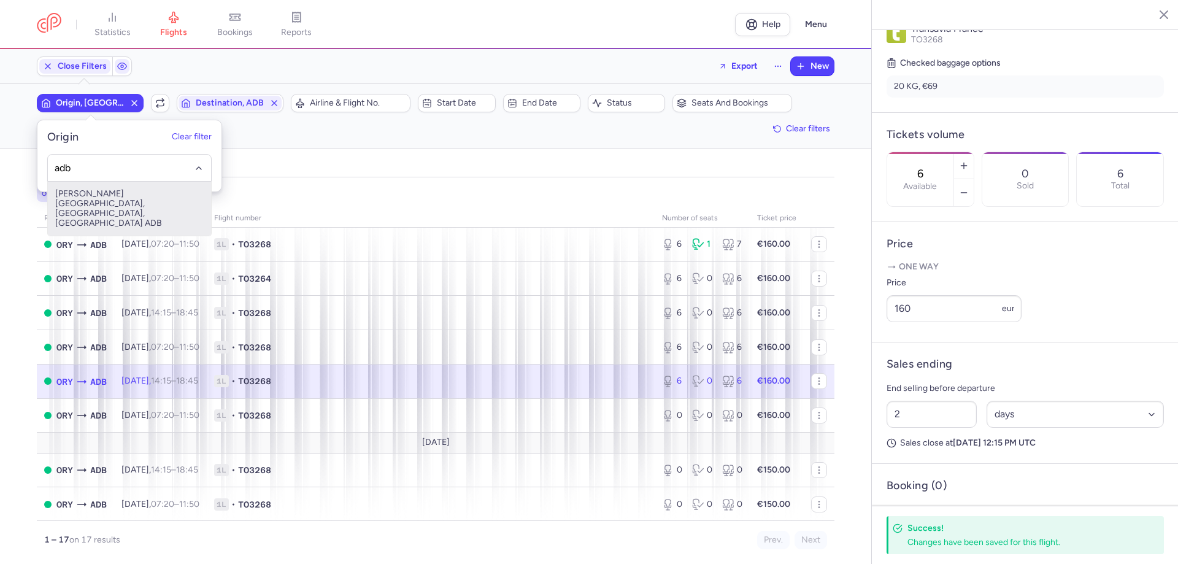
click at [142, 199] on span "[PERSON_NAME][GEOGRAPHIC_DATA], [GEOGRAPHIC_DATA], [GEOGRAPHIC_DATA] ADB" at bounding box center [129, 209] width 163 height 54
type input "adb"
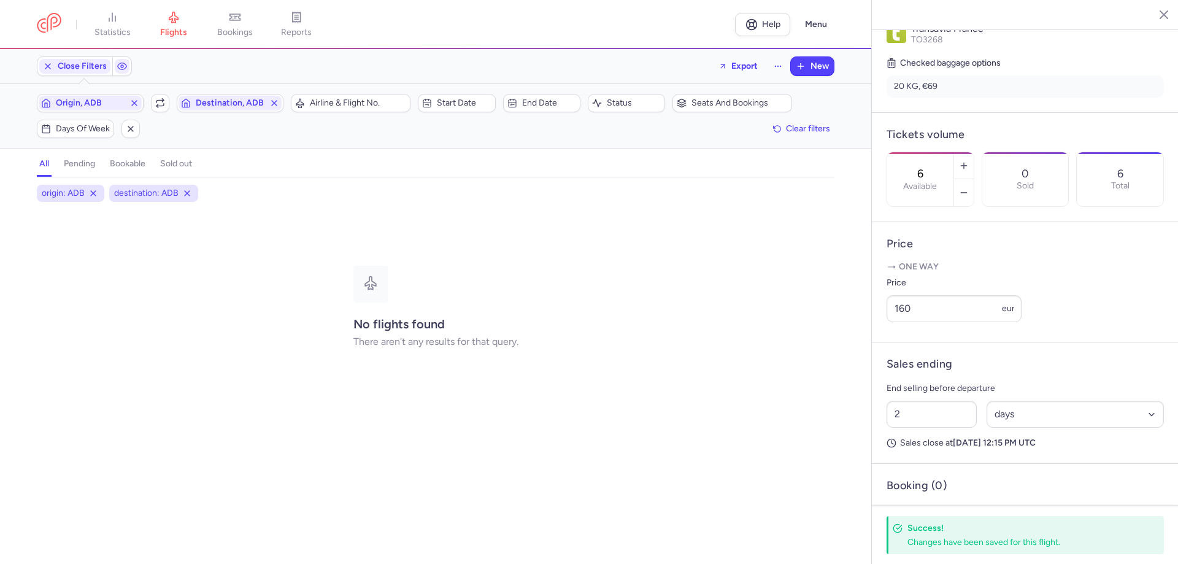
click at [210, 114] on div "Origin, ADB Include return Destination, ADB" at bounding box center [160, 103] width 254 height 26
click at [206, 109] on span "Destination, ADB" at bounding box center [229, 103] width 103 height 15
click at [224, 163] on input "-searchbox" at bounding box center [269, 167] width 150 height 13
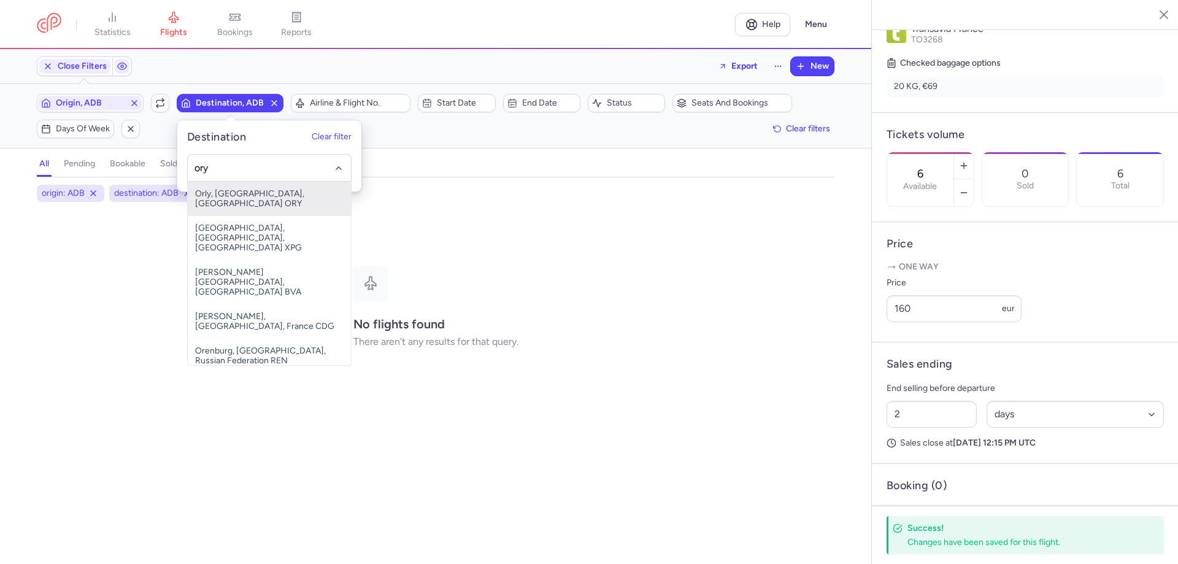
click at [236, 196] on span "Orly, [GEOGRAPHIC_DATA], [GEOGRAPHIC_DATA] ORY" at bounding box center [269, 199] width 163 height 34
type input "ory"
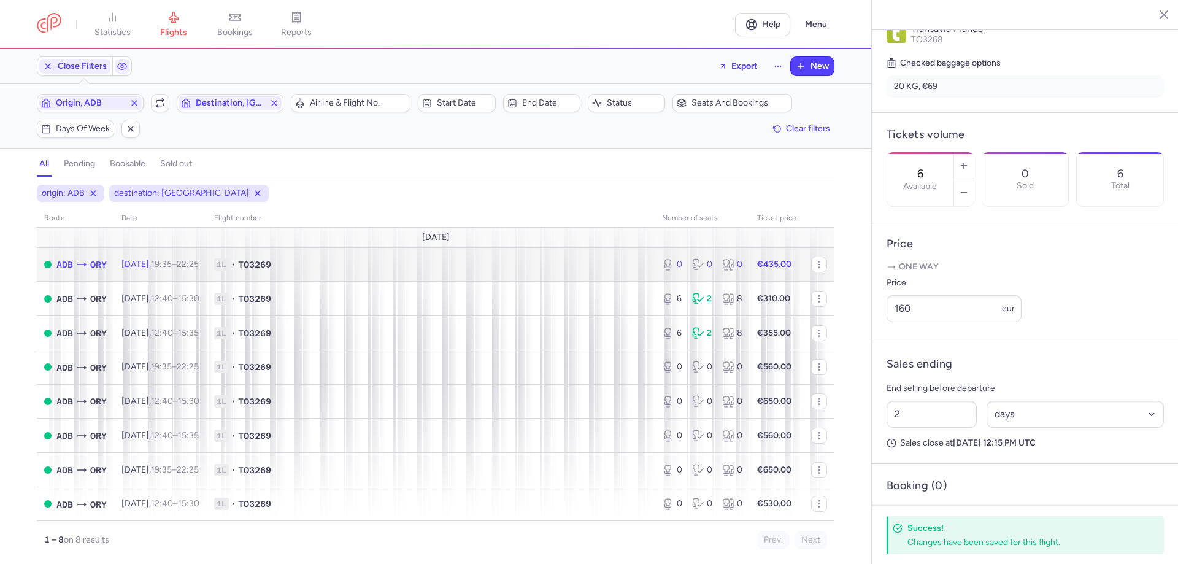
drag, startPoint x: 415, startPoint y: 254, endPoint x: 406, endPoint y: 264, distance: 13.5
click at [412, 259] on td "1L • TO3269" at bounding box center [431, 264] width 448 height 34
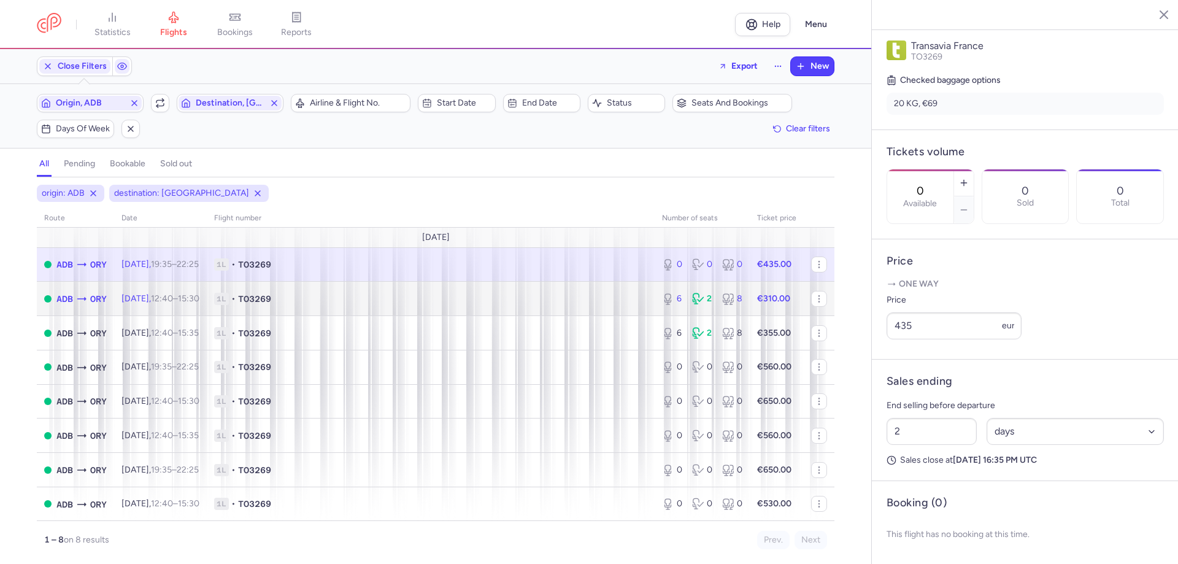
click at [423, 296] on span "1L • TO3269" at bounding box center [430, 299] width 433 height 12
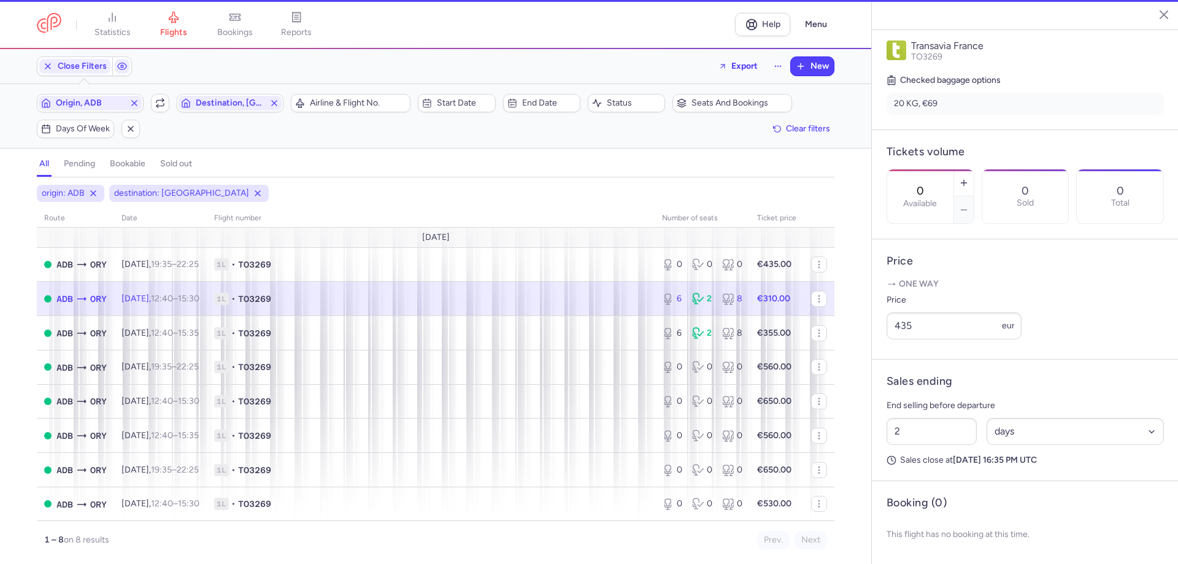
type input "6"
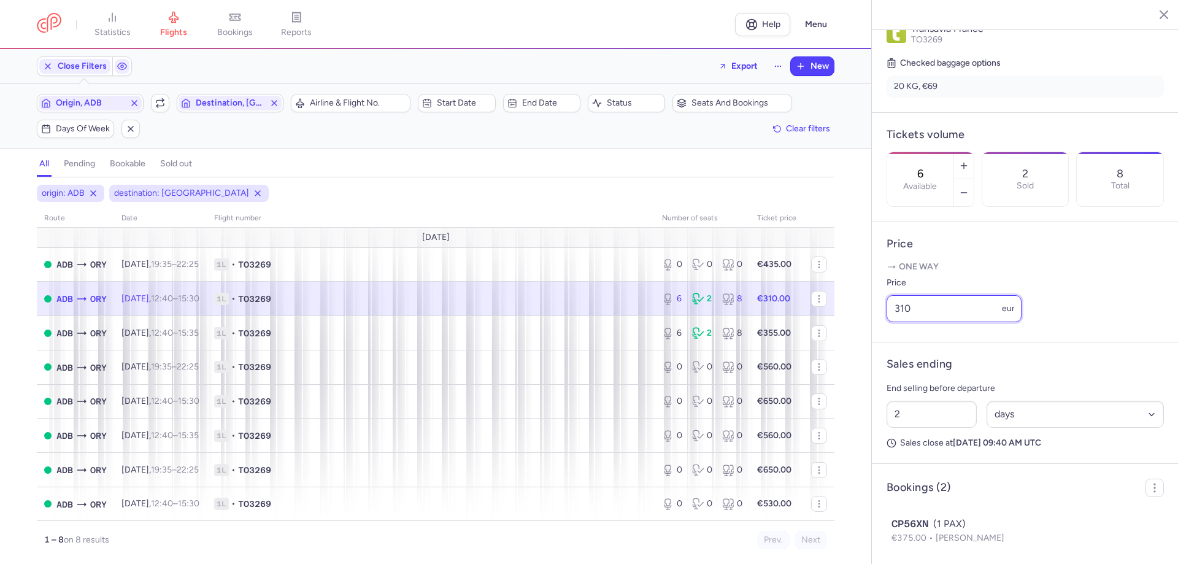
drag, startPoint x: 921, startPoint y: 334, endPoint x: 848, endPoint y: 326, distance: 72.7
click at [848, 326] on div "statistics flights bookings reports Help Menu Close Filters Export New Filters …" at bounding box center [589, 282] width 1178 height 564
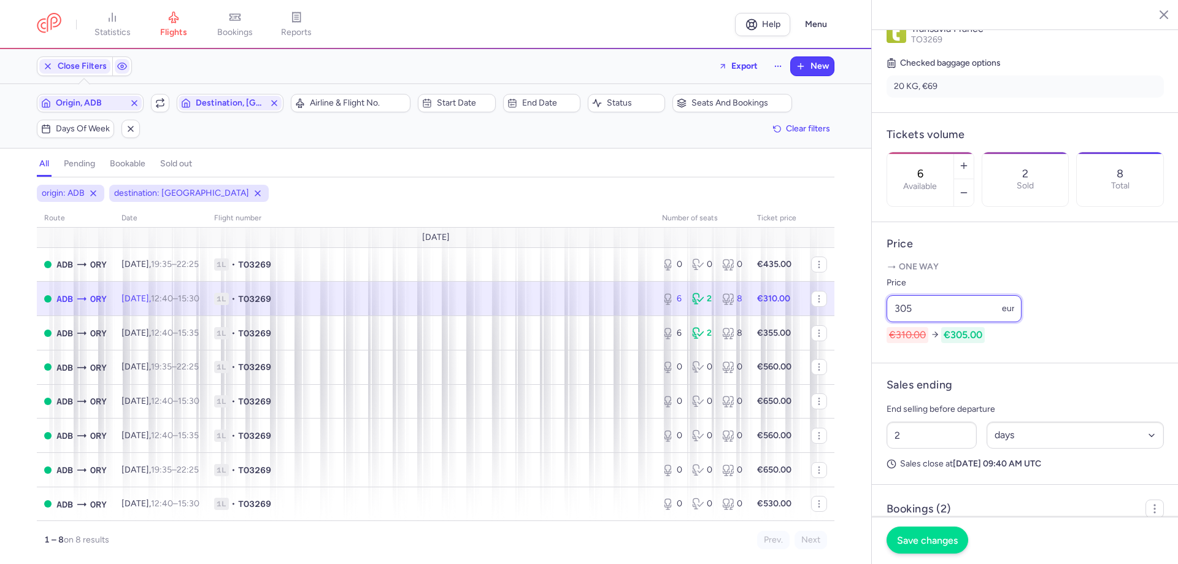
type input "305"
click at [921, 531] on button "Save changes" at bounding box center [927, 539] width 82 height 27
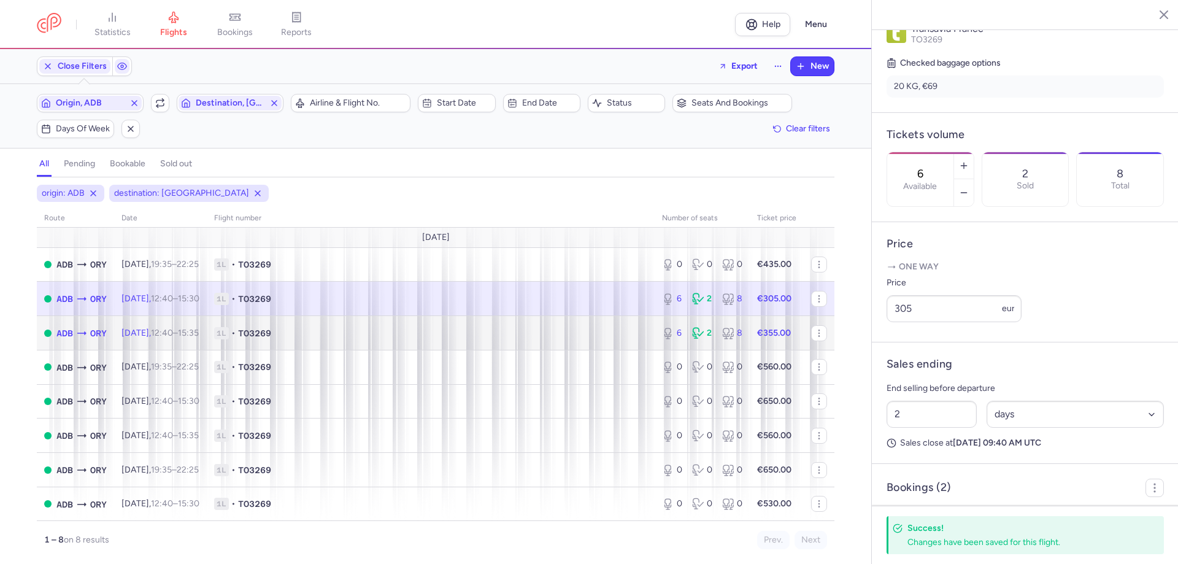
click at [594, 340] on td "1L • TO3269" at bounding box center [431, 333] width 448 height 34
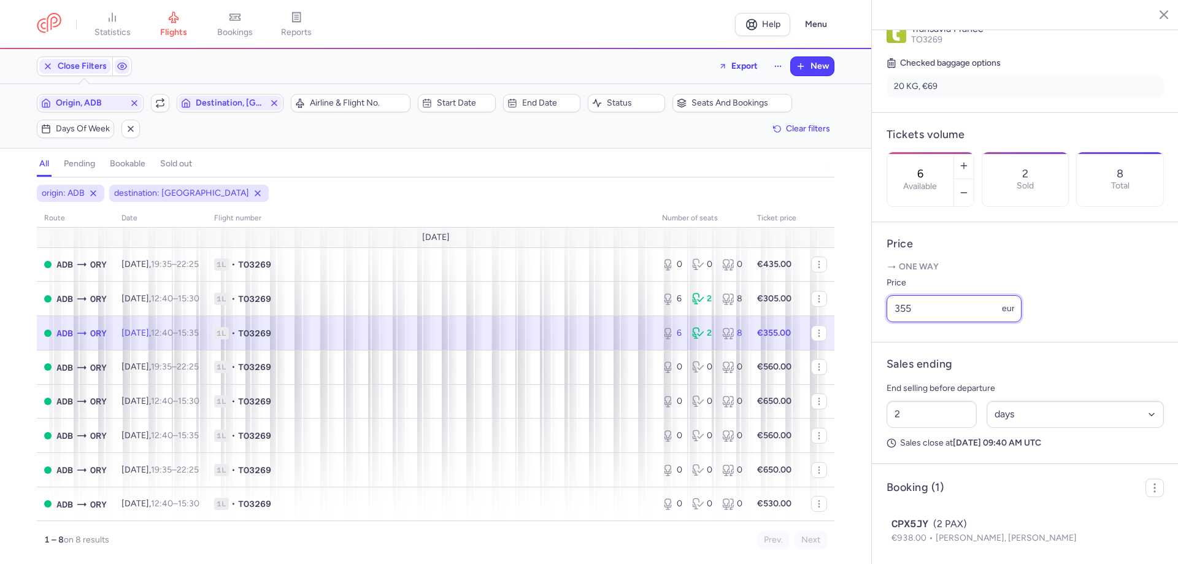
drag, startPoint x: 914, startPoint y: 326, endPoint x: 846, endPoint y: 320, distance: 69.0
click at [846, 320] on div "statistics flights bookings reports Help Menu Close Filters Export New Filters …" at bounding box center [589, 282] width 1178 height 564
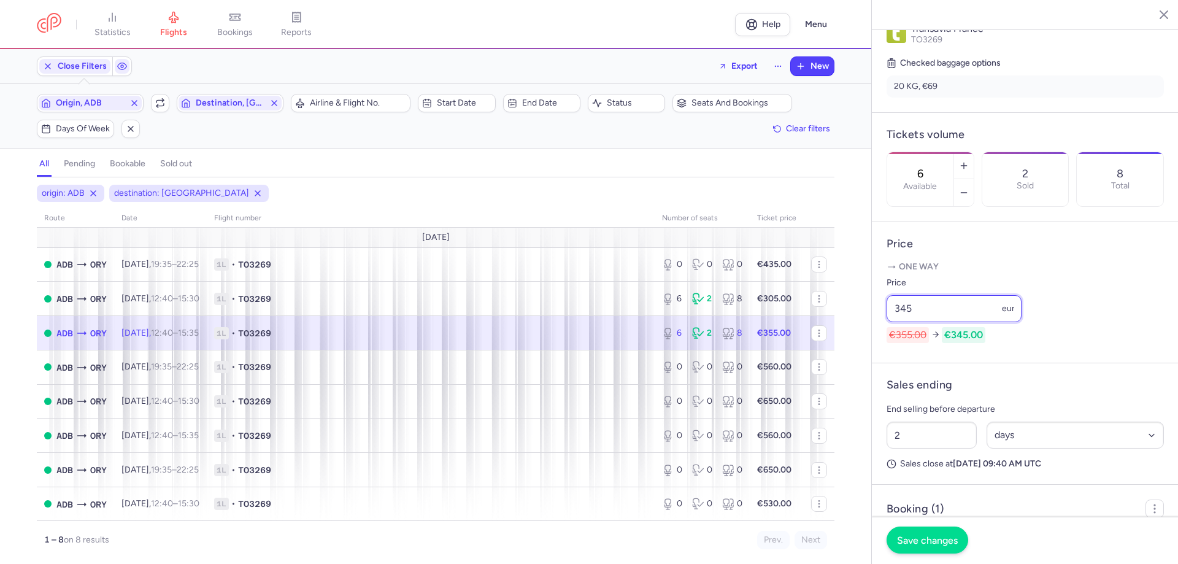
type input "345"
click at [917, 540] on span "Save changes" at bounding box center [927, 539] width 61 height 11
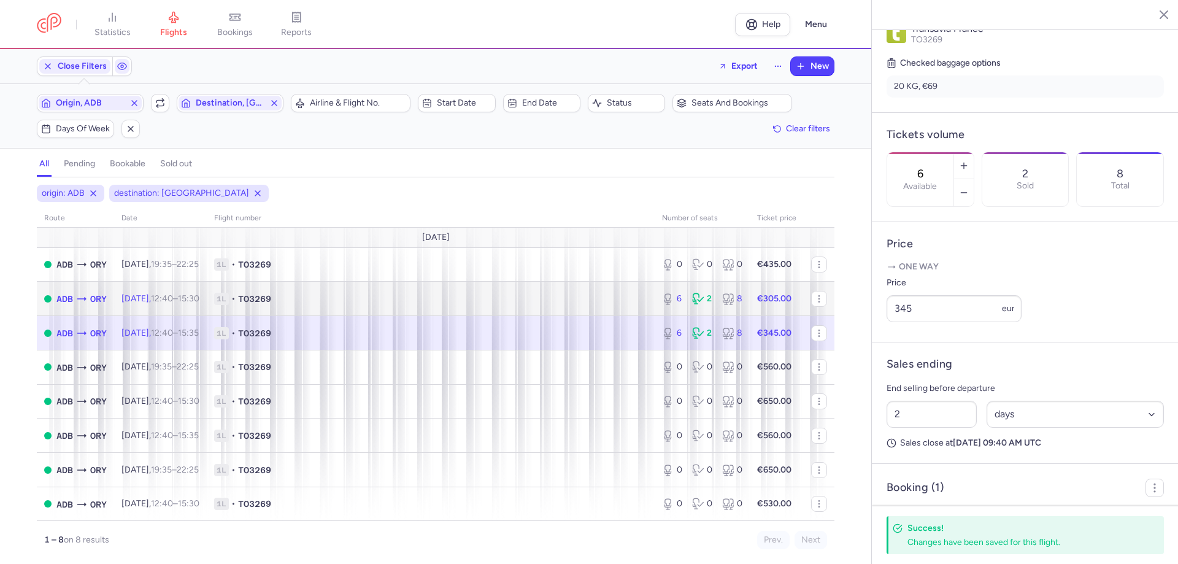
click at [532, 291] on td "1L • TO3269" at bounding box center [431, 298] width 448 height 34
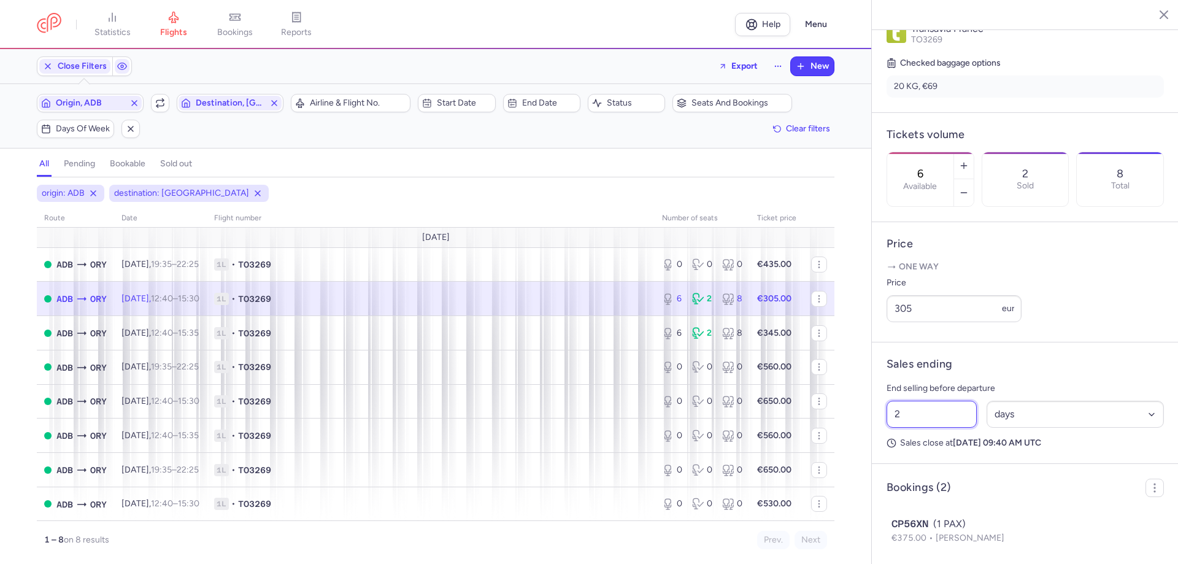
click at [944, 427] on input "2" at bounding box center [931, 413] width 90 height 27
type input "12"
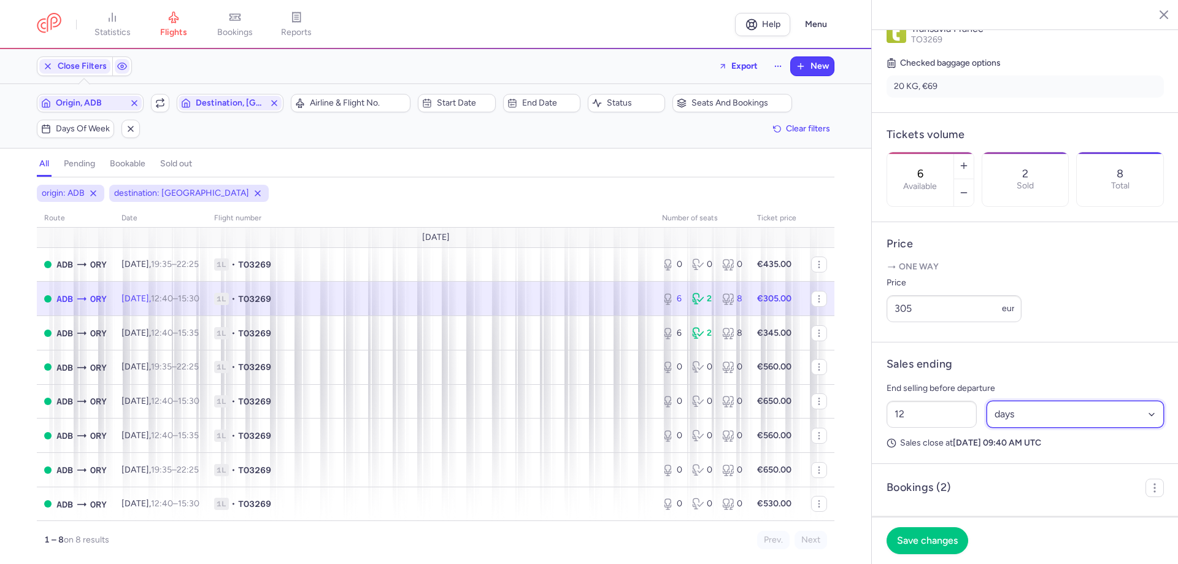
click at [992, 427] on select "Select an option hours days" at bounding box center [1075, 413] width 178 height 27
select select "hours"
click at [986, 417] on select "Select an option hours days" at bounding box center [1075, 413] width 178 height 27
drag, startPoint x: 925, startPoint y: 536, endPoint x: 890, endPoint y: 545, distance: 36.7
click at [925, 538] on span "Save changes" at bounding box center [927, 539] width 61 height 11
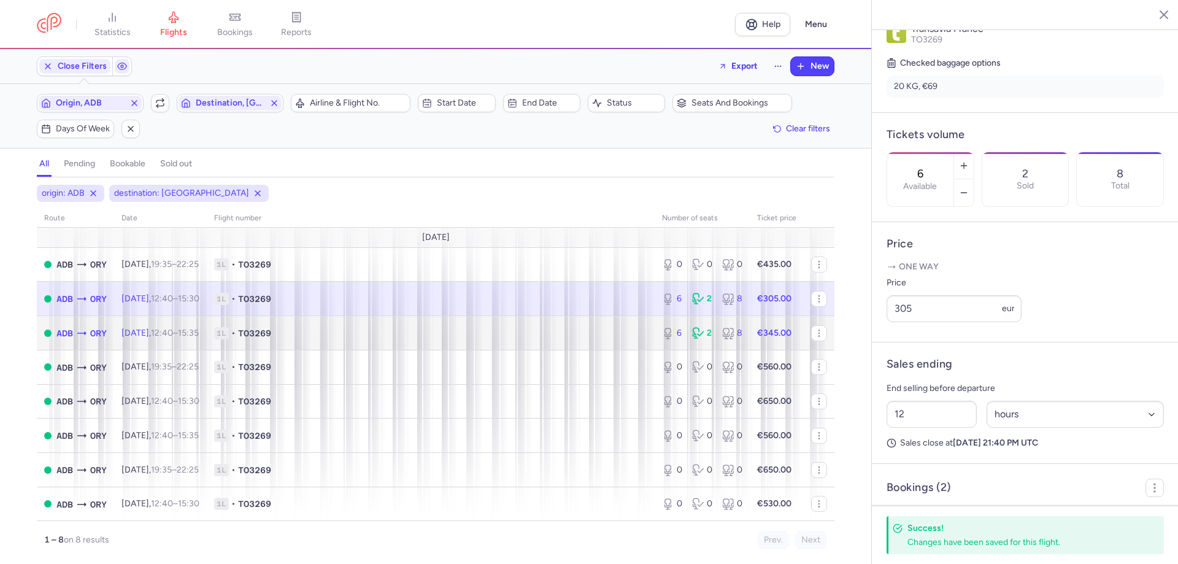
click at [618, 339] on td "1L • TO3269" at bounding box center [431, 333] width 448 height 34
type input "2"
select select "days"
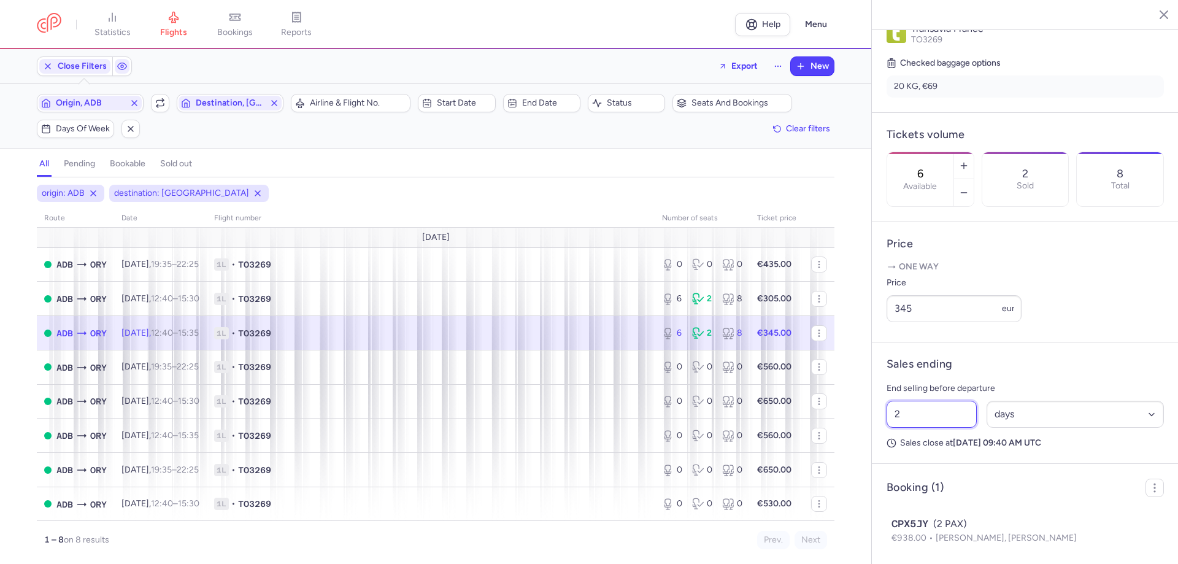
drag, startPoint x: 908, startPoint y: 432, endPoint x: 870, endPoint y: 432, distance: 38.6
click at [870, 432] on div "statistics flights bookings reports Help Menu Close Filters Export New Filters …" at bounding box center [589, 282] width 1178 height 564
type input "12"
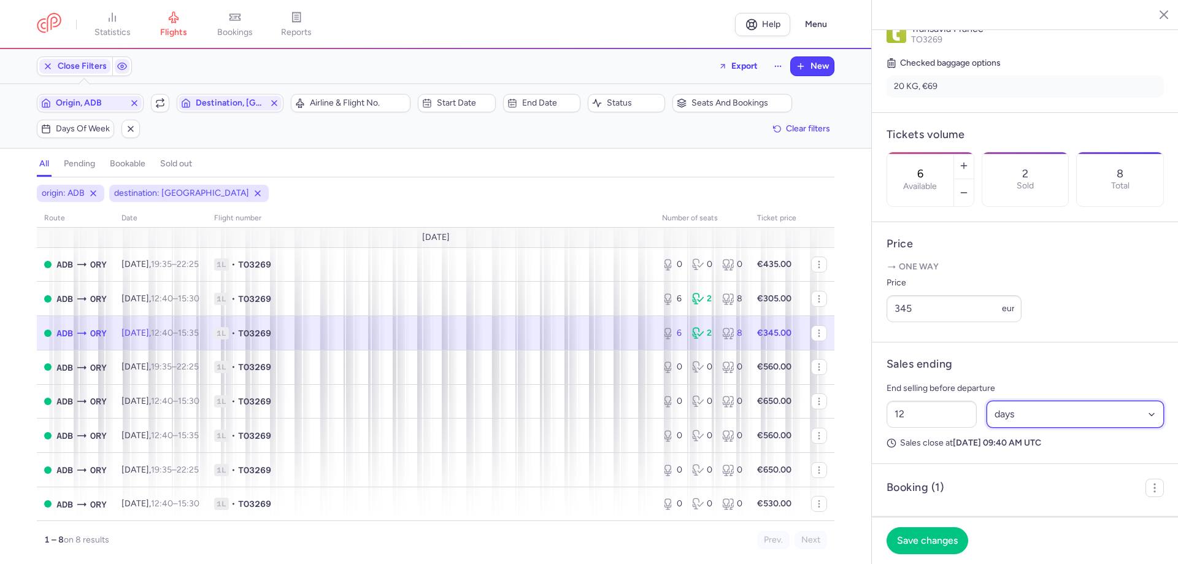
click at [998, 427] on select "Select an option hours days" at bounding box center [1075, 413] width 178 height 27
select select "hours"
click at [986, 417] on select "Select an option hours days" at bounding box center [1075, 413] width 178 height 27
drag, startPoint x: 924, startPoint y: 542, endPoint x: 883, endPoint y: 534, distance: 41.3
click at [923, 543] on span "Save changes" at bounding box center [927, 539] width 61 height 11
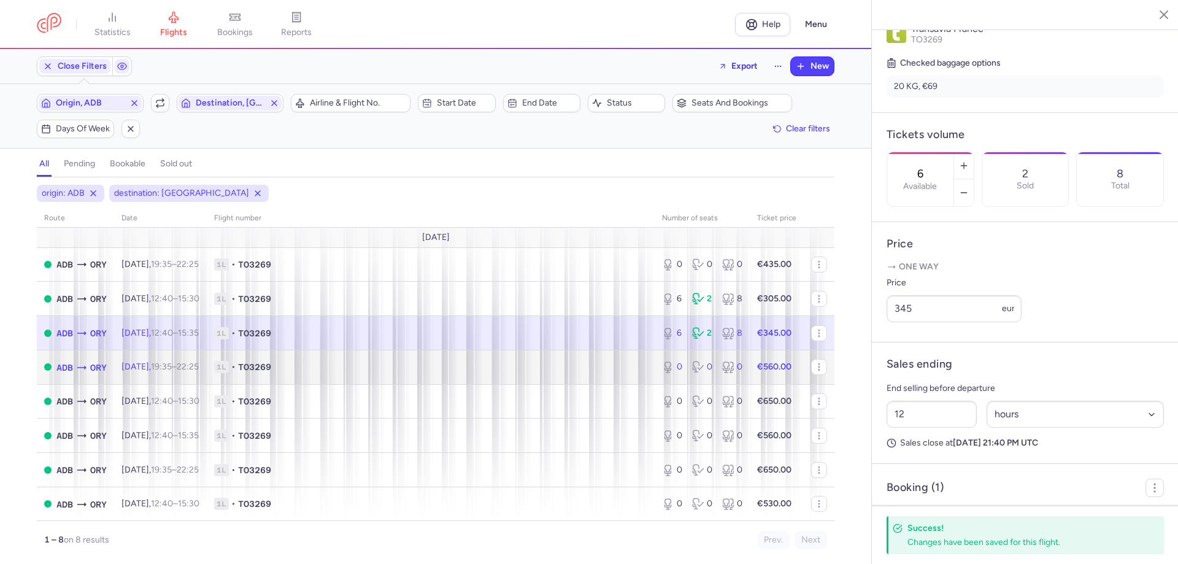
click at [556, 374] on td "1L • TO3269" at bounding box center [431, 367] width 448 height 34
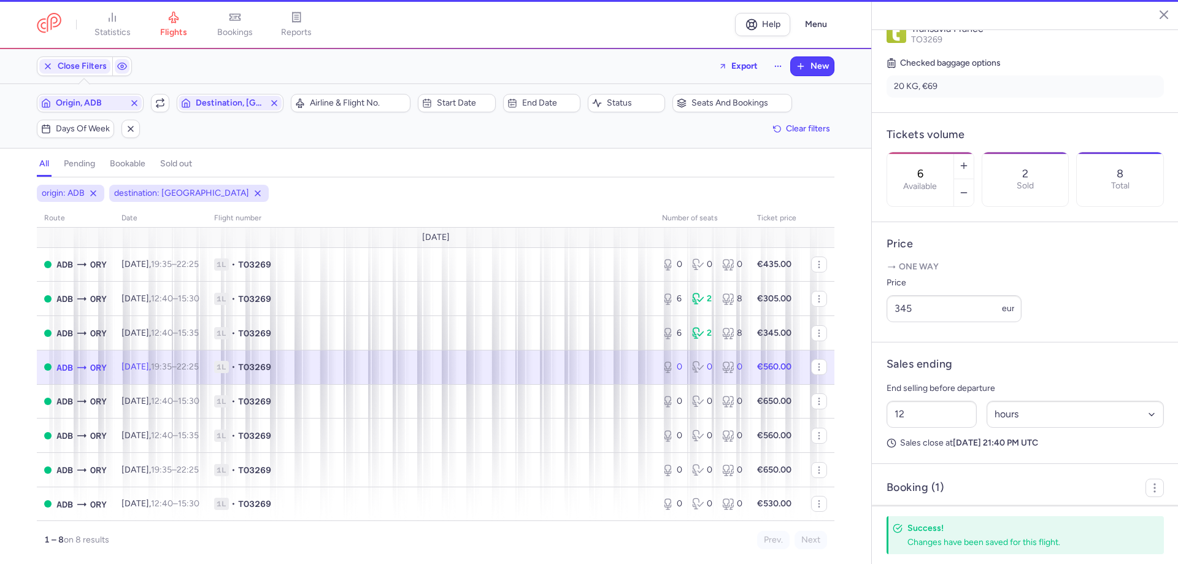
type input "0"
type input "2"
select select "days"
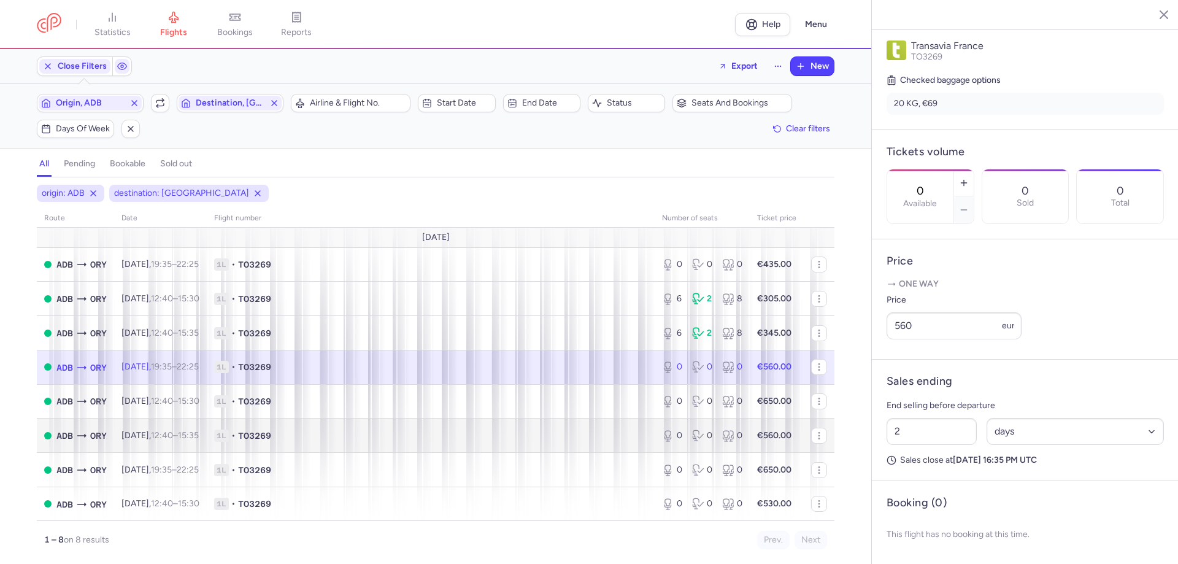
scroll to position [1, 0]
click at [96, 63] on span "Close Filters" at bounding box center [82, 66] width 49 height 10
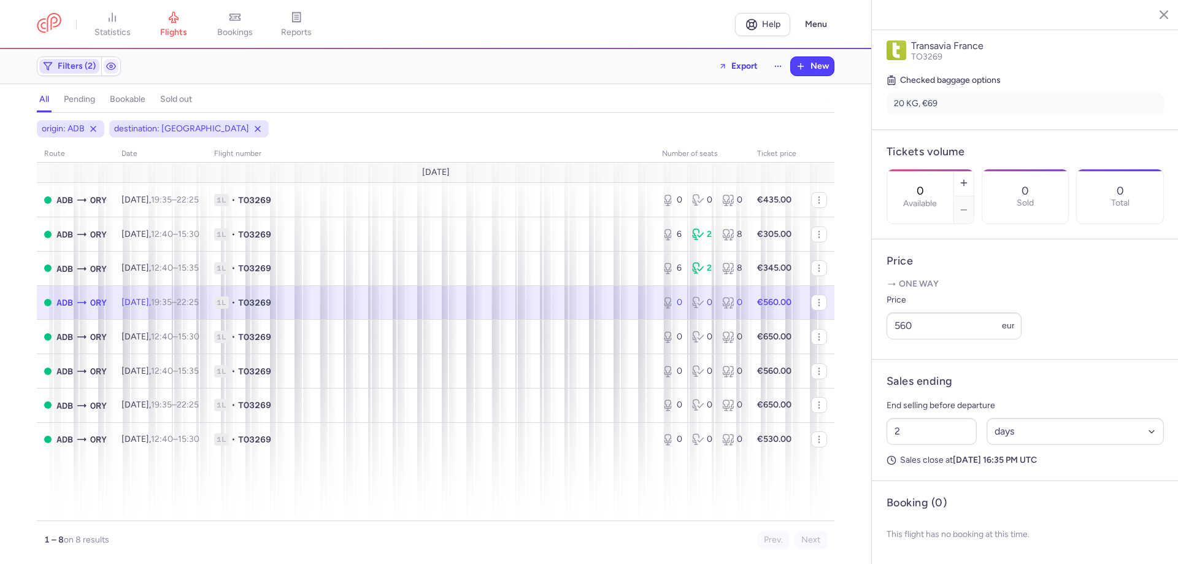
click at [83, 64] on span "Filters (2)" at bounding box center [77, 66] width 38 height 10
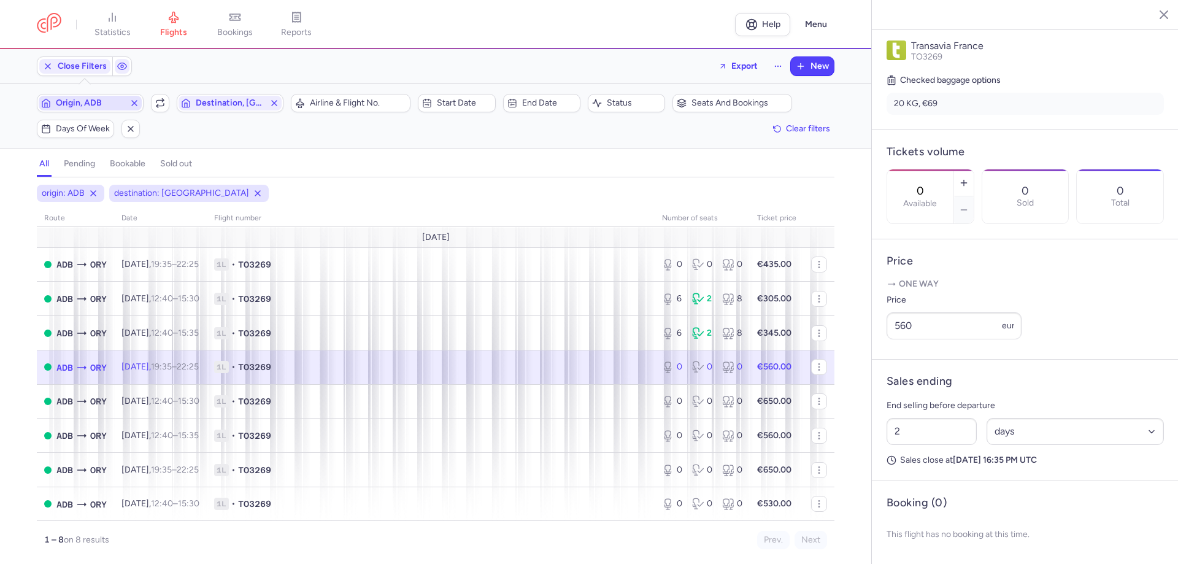
click at [100, 102] on span "Origin, ADB" at bounding box center [90, 103] width 69 height 10
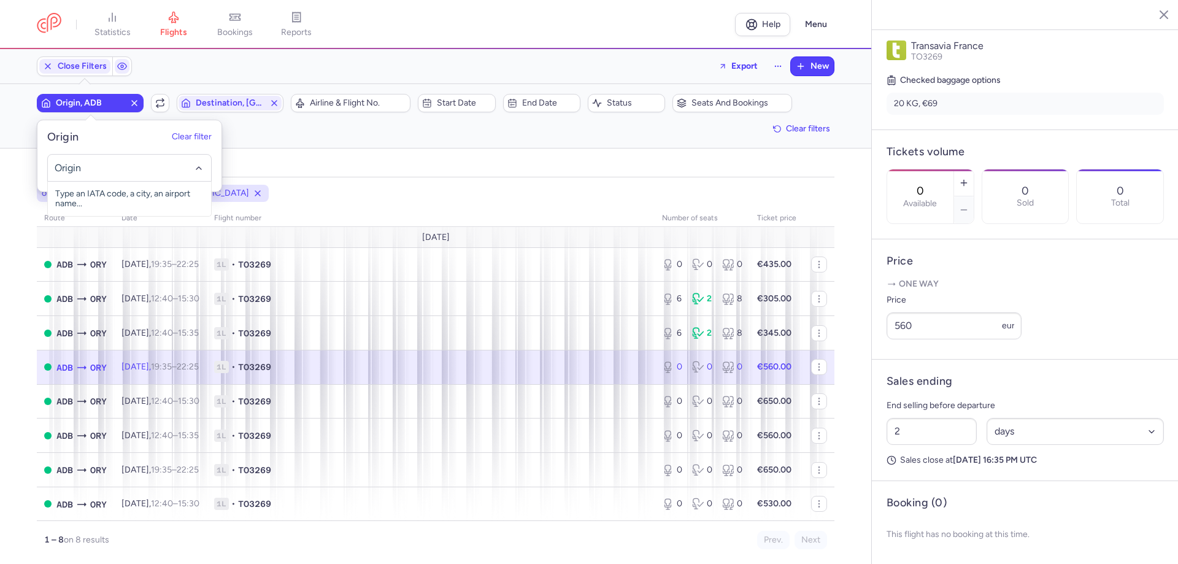
click at [121, 169] on input "-searchbox" at bounding box center [130, 167] width 150 height 13
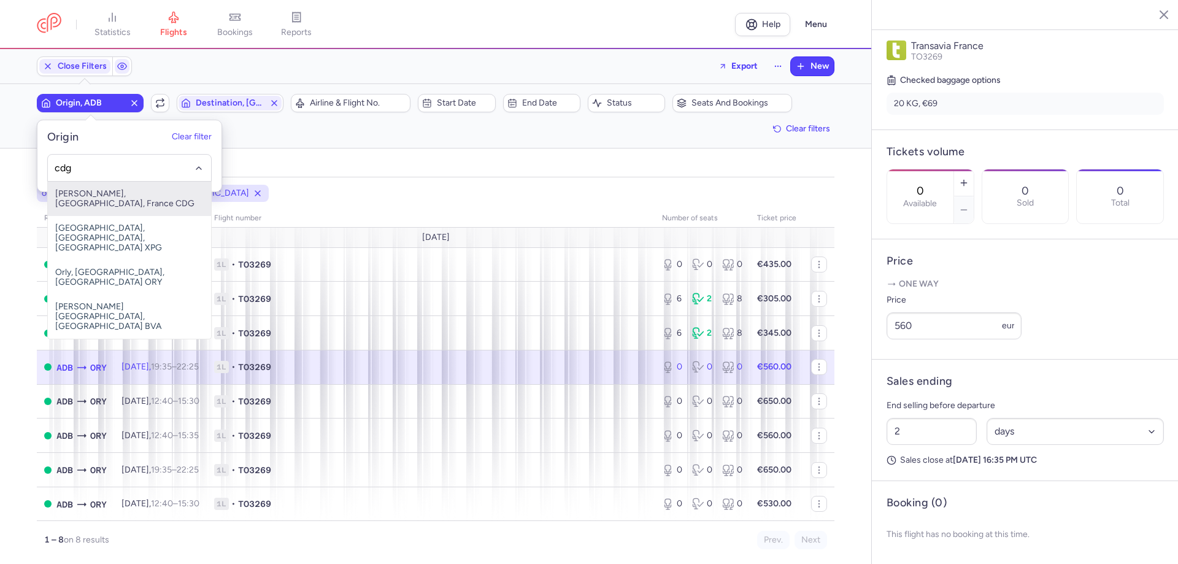
click at [147, 197] on span "[PERSON_NAME], [GEOGRAPHIC_DATA], France CDG" at bounding box center [129, 199] width 163 height 34
type input "cdg"
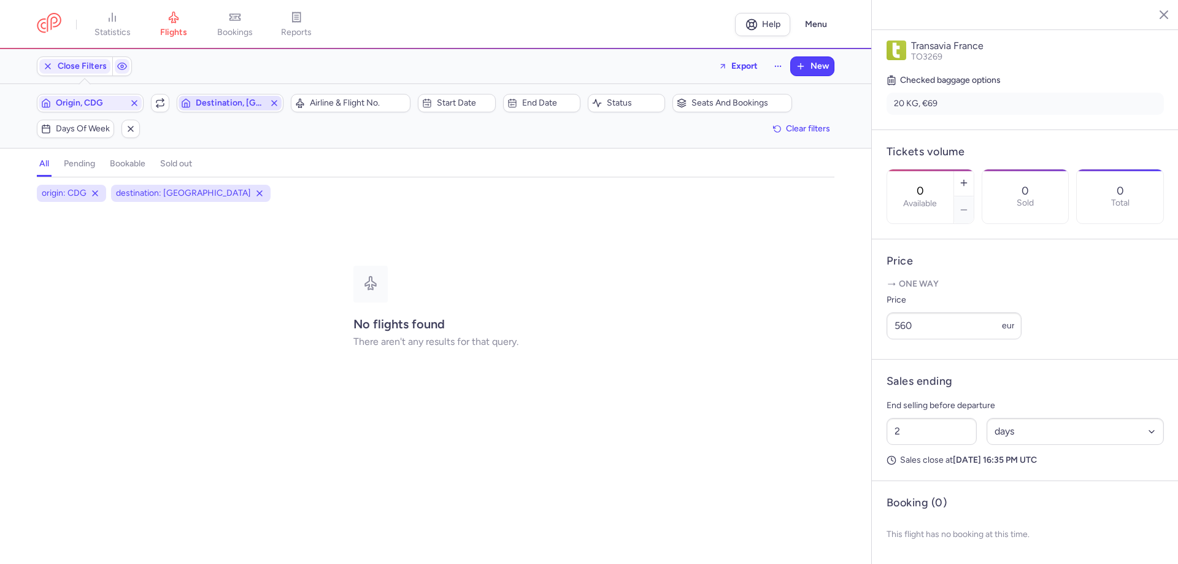
click at [224, 108] on span "Destination, [GEOGRAPHIC_DATA]" at bounding box center [230, 103] width 69 height 10
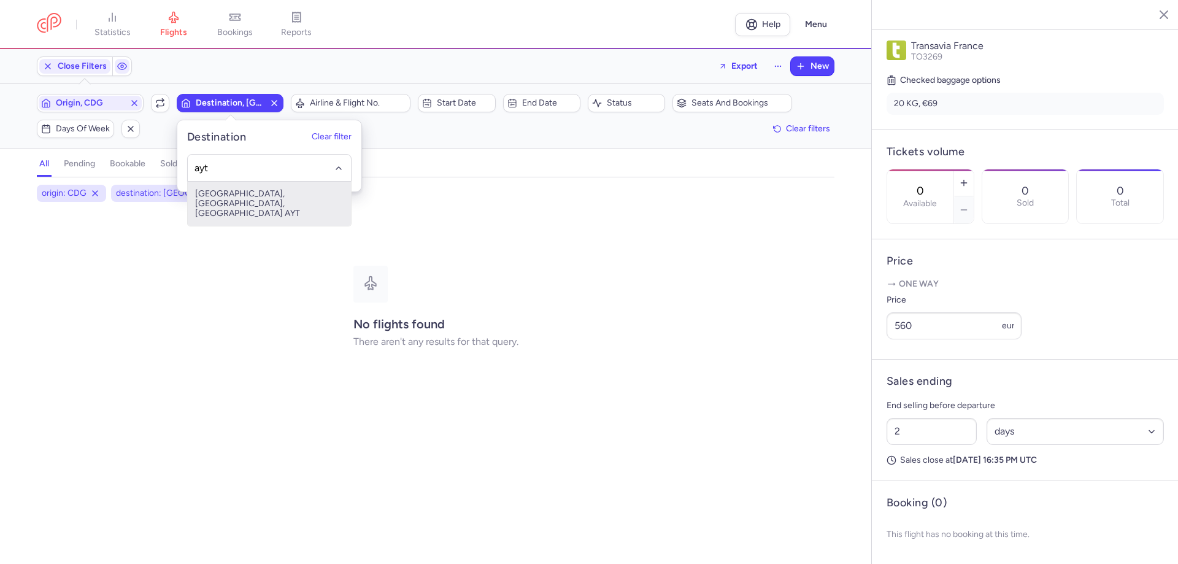
click at [263, 196] on span "[GEOGRAPHIC_DATA], [GEOGRAPHIC_DATA], [GEOGRAPHIC_DATA] AYT" at bounding box center [269, 204] width 163 height 44
type input "ayt"
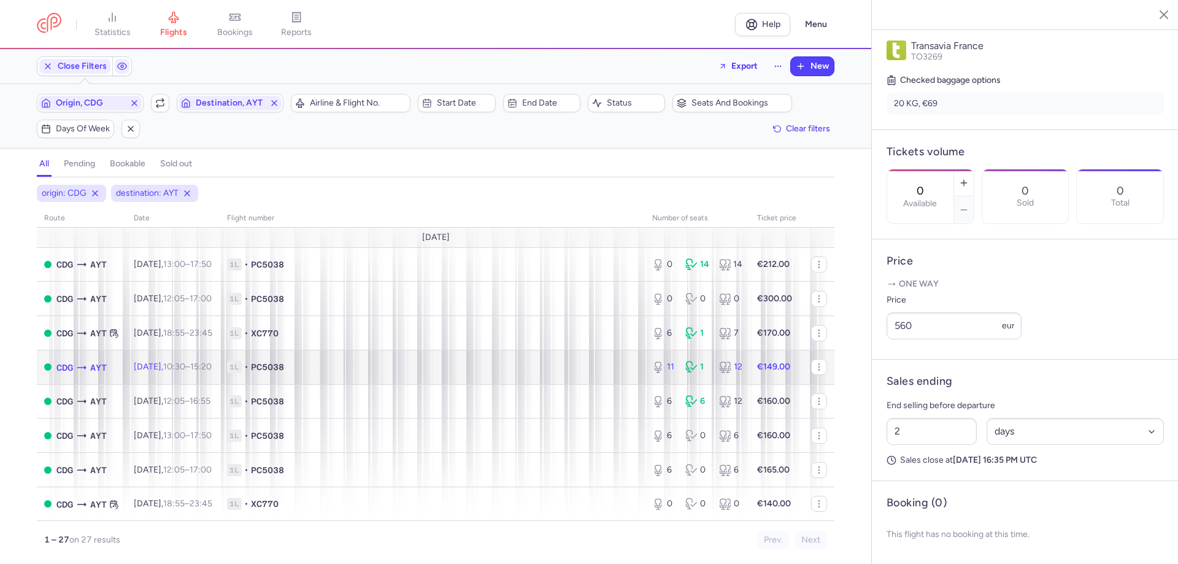
click at [346, 367] on span "1L • PC5038" at bounding box center [432, 367] width 410 height 12
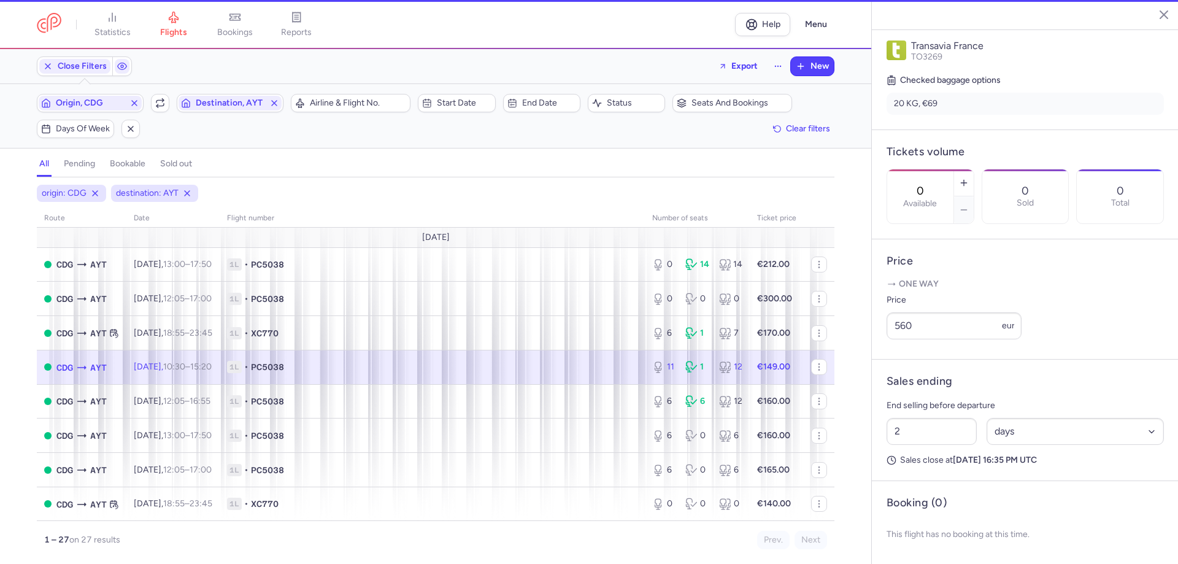
type input "11"
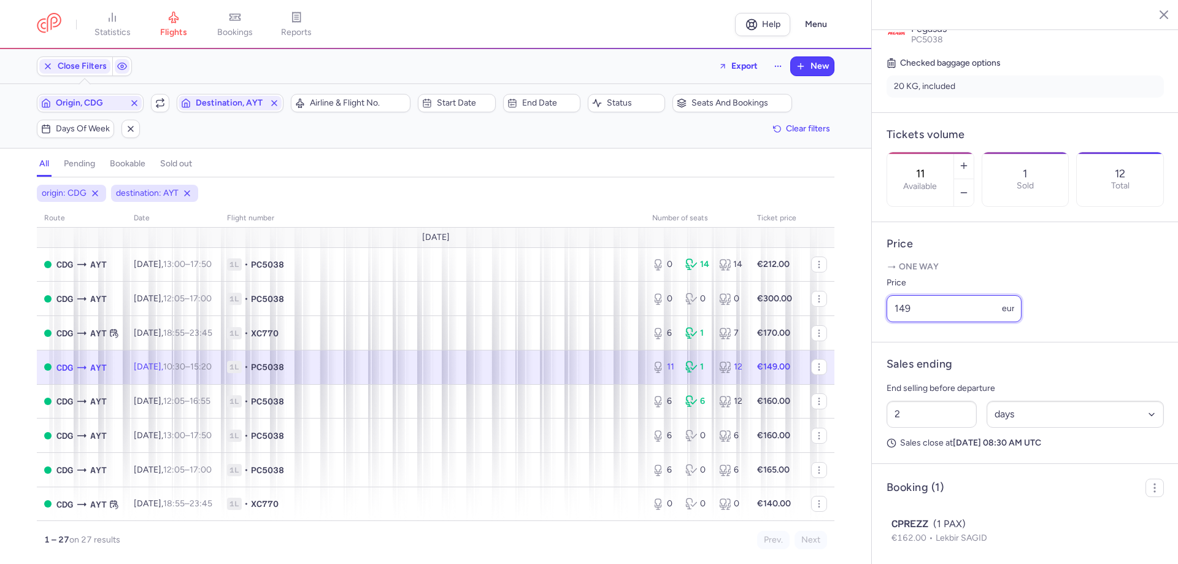
drag, startPoint x: 914, startPoint y: 327, endPoint x: 881, endPoint y: 320, distance: 33.9
click at [881, 320] on article "Price One way Price 149 eur" at bounding box center [1024, 282] width 307 height 120
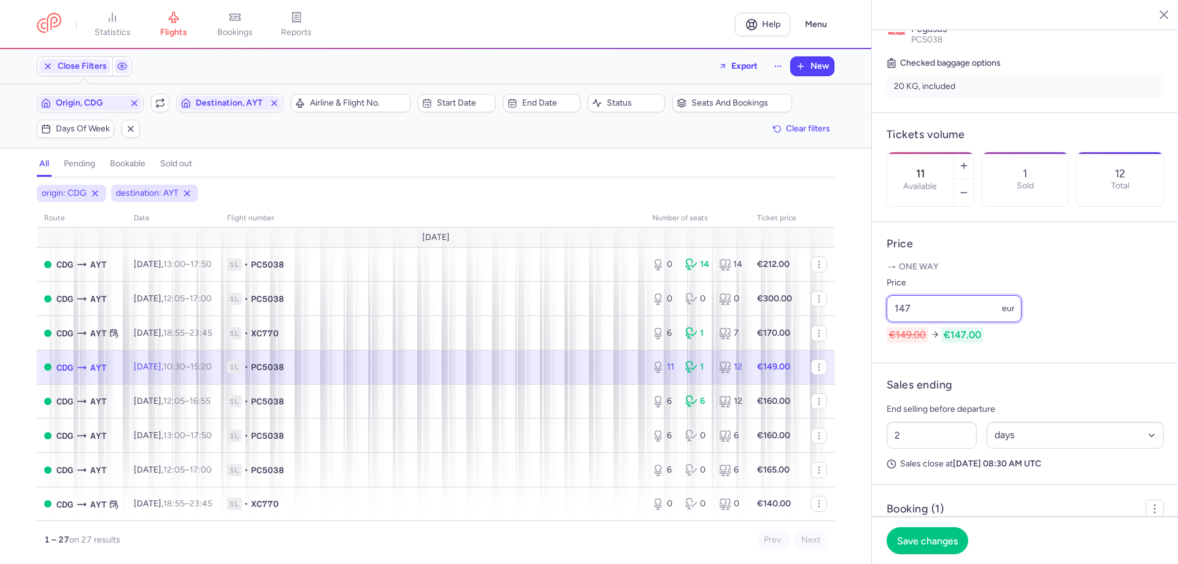
drag, startPoint x: 913, startPoint y: 326, endPoint x: 902, endPoint y: 325, distance: 10.4
click at [902, 322] on input "147" at bounding box center [953, 308] width 135 height 27
type input "148"
click at [925, 542] on span "Save changes" at bounding box center [927, 539] width 61 height 11
